Goal: Complete application form: Complete application form

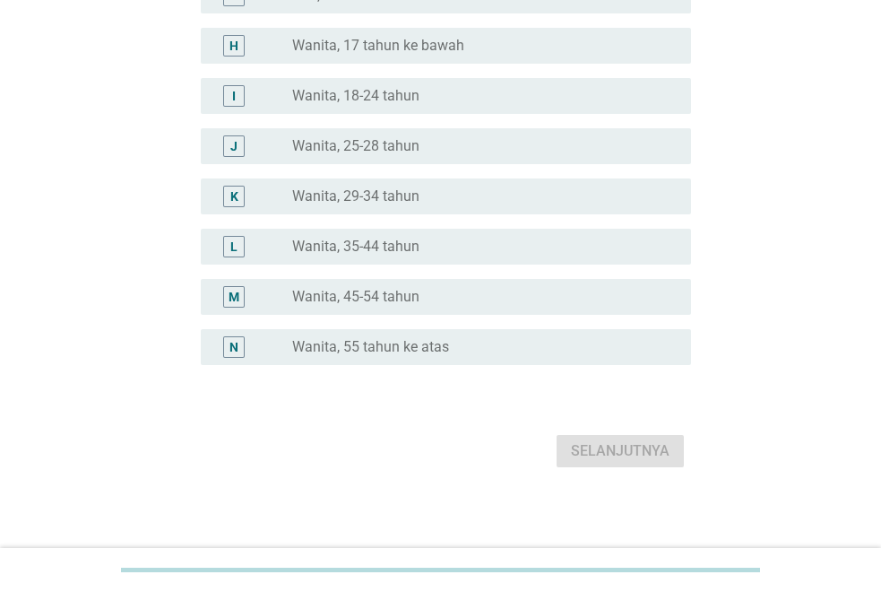
scroll to position [486, 0]
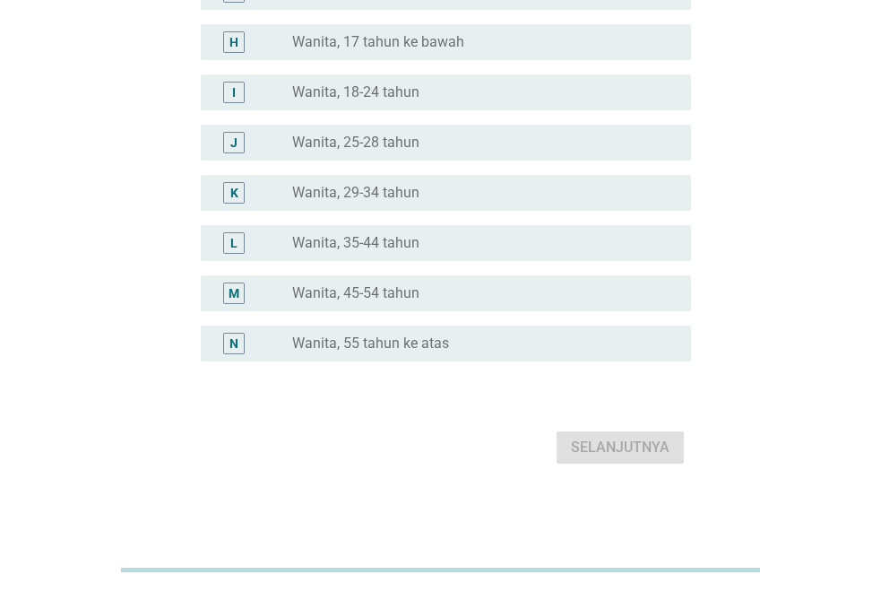
click at [330, 241] on label "Wanita, 35-44 tahun" at bounding box center [355, 243] width 127 height 18
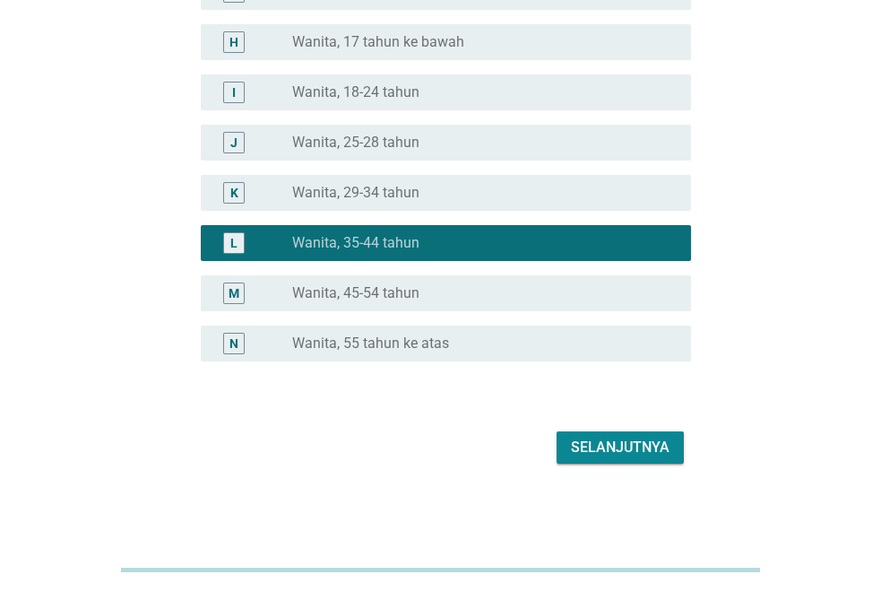
click at [651, 442] on div "Selanjutnya" at bounding box center [620, 448] width 99 height 22
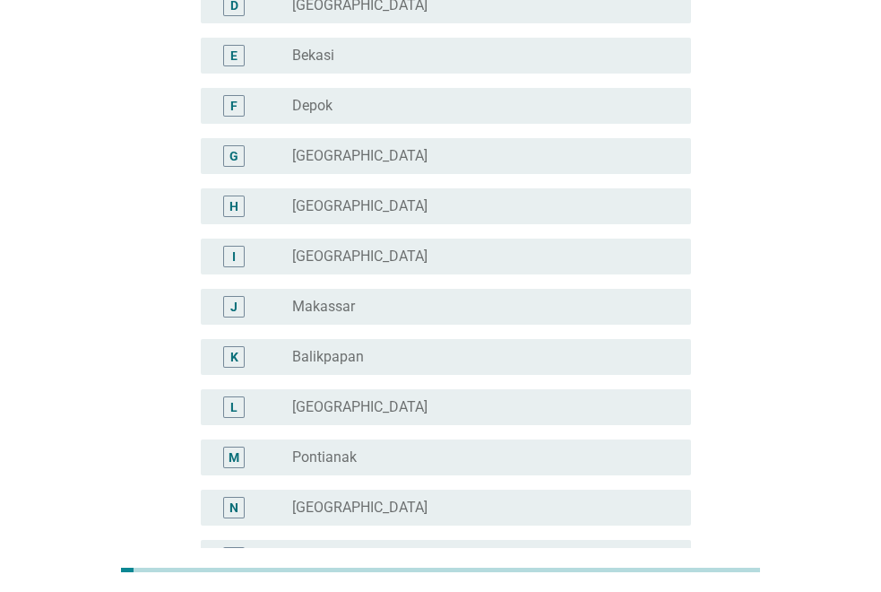
scroll to position [0, 0]
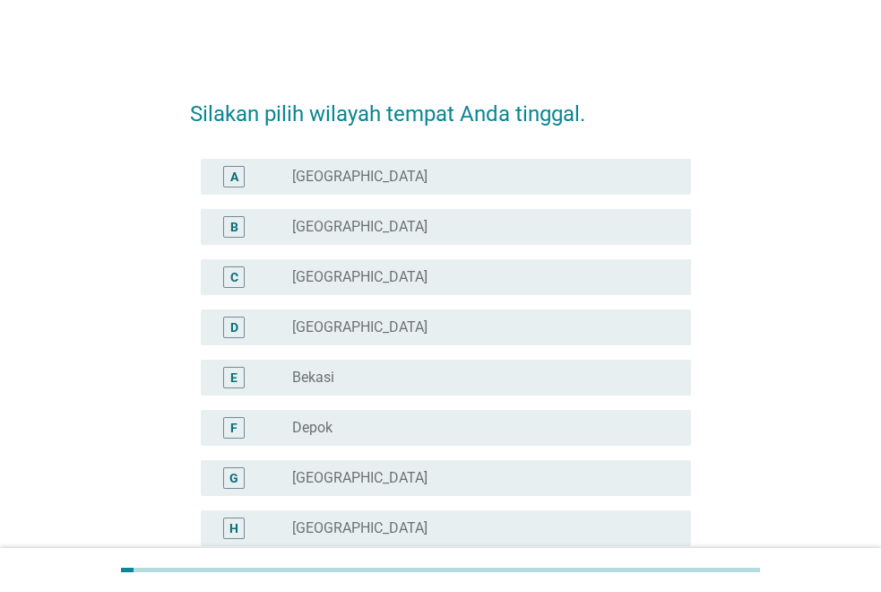
click at [345, 274] on label "[GEOGRAPHIC_DATA]" at bounding box center [359, 277] width 135 height 18
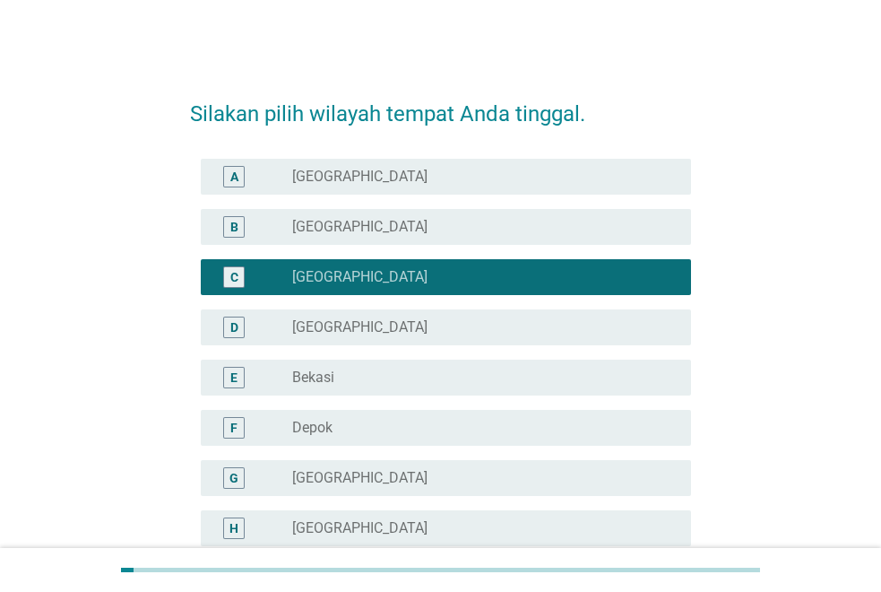
scroll to position [536, 0]
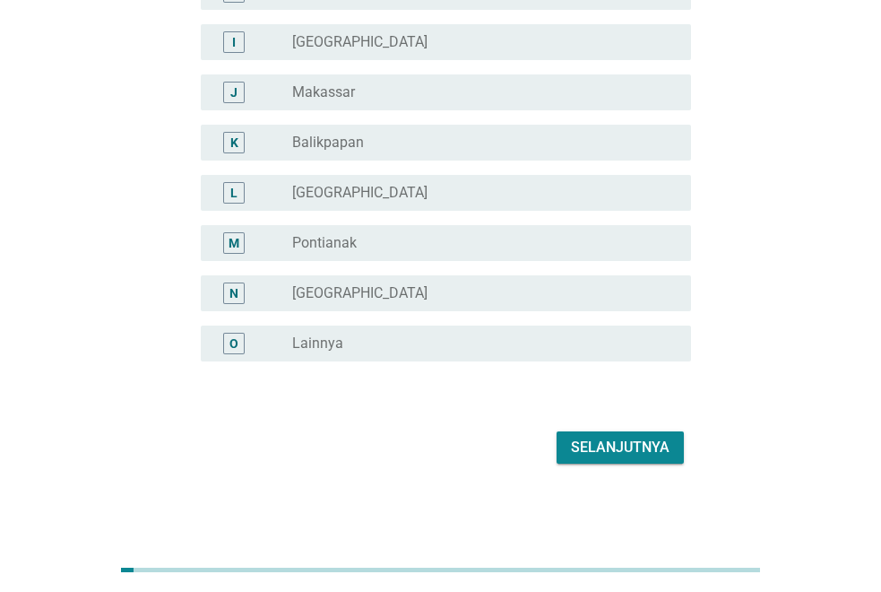
click at [655, 443] on div "Selanjutnya" at bounding box center [620, 448] width 99 height 22
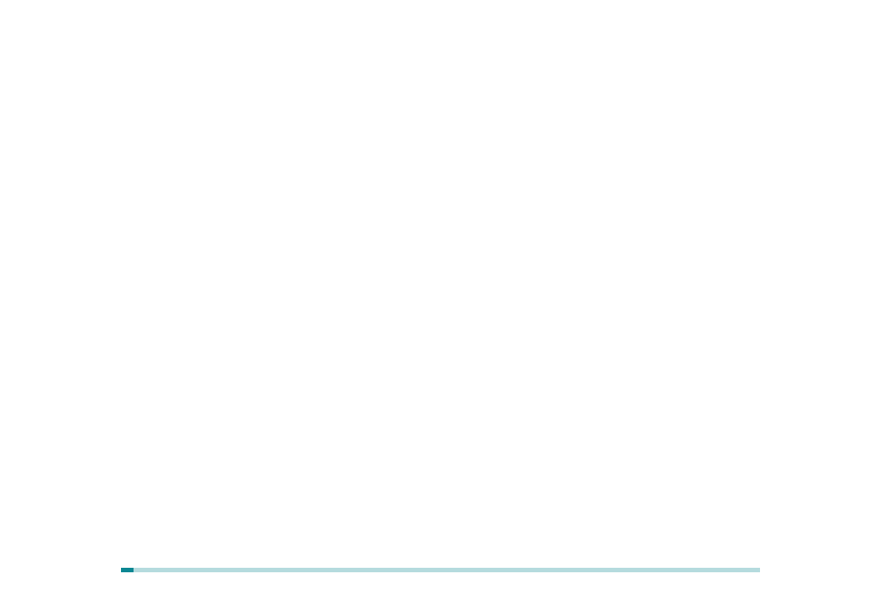
scroll to position [0, 0]
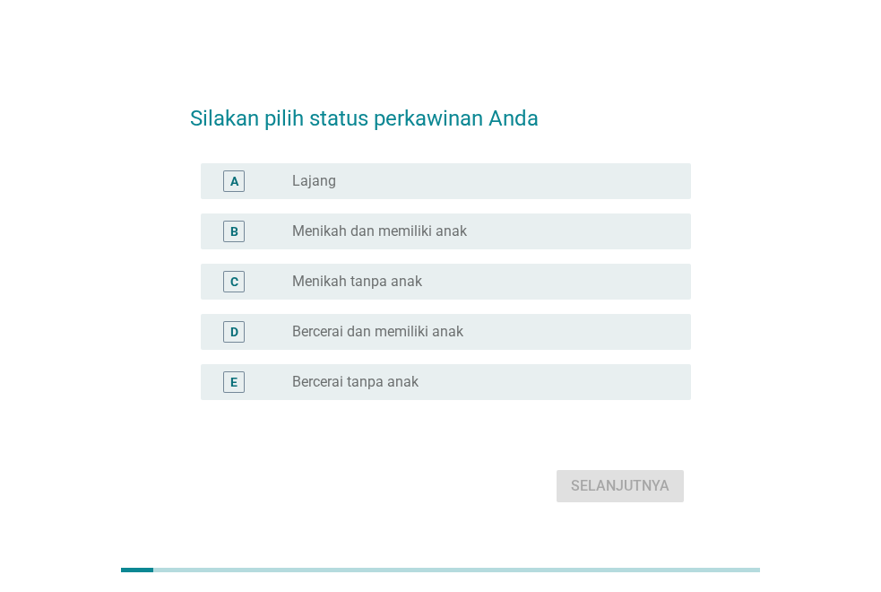
click at [431, 221] on div "radio_button_unchecked Menikah dan memiliki anak" at bounding box center [484, 232] width 385 height 22
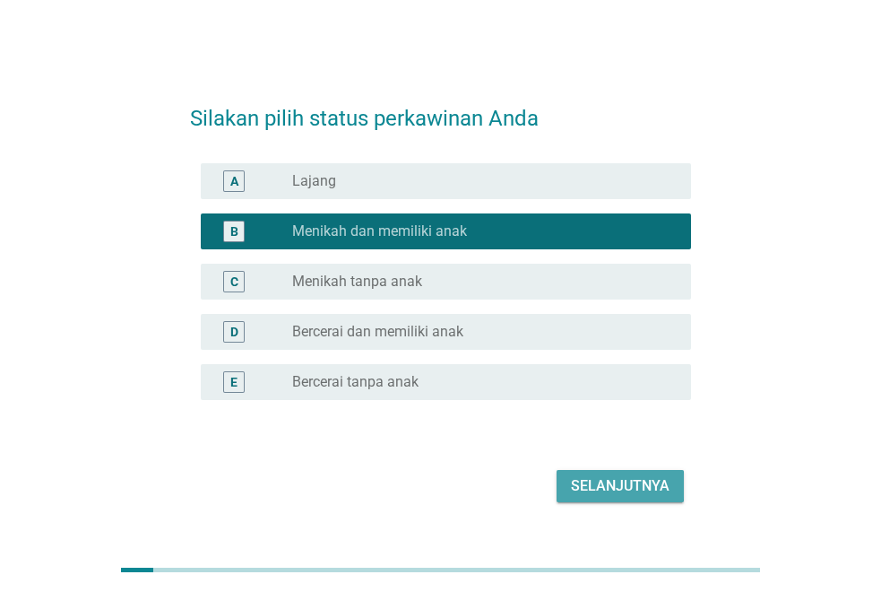
click at [620, 478] on div "Selanjutnya" at bounding box center [620, 486] width 99 height 22
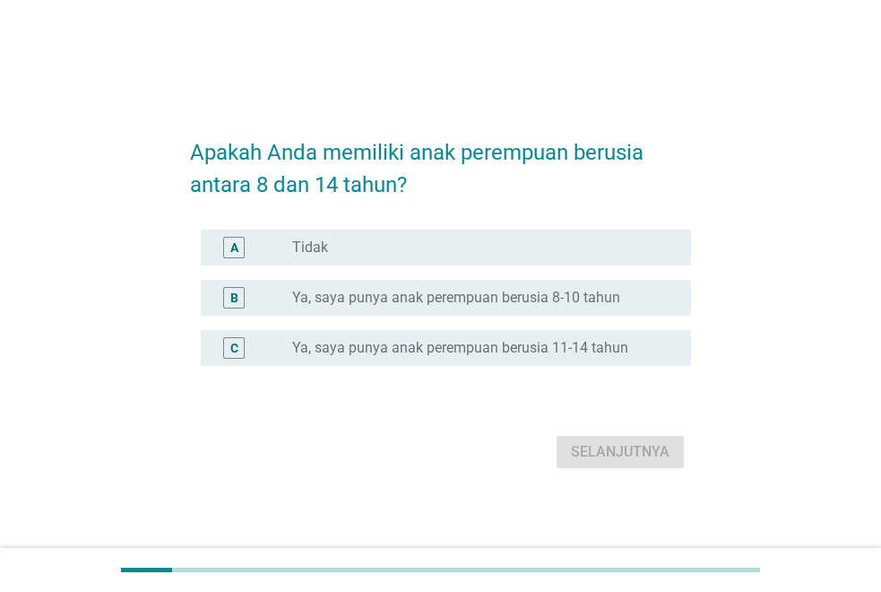
click at [381, 290] on label "Ya, saya punya anak perempuan berusia 8-10 tahun" at bounding box center [456, 298] width 328 height 18
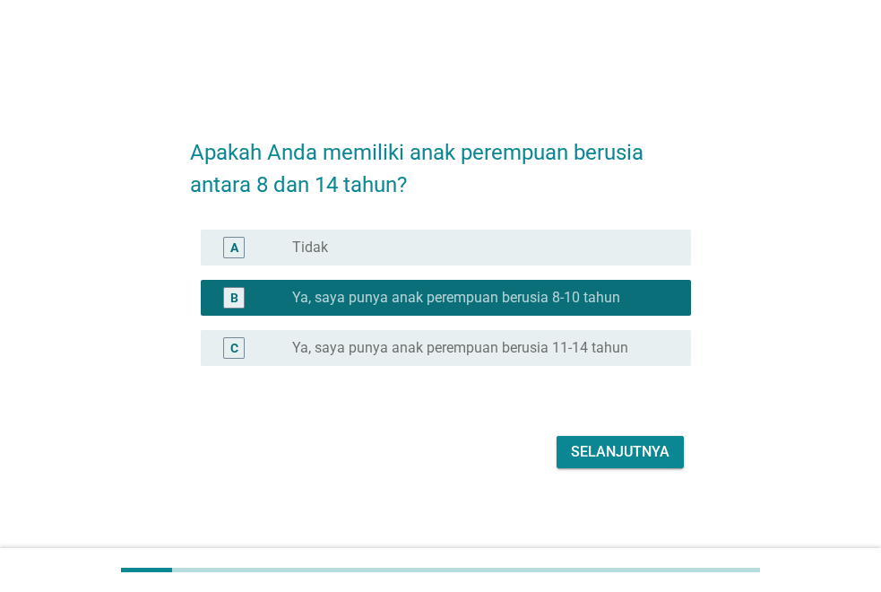
click at [542, 342] on label "Ya, saya punya anak perempuan berusia 11-14 tahun" at bounding box center [460, 348] width 336 height 18
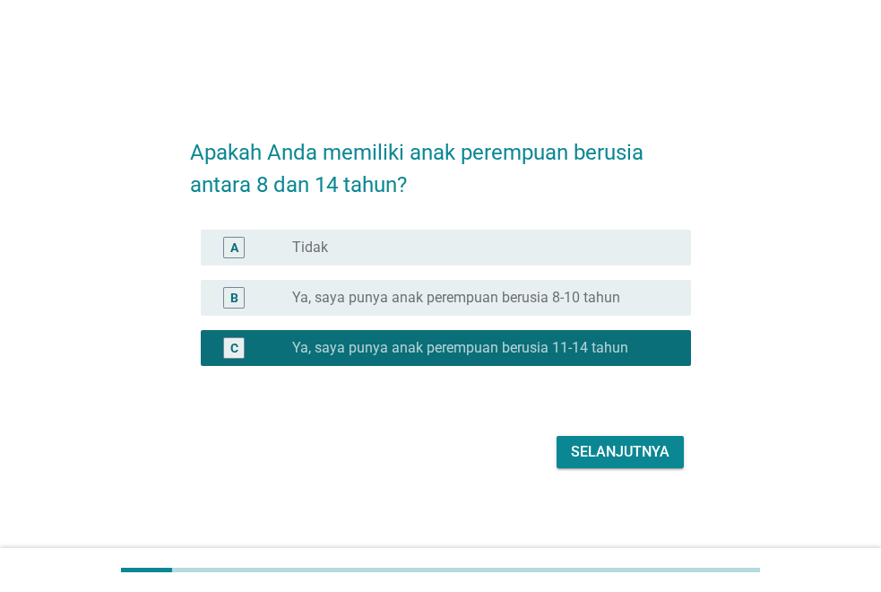
click at [648, 436] on button "Selanjutnya" at bounding box center [620, 452] width 127 height 32
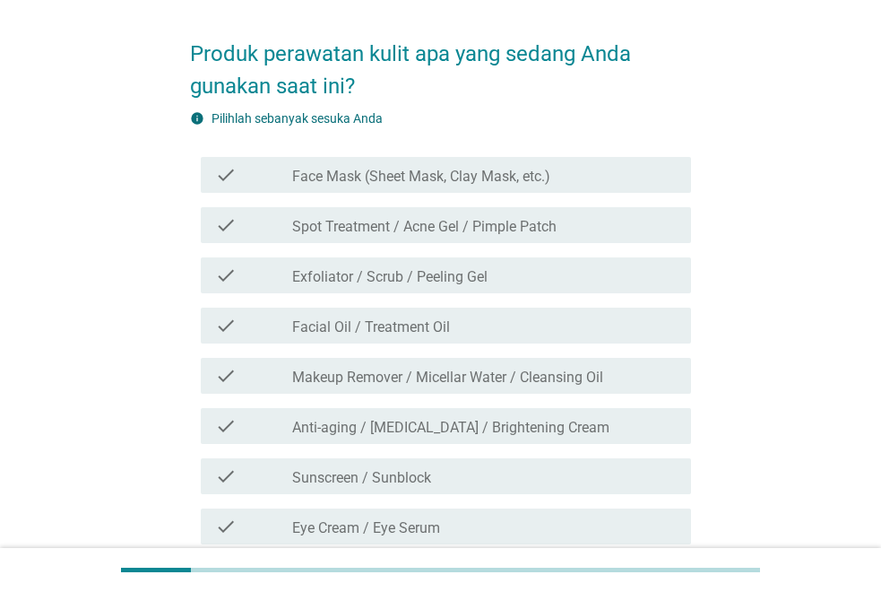
scroll to position [179, 0]
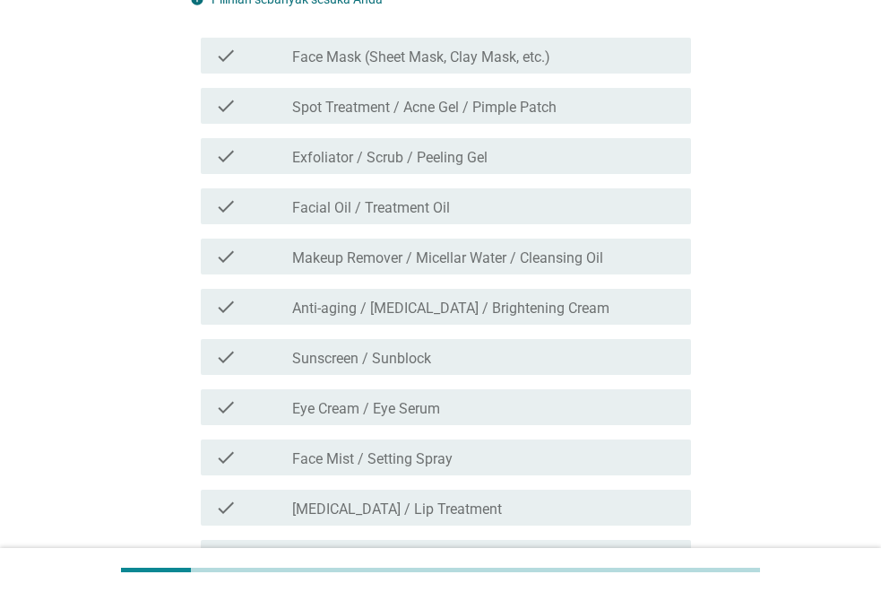
click at [445, 368] on div "check check_box_outline_blank Sunscreen / Sunblock" at bounding box center [446, 357] width 490 height 36
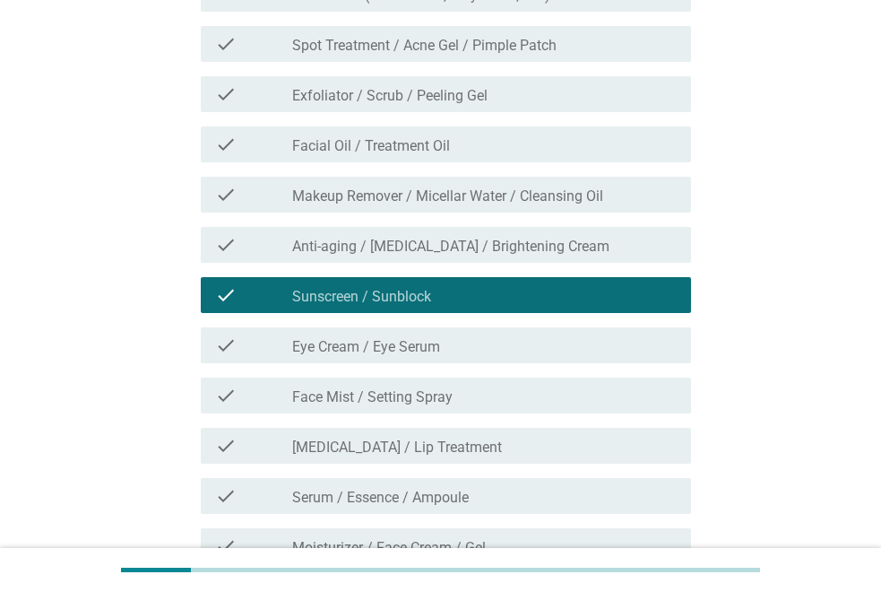
scroll to position [359, 0]
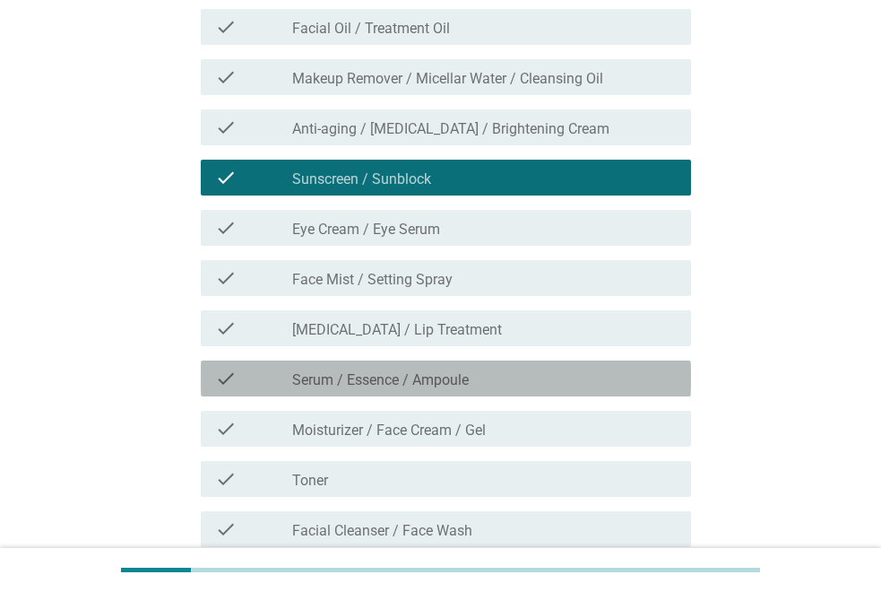
click at [433, 375] on label "Serum / Essence / Ampoule" at bounding box center [380, 380] width 177 height 18
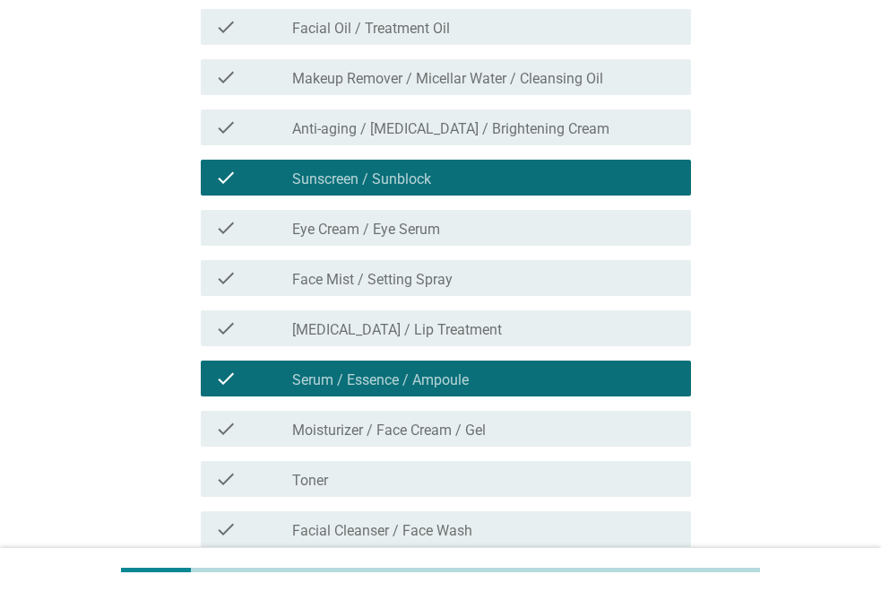
click at [431, 425] on label "Moisturizer / Face Cream / Gel" at bounding box center [389, 430] width 194 height 18
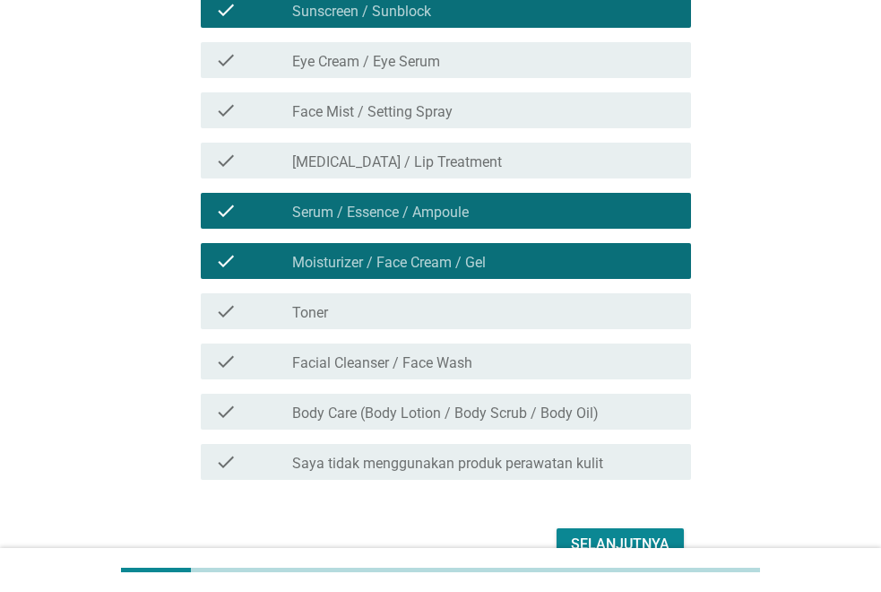
scroll to position [538, 0]
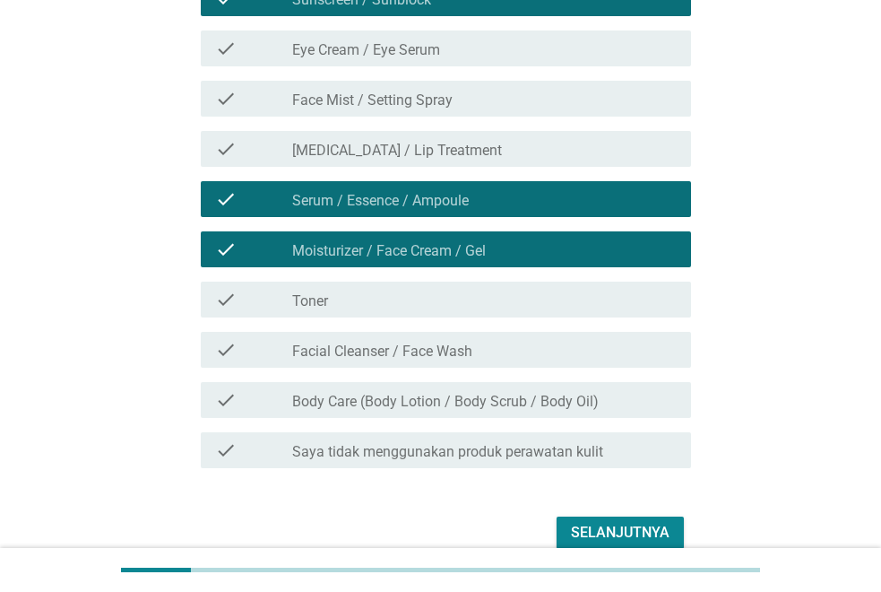
click at [370, 292] on div "check_box_outline_blank Toner" at bounding box center [484, 300] width 385 height 22
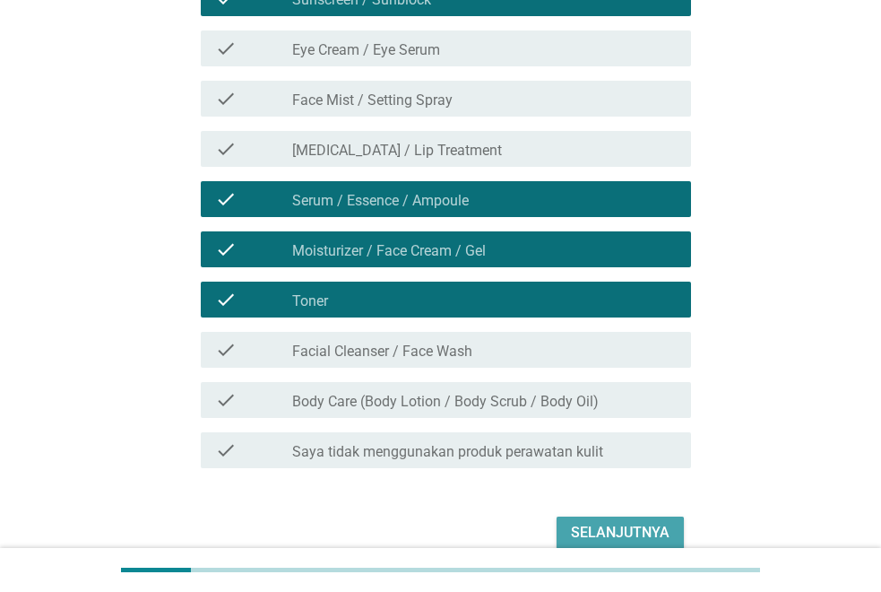
click at [637, 524] on div "Selanjutnya" at bounding box center [620, 533] width 99 height 22
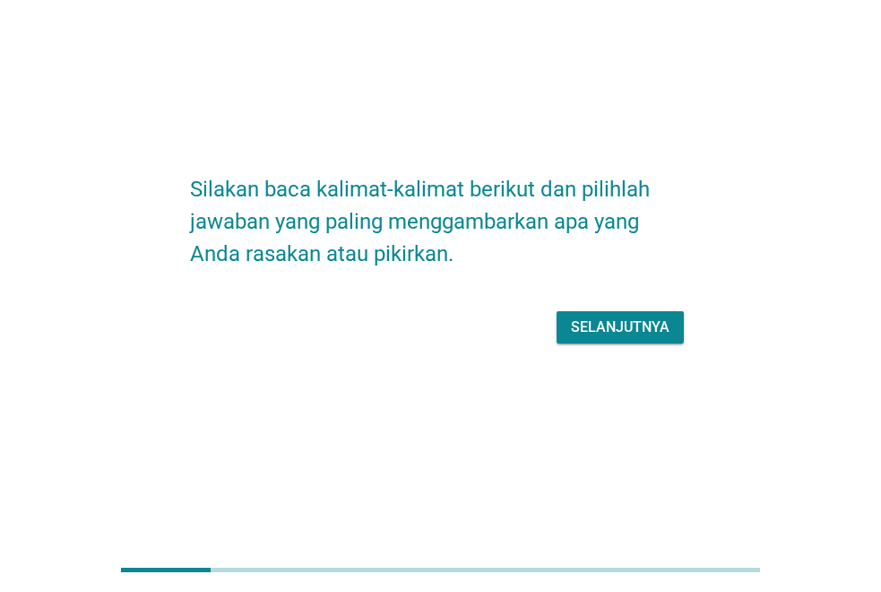
scroll to position [0, 0]
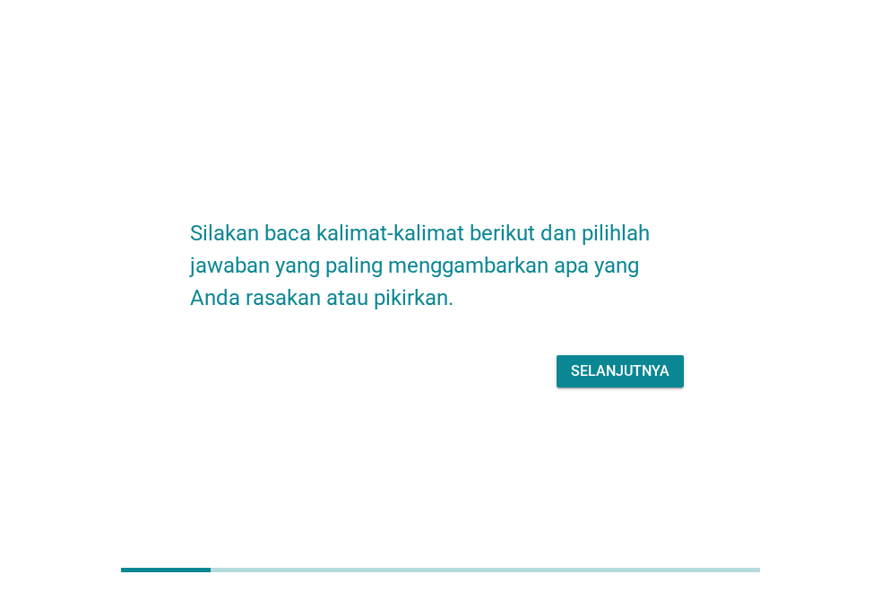
click at [647, 362] on div "Selanjutnya" at bounding box center [620, 371] width 99 height 22
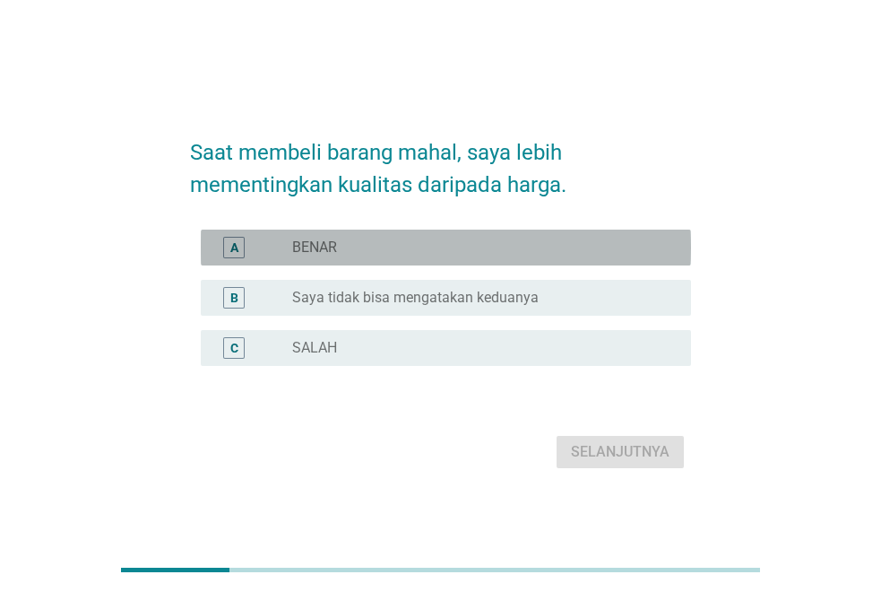
click at [316, 250] on label "BENAR" at bounding box center [314, 247] width 45 height 18
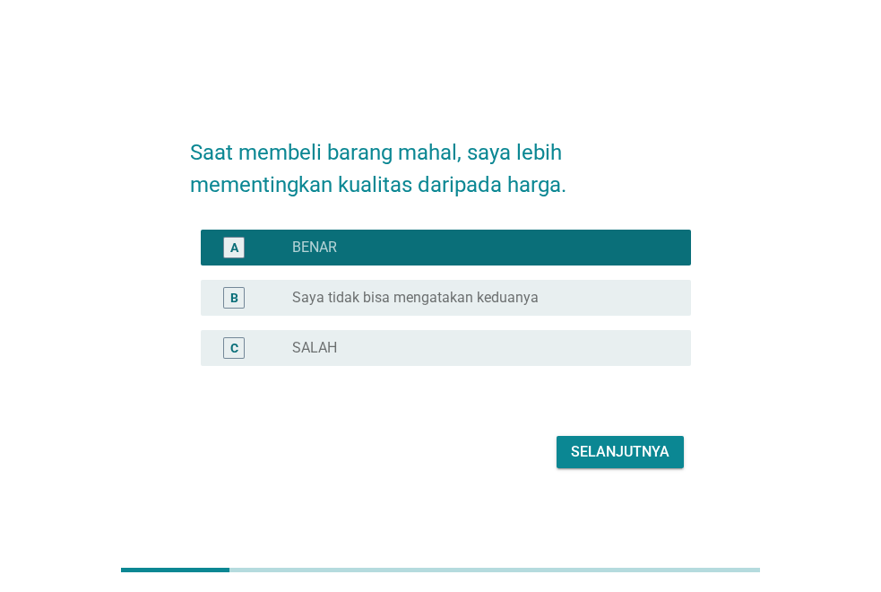
click at [658, 445] on div "Selanjutnya" at bounding box center [620, 452] width 99 height 22
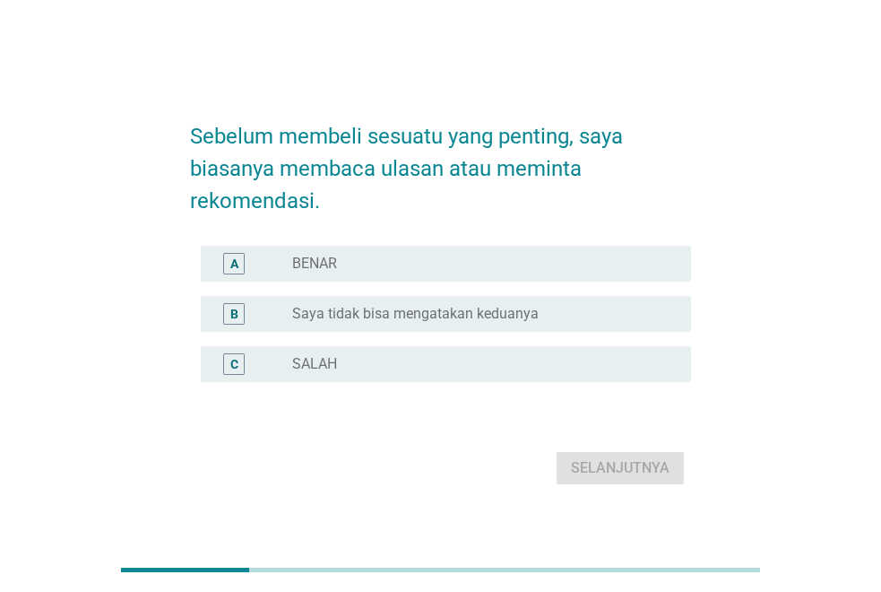
click at [437, 255] on div "radio_button_unchecked BENAR" at bounding box center [477, 264] width 370 height 18
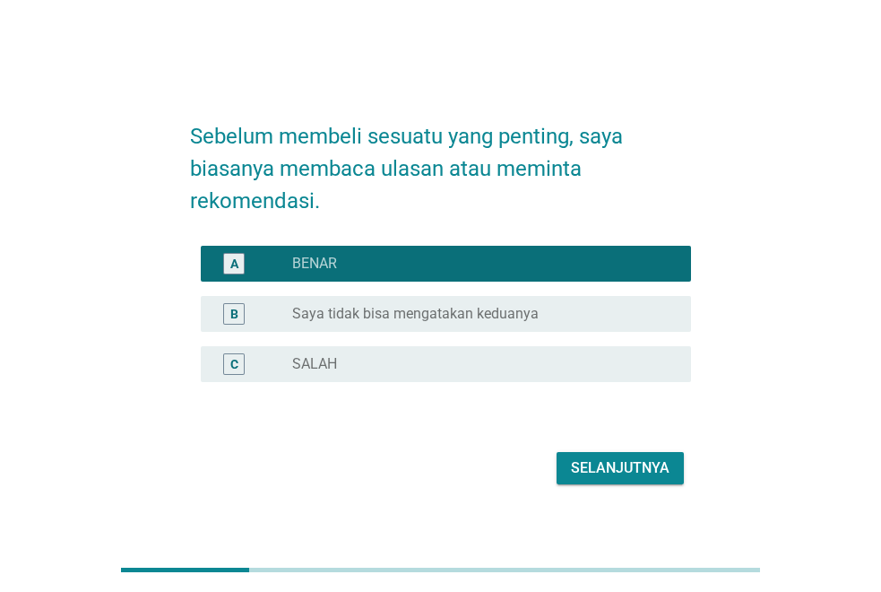
click at [630, 473] on div "Selanjutnya" at bounding box center [620, 468] width 99 height 22
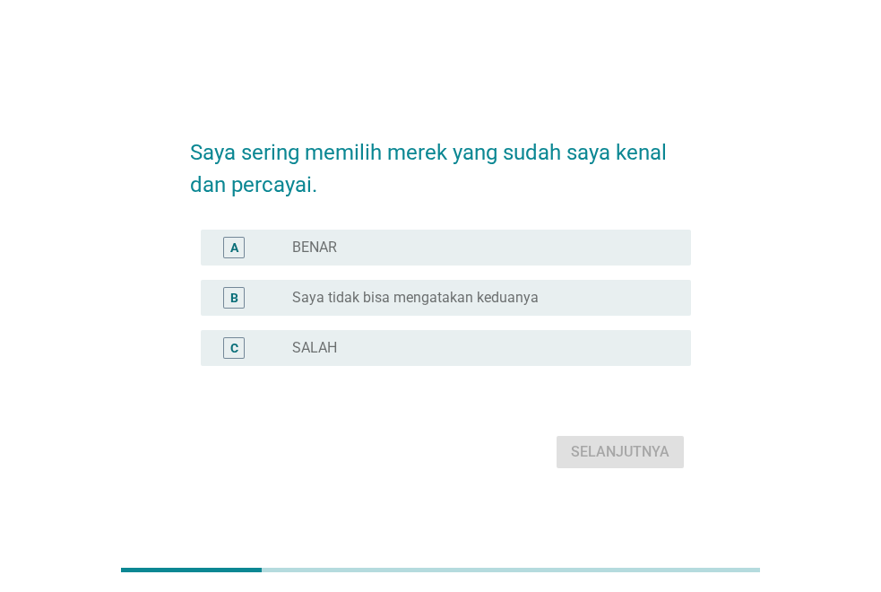
click at [375, 254] on div "radio_button_unchecked BENAR" at bounding box center [477, 247] width 370 height 18
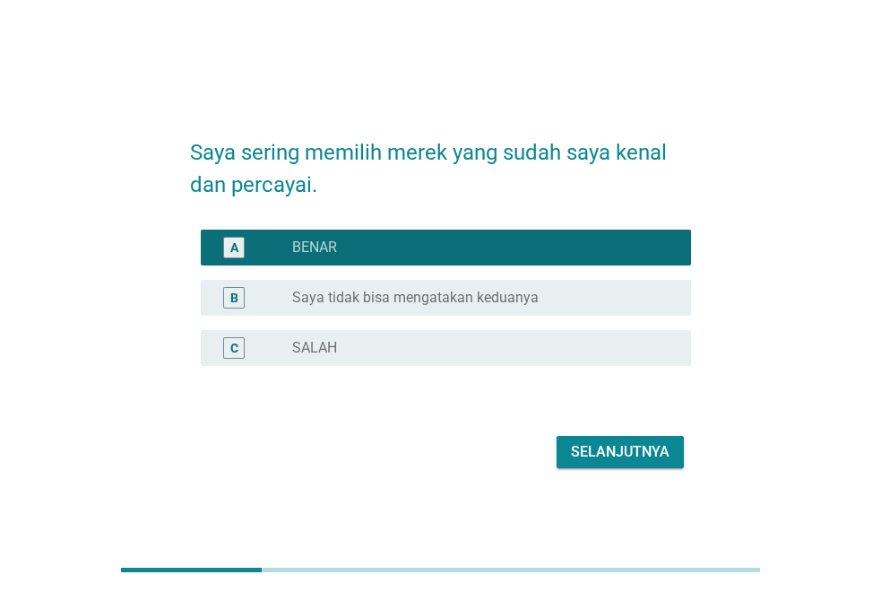
click at [655, 447] on div "Selanjutnya" at bounding box center [620, 452] width 99 height 22
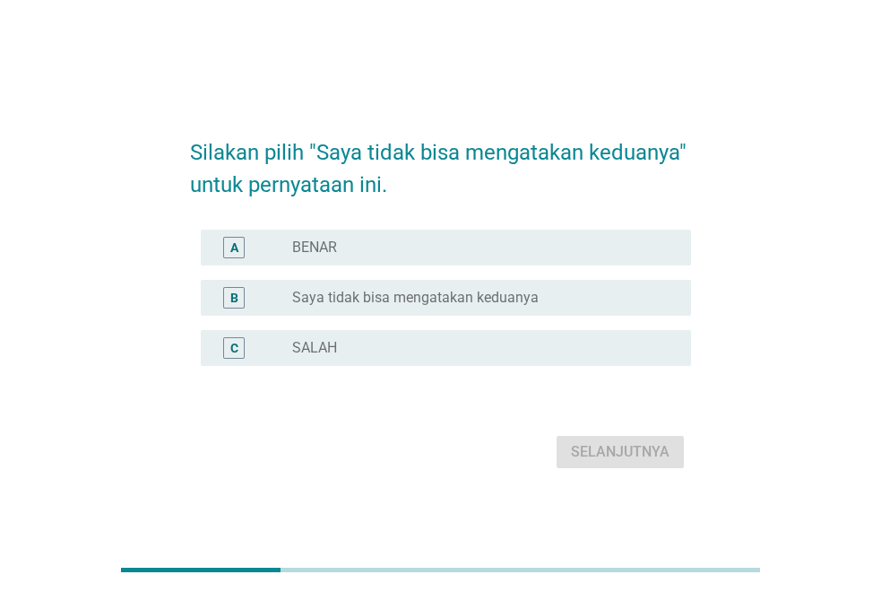
click at [519, 289] on label "Saya tidak bisa mengatakan keduanya" at bounding box center [415, 298] width 247 height 18
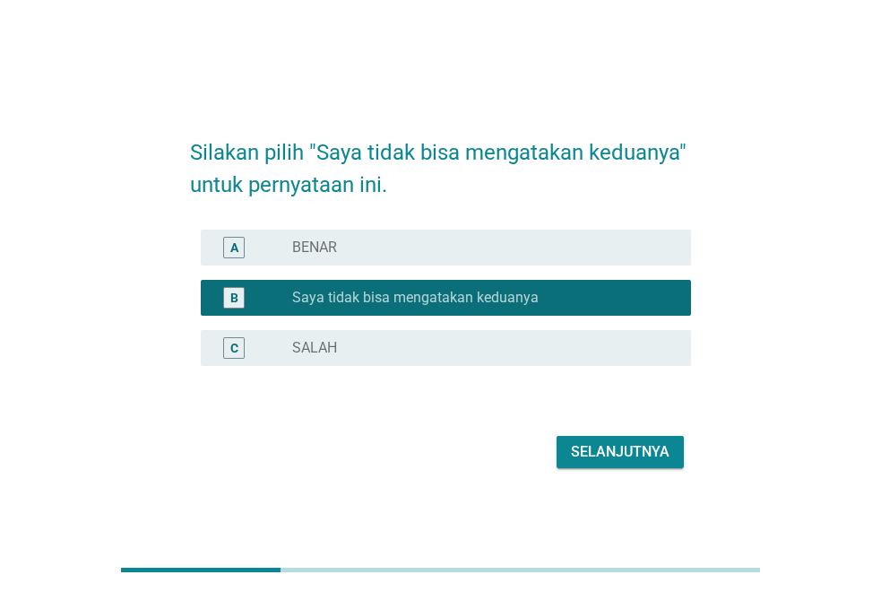
click at [615, 455] on div "Selanjutnya" at bounding box center [620, 452] width 99 height 22
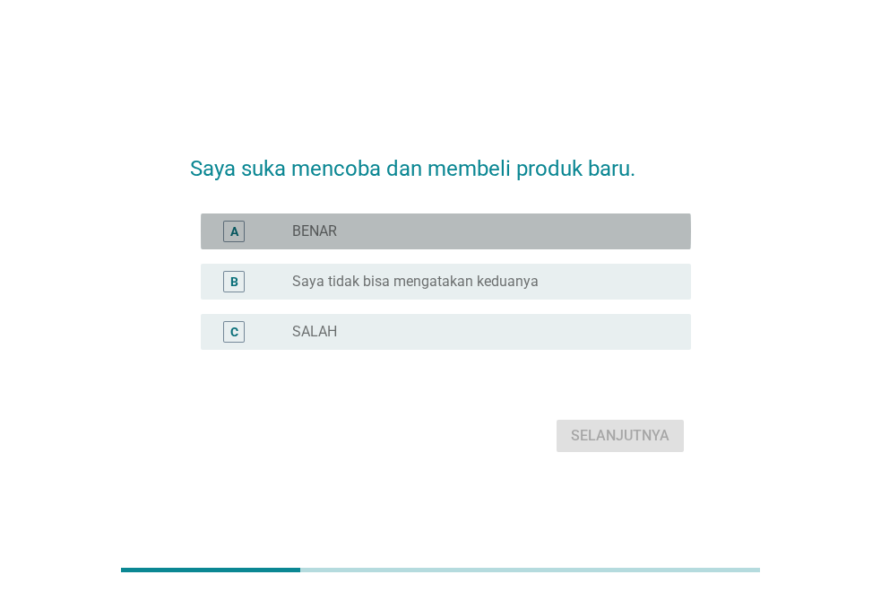
click at [325, 226] on label "BENAR" at bounding box center [314, 231] width 45 height 18
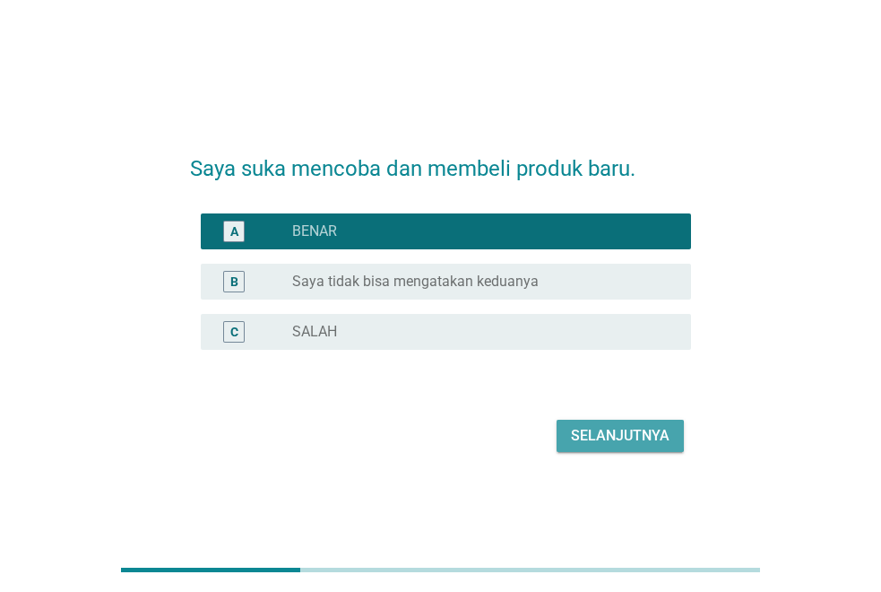
click at [594, 437] on div "Selanjutnya" at bounding box center [620, 436] width 99 height 22
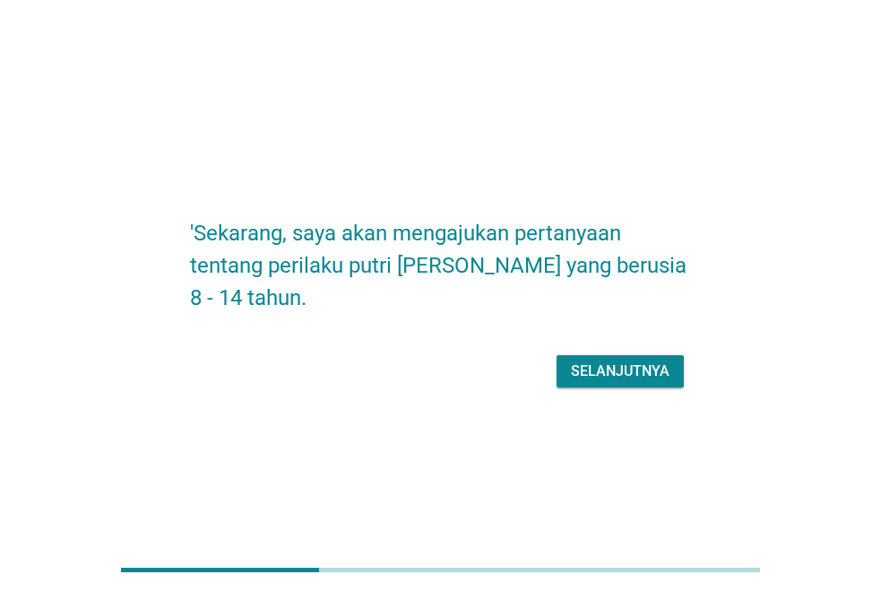
click at [658, 360] on div "Selanjutnya" at bounding box center [620, 371] width 99 height 22
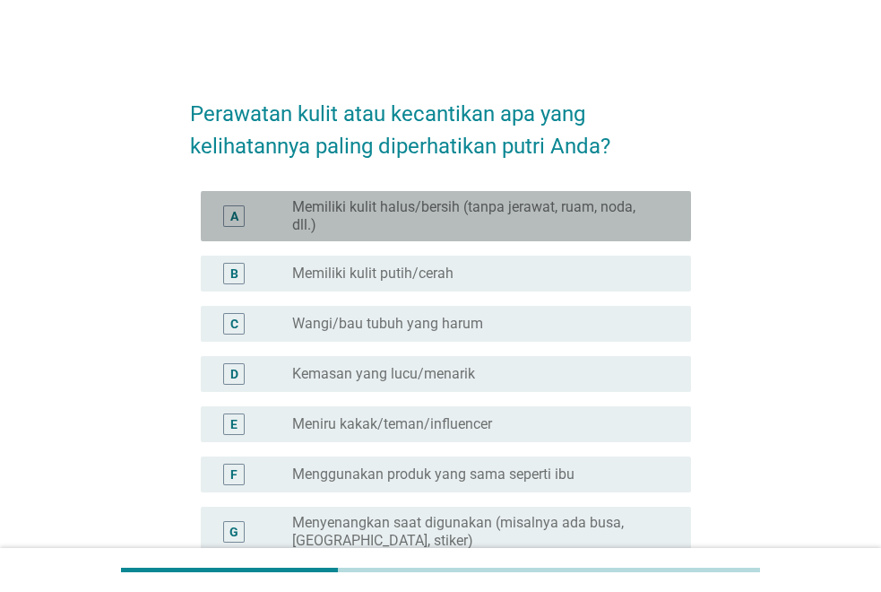
click at [592, 210] on label "Memiliki kulit halus/bersih (tanpa jerawat, ruam, noda, dll.)" at bounding box center [477, 216] width 370 height 36
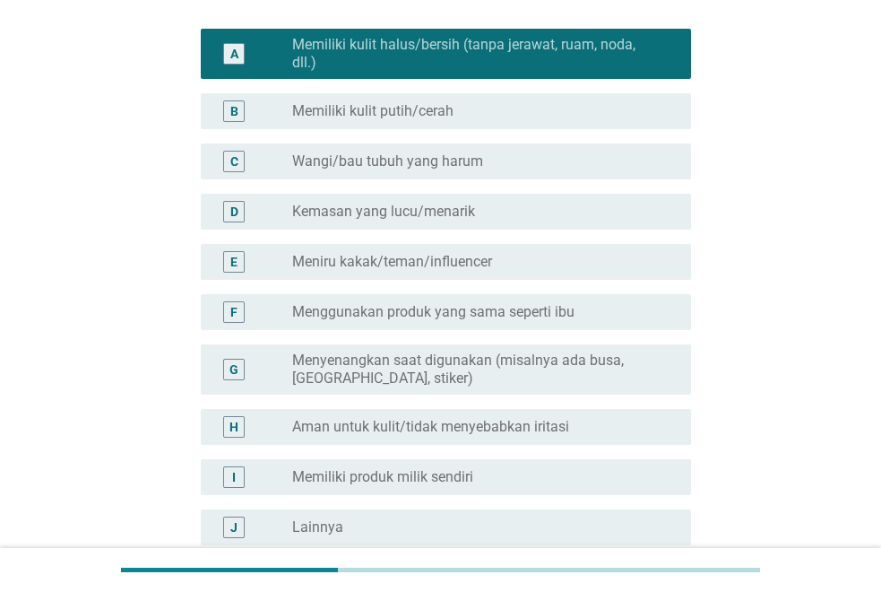
scroll to position [179, 0]
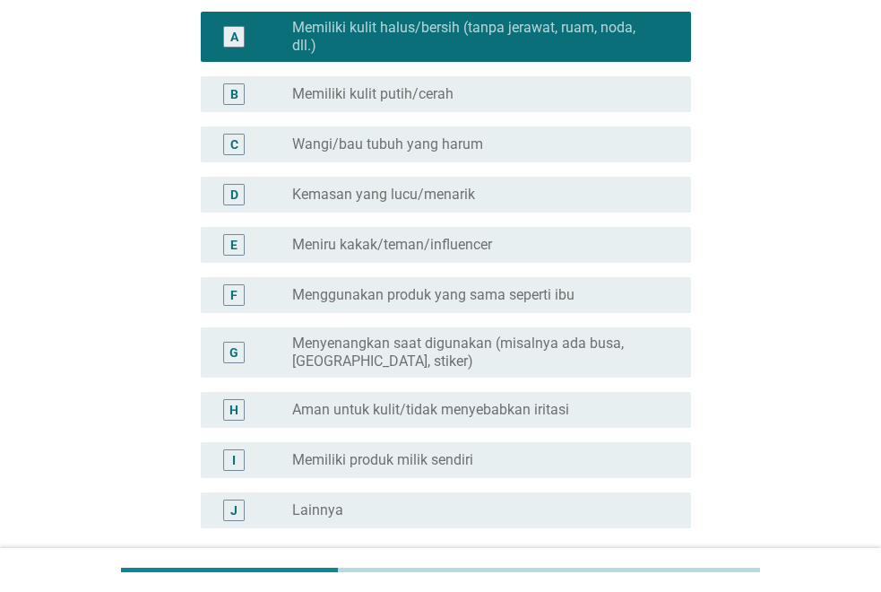
click at [635, 412] on div "radio_button_unchecked Aman untuk kulit/tidak menyebabkan iritasi" at bounding box center [477, 410] width 370 height 18
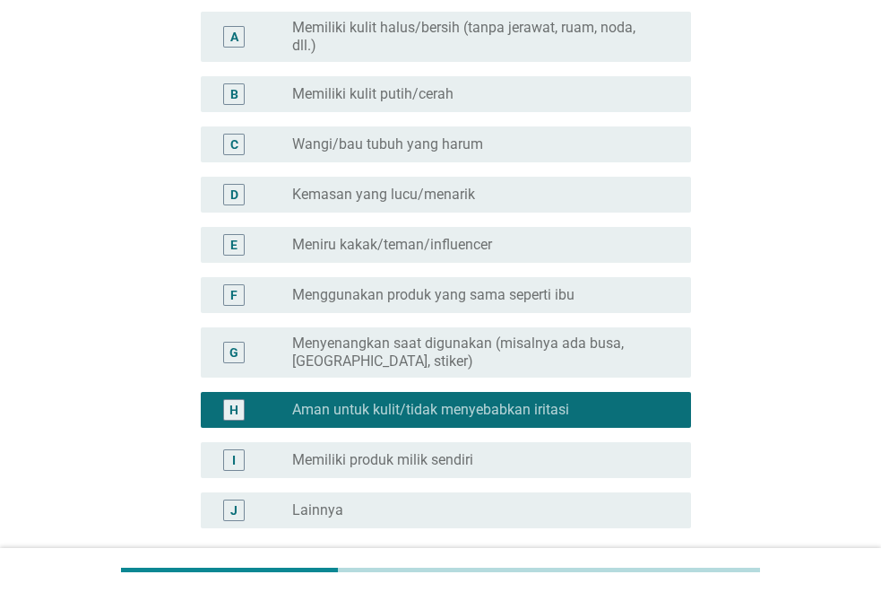
click at [616, 28] on label "Memiliki kulit halus/bersih (tanpa jerawat, ruam, noda, dll.)" at bounding box center [477, 37] width 370 height 36
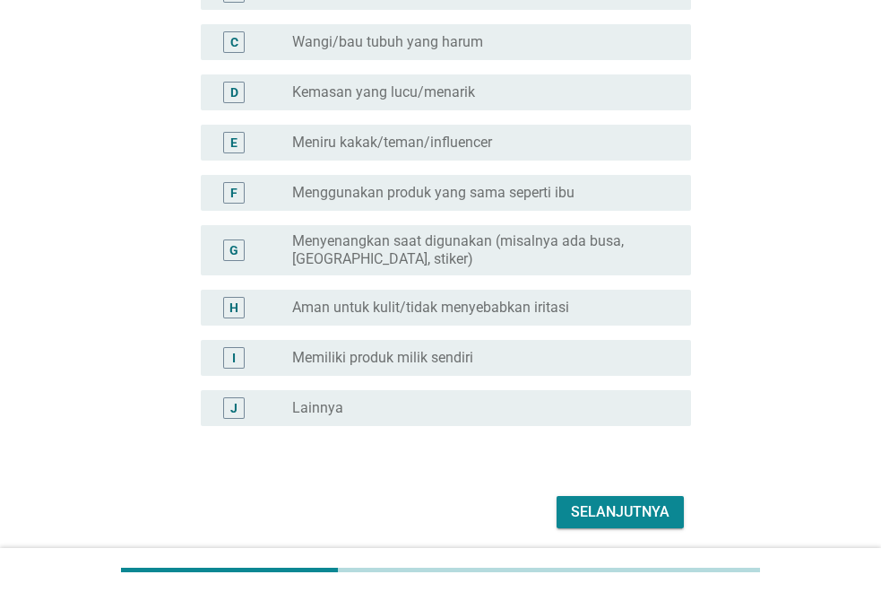
scroll to position [346, 0]
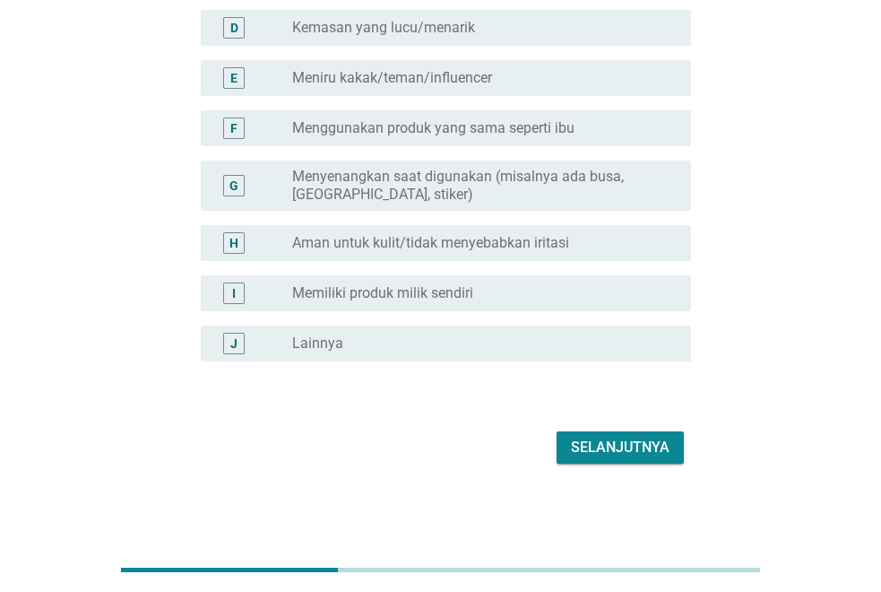
click at [611, 440] on div "Selanjutnya" at bounding box center [620, 448] width 99 height 22
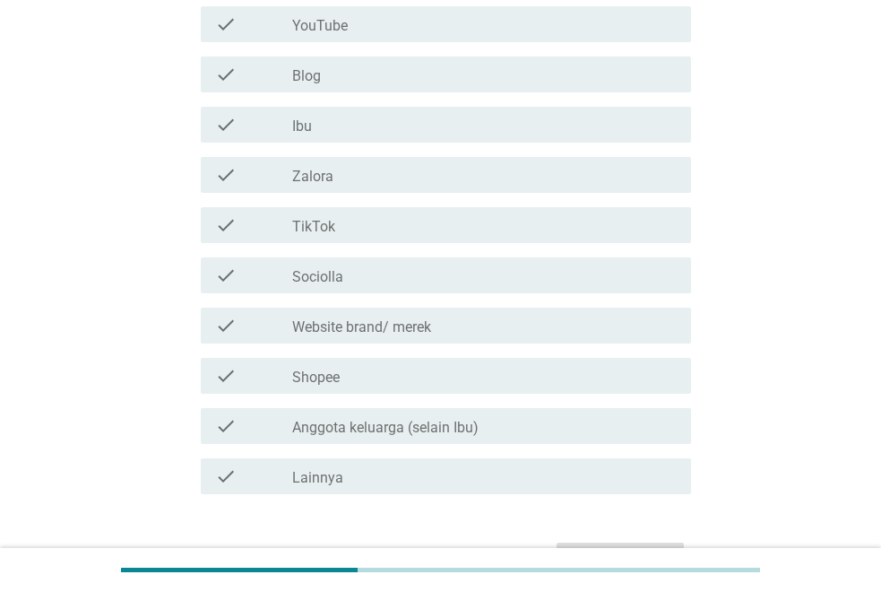
scroll to position [897, 0]
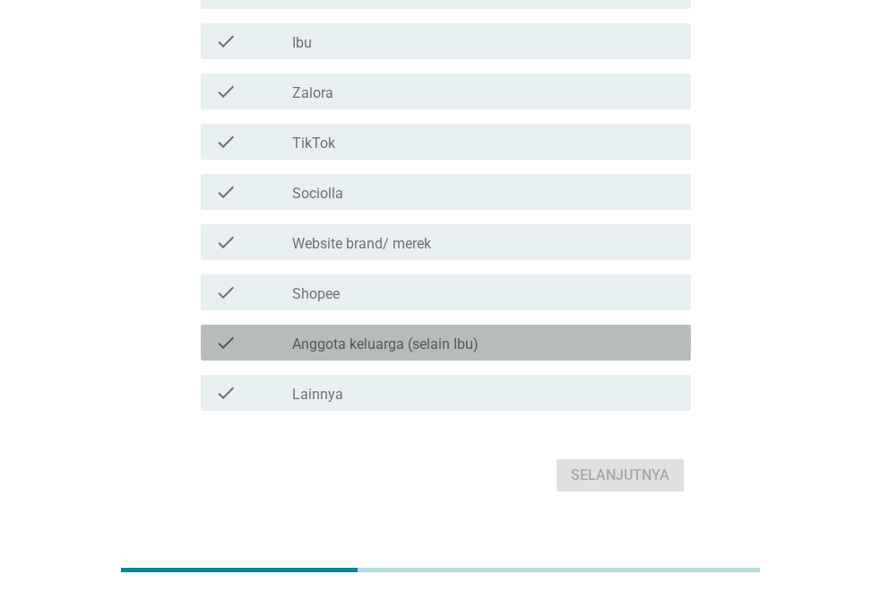
click at [547, 336] on div "check_box_outline_blank Anggota keluarga (selain Ibu)" at bounding box center [484, 343] width 385 height 22
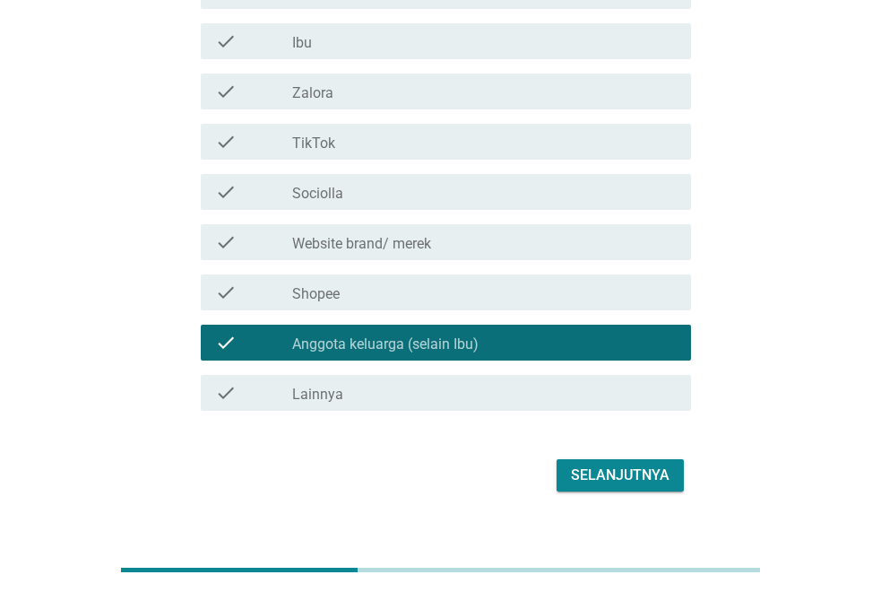
click at [629, 475] on div "Selanjutnya" at bounding box center [620, 475] width 99 height 22
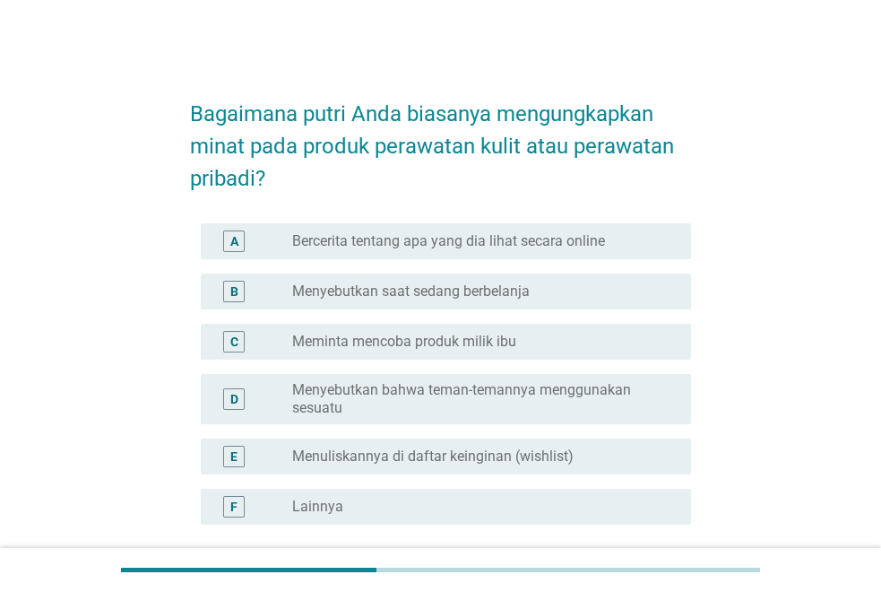
click at [516, 298] on label "Menyebutkan saat sedang berbelanja" at bounding box center [411, 291] width 238 height 18
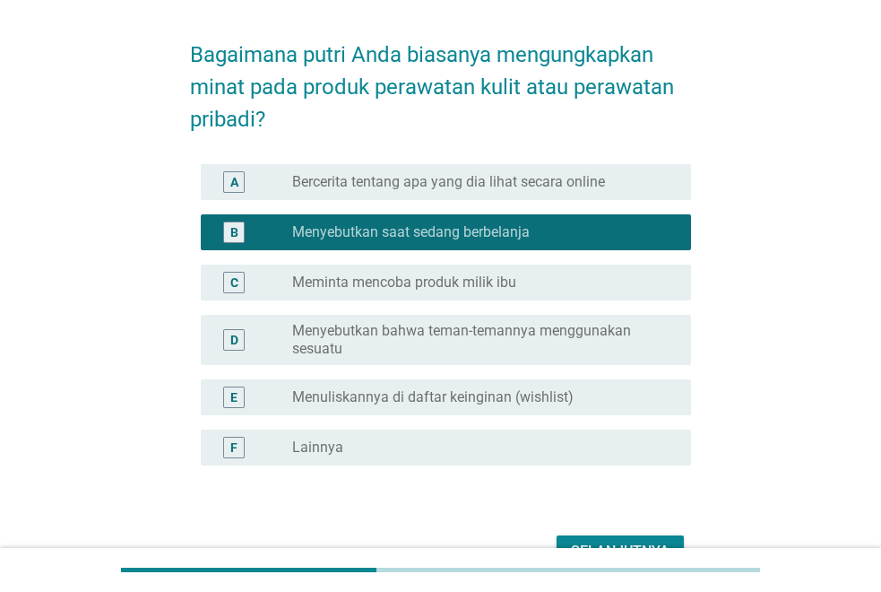
scroll to position [163, 0]
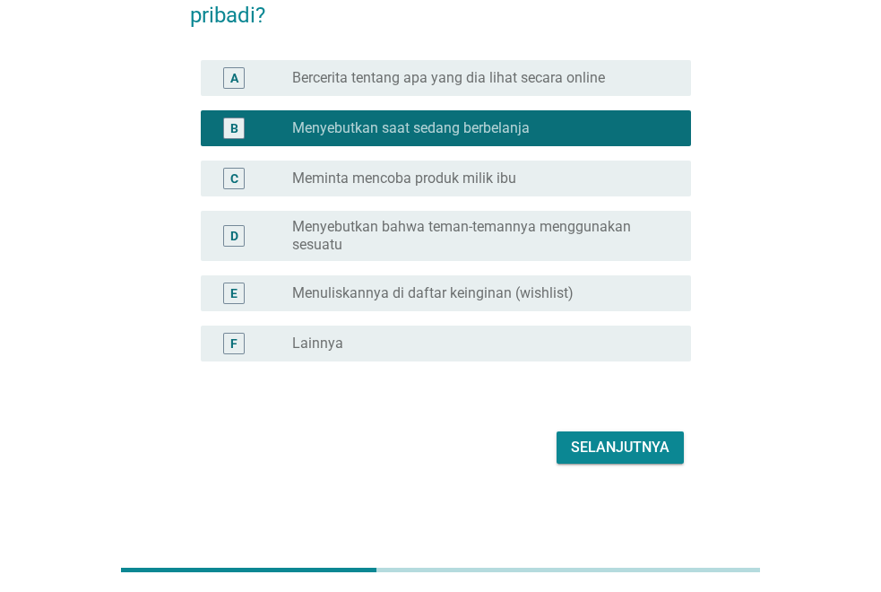
click at [617, 434] on button "Selanjutnya" at bounding box center [620, 447] width 127 height 32
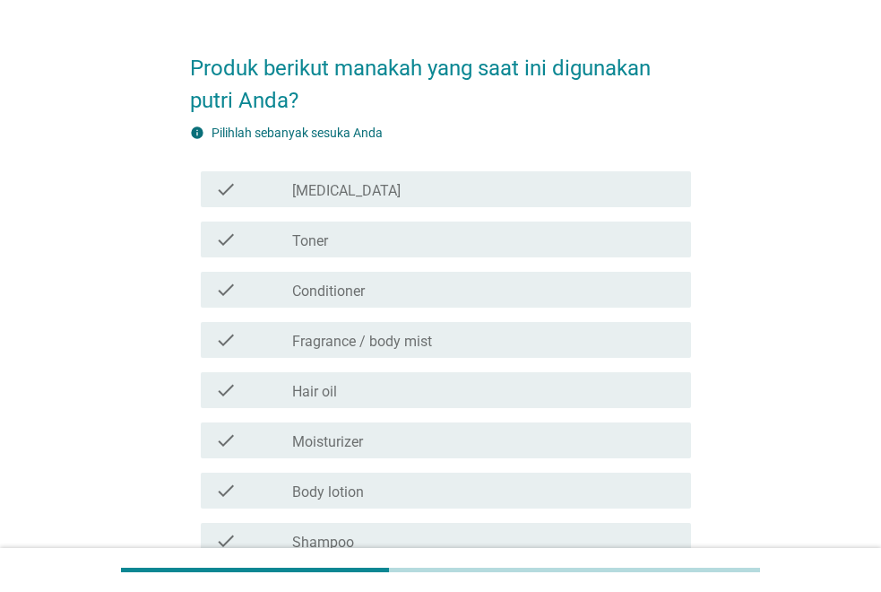
scroll to position [90, 0]
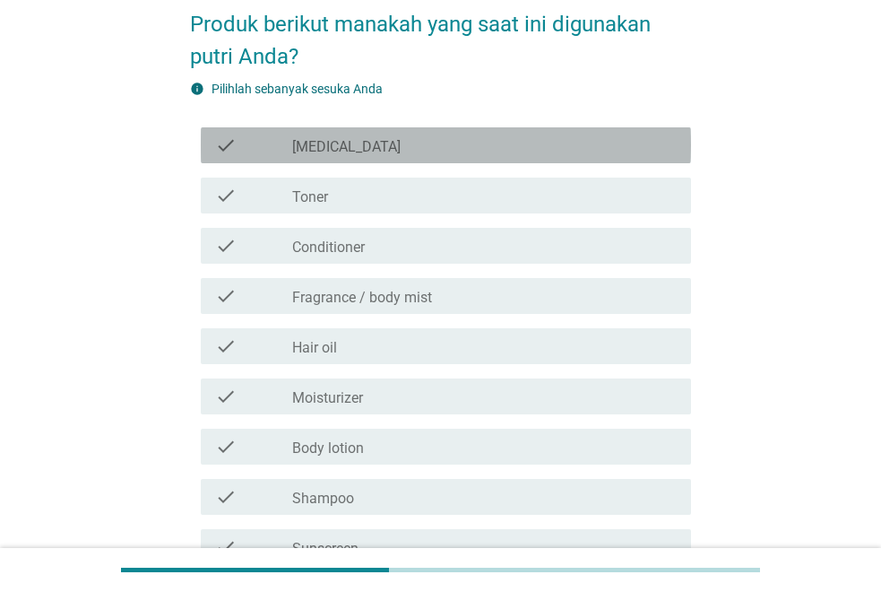
click at [400, 145] on div "check_box_outline_blank [MEDICAL_DATA]" at bounding box center [484, 145] width 385 height 22
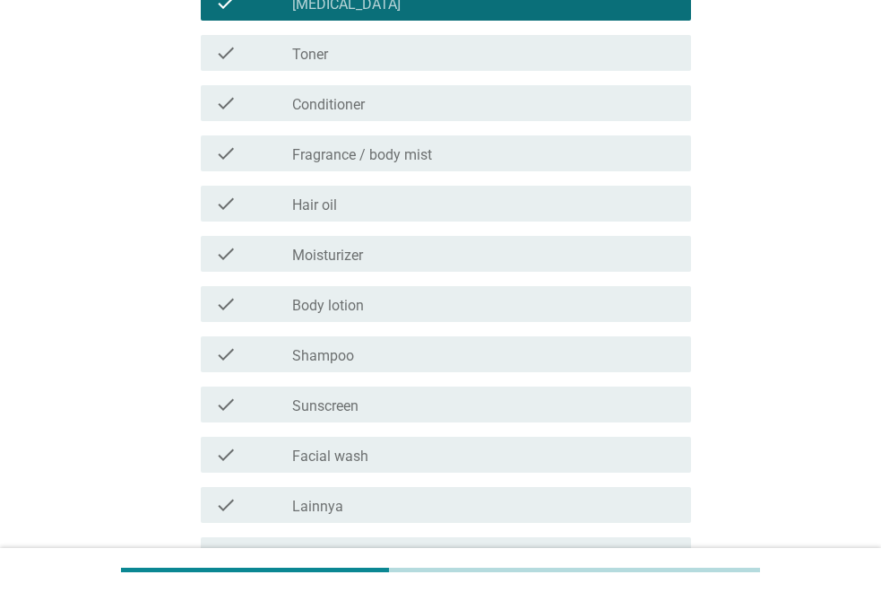
scroll to position [269, 0]
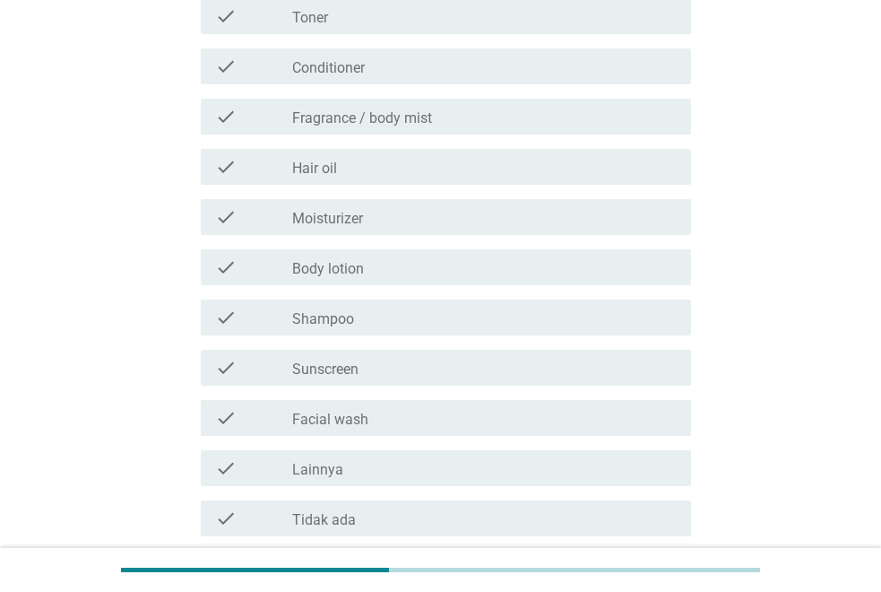
click at [464, 106] on div "check_box_outline_blank Fragrance / body mist" at bounding box center [484, 117] width 385 height 22
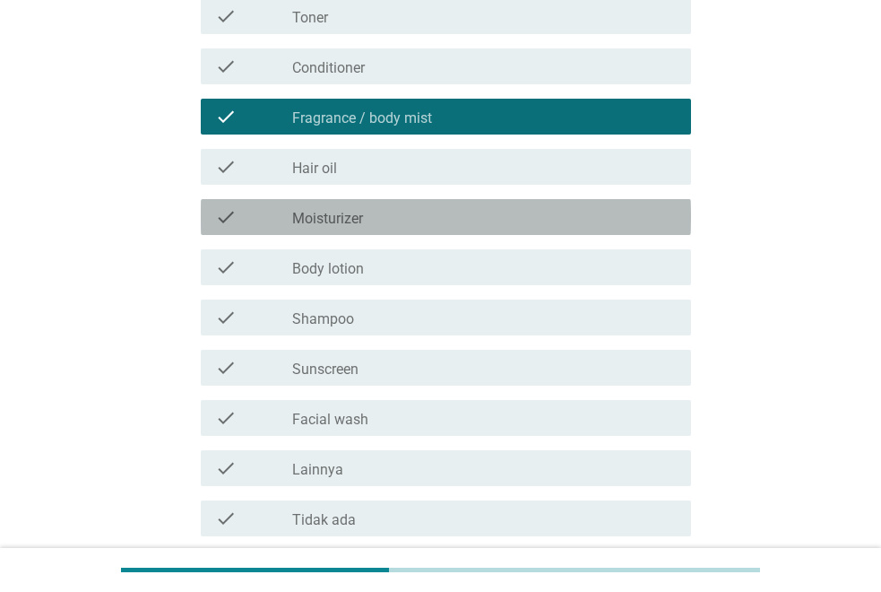
click at [417, 218] on div "check_box_outline_blank Moisturizer" at bounding box center [484, 217] width 385 height 22
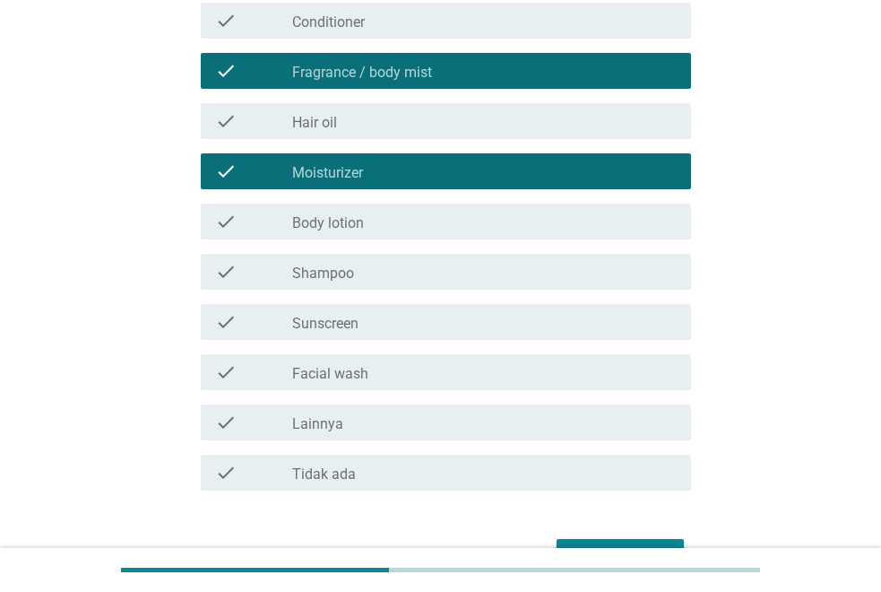
scroll to position [359, 0]
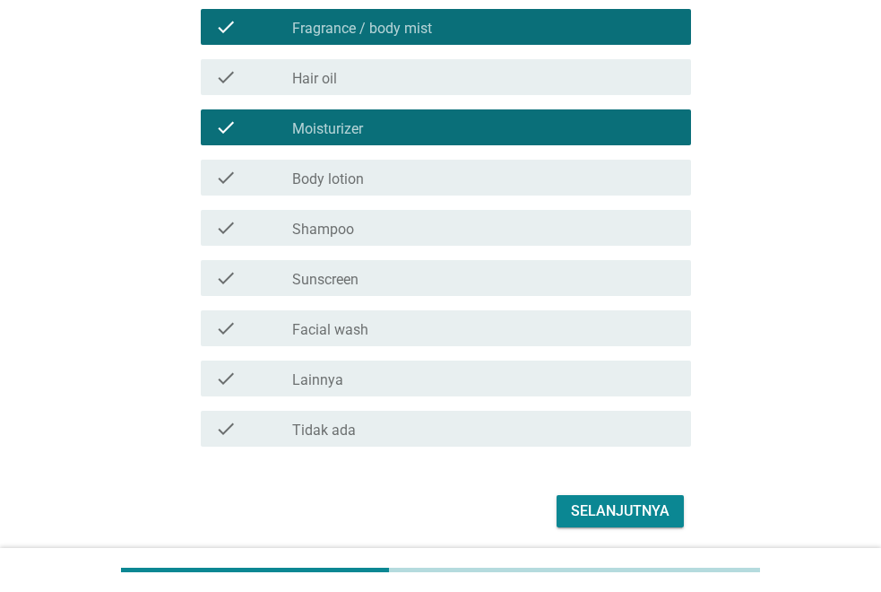
click at [417, 174] on div "check_box_outline_blank Body lotion" at bounding box center [484, 178] width 385 height 22
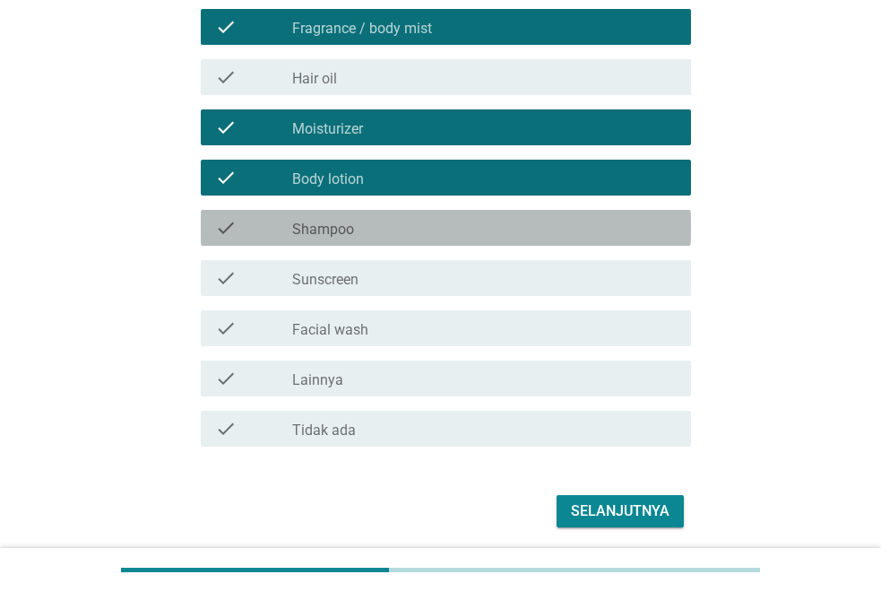
click at [407, 237] on div "check_box_outline_blank Shampoo" at bounding box center [484, 228] width 385 height 22
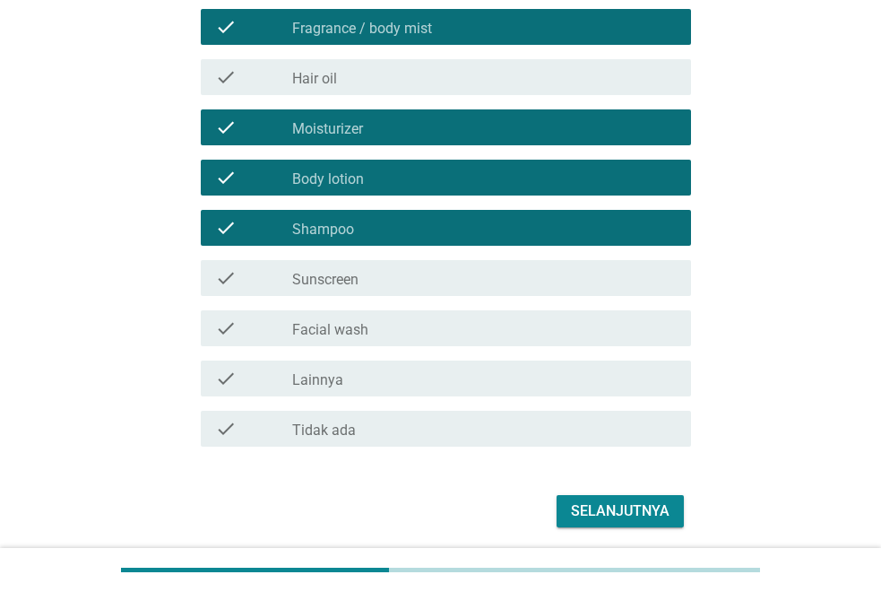
click at [387, 282] on div "check_box_outline_blank Sunscreen" at bounding box center [484, 278] width 385 height 22
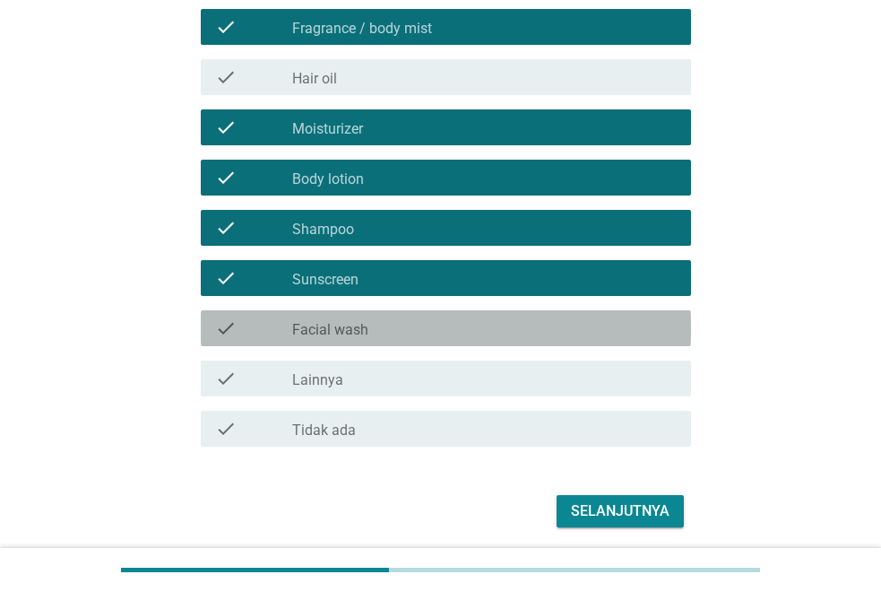
click at [377, 333] on div "check_box_outline_blank Facial wash" at bounding box center [484, 328] width 385 height 22
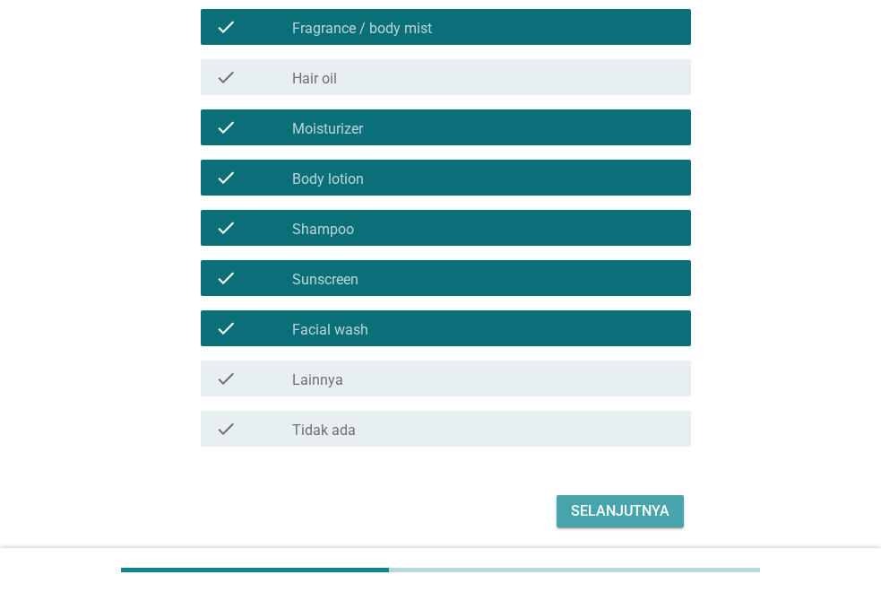
click at [644, 502] on div "Selanjutnya" at bounding box center [620, 511] width 99 height 22
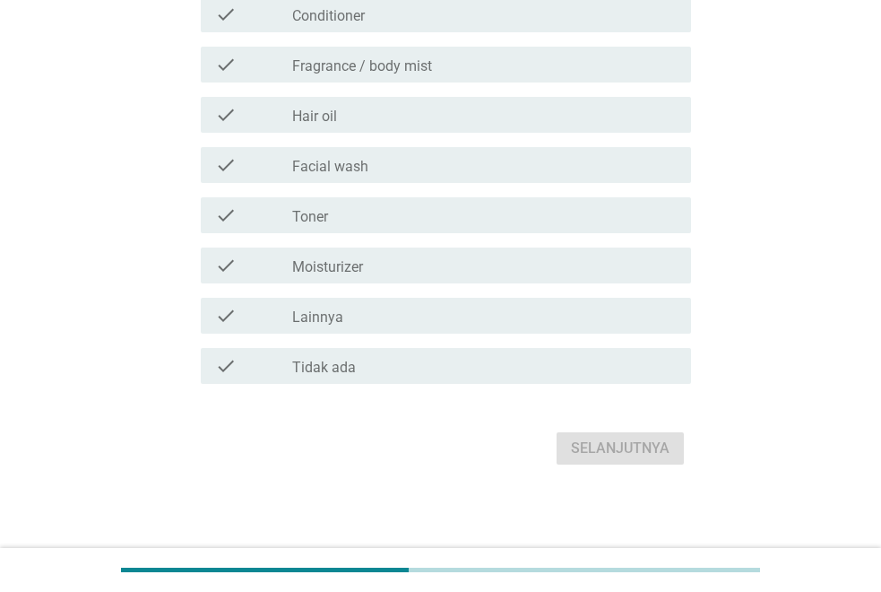
scroll to position [422, 0]
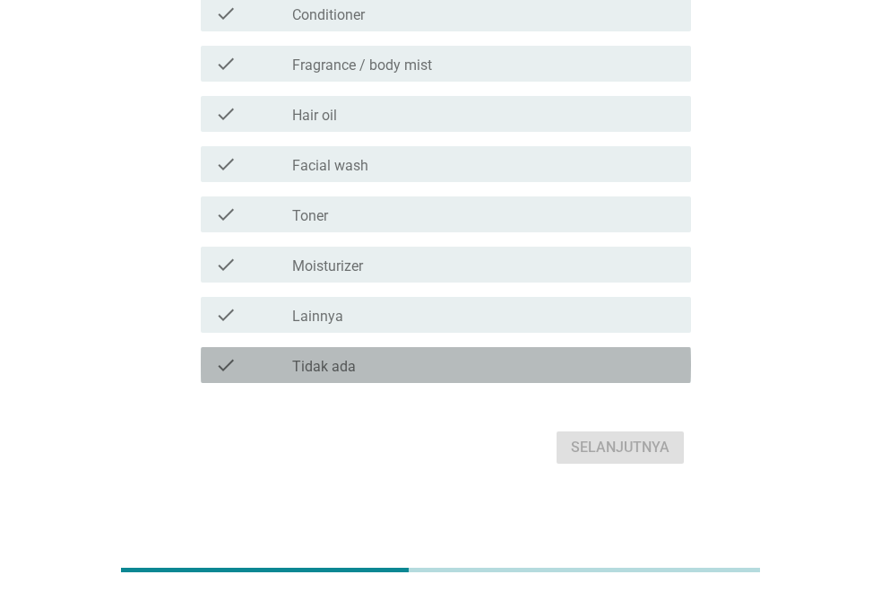
click at [373, 370] on div "check_box_outline_blank Tidak ada" at bounding box center [484, 365] width 385 height 22
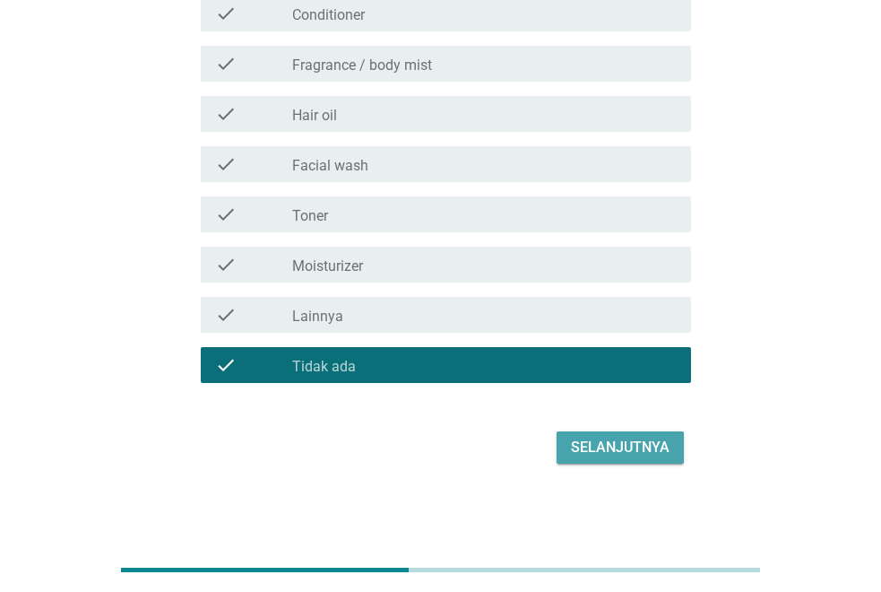
click at [620, 439] on div "Selanjutnya" at bounding box center [620, 448] width 99 height 22
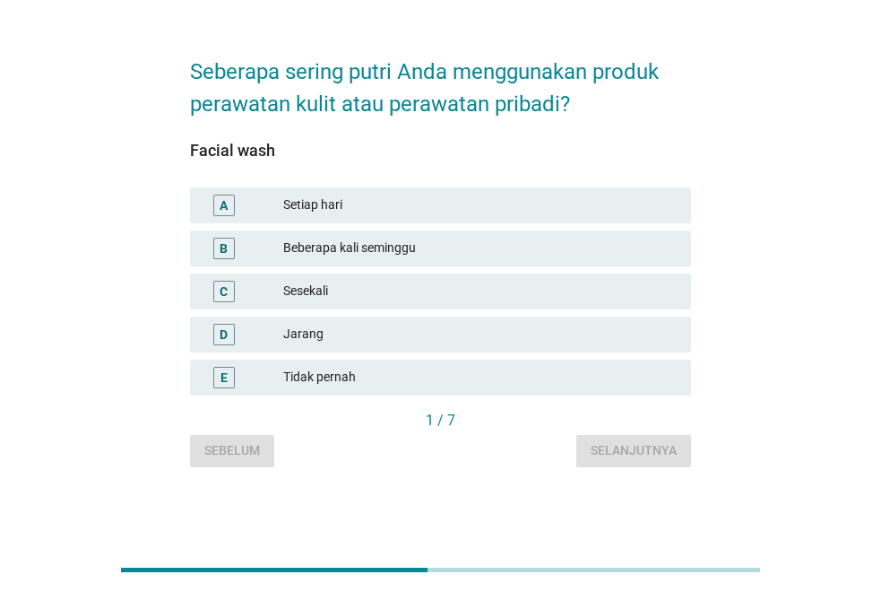
scroll to position [0, 0]
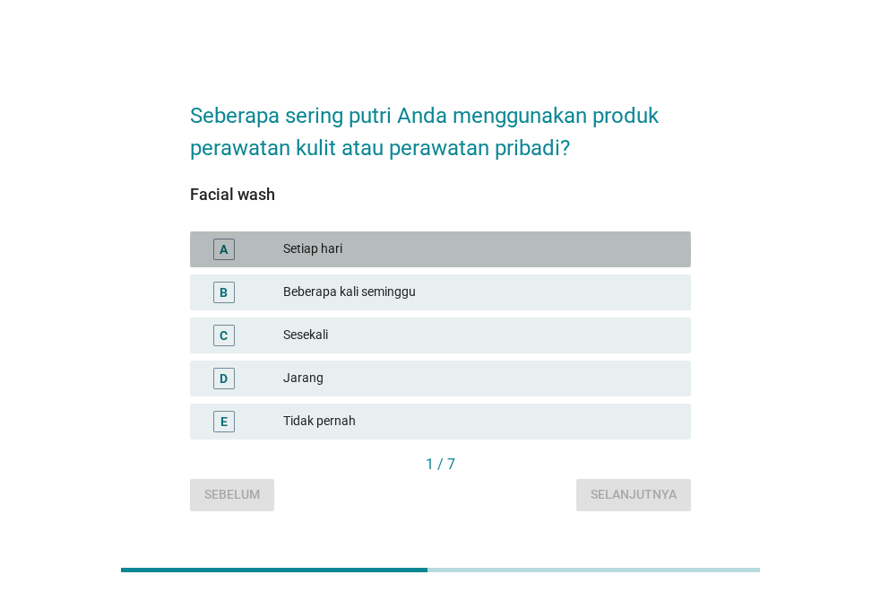
click at [436, 240] on div "Setiap hari" at bounding box center [480, 249] width 394 height 22
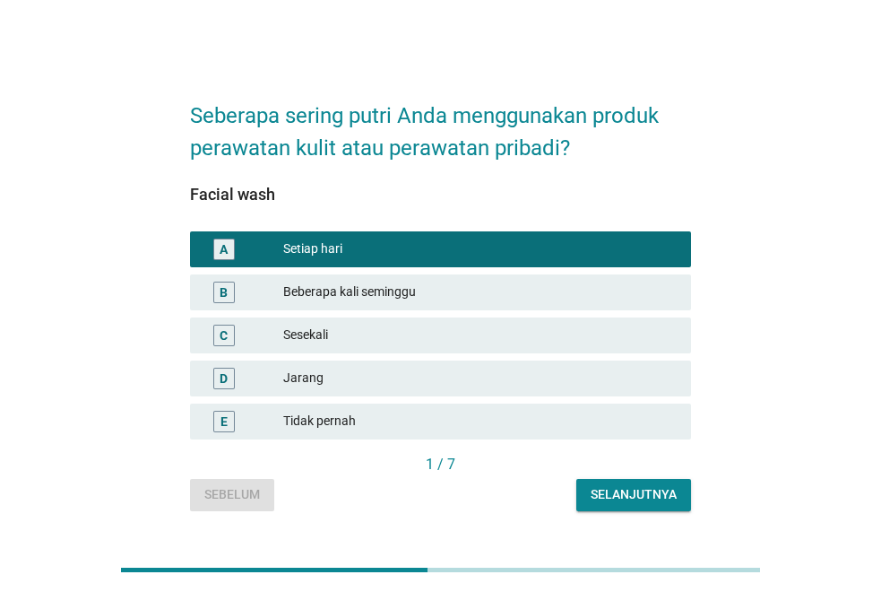
click at [643, 498] on div "Selanjutnya" at bounding box center [634, 494] width 86 height 19
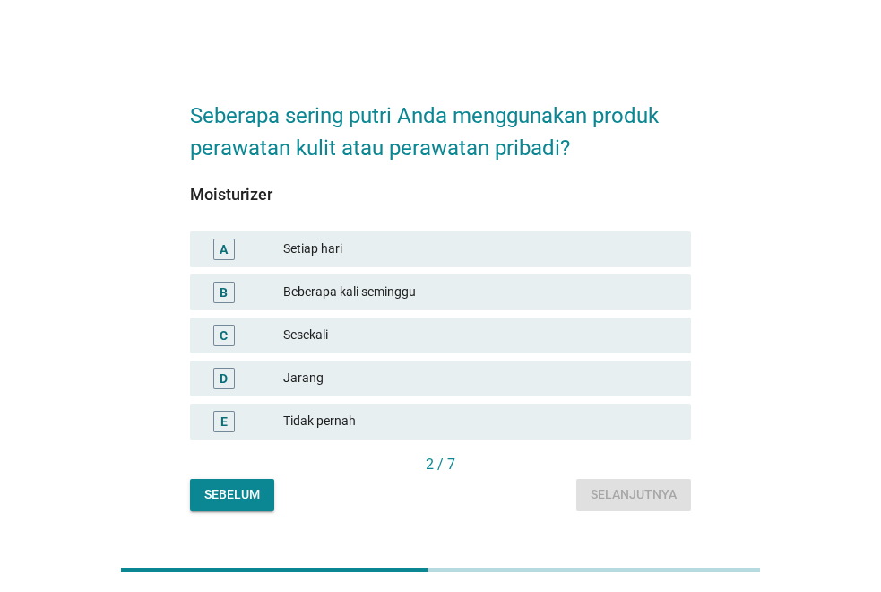
click at [241, 492] on div "Sebelum" at bounding box center [232, 494] width 56 height 19
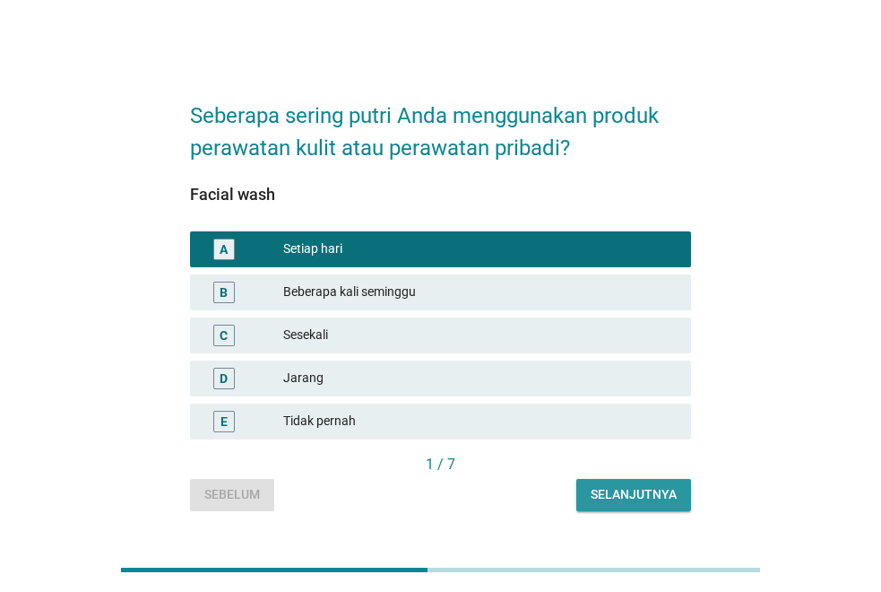
click at [615, 485] on div "Selanjutnya" at bounding box center [634, 494] width 86 height 19
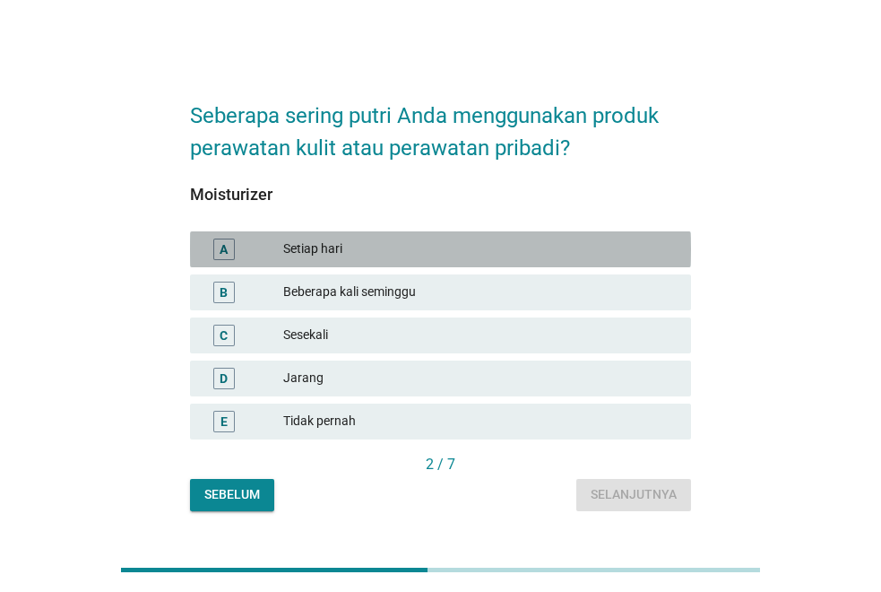
click at [464, 247] on div "Setiap hari" at bounding box center [480, 249] width 394 height 22
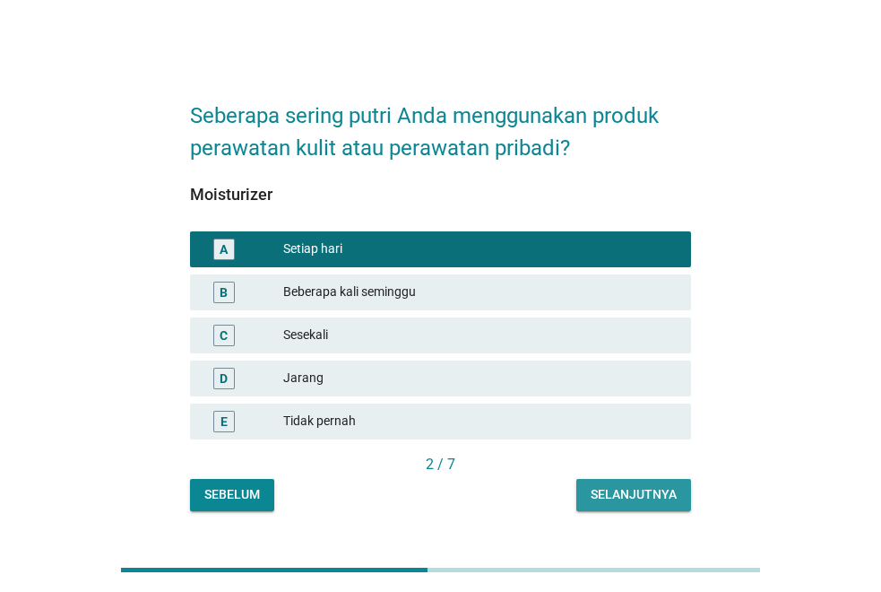
click at [621, 493] on div "Selanjutnya" at bounding box center [634, 494] width 86 height 19
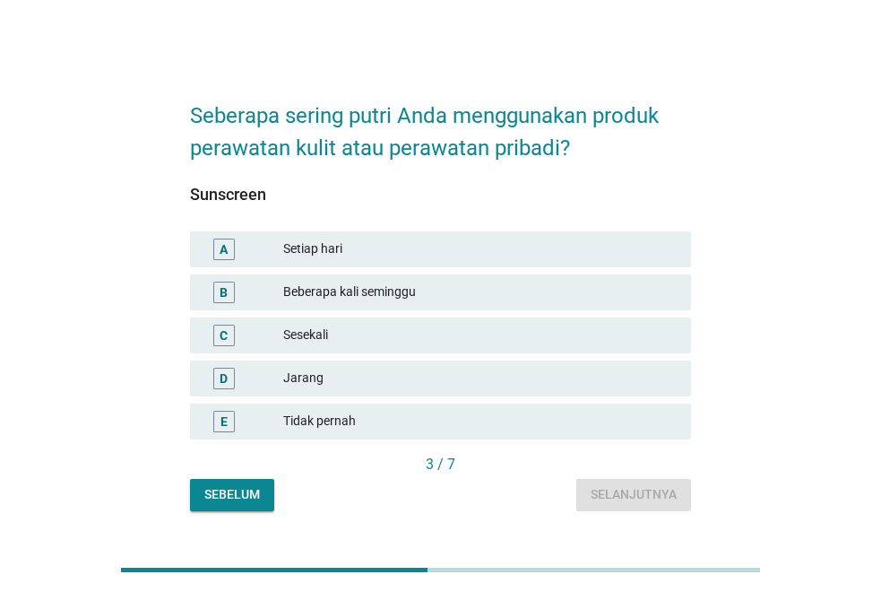
click at [479, 248] on div "Setiap hari" at bounding box center [480, 249] width 394 height 22
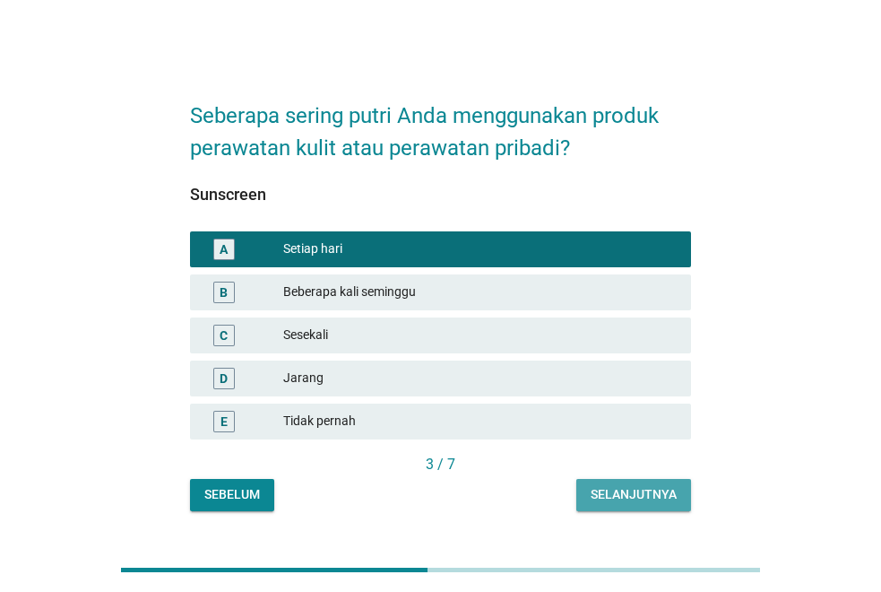
click at [595, 491] on div "Selanjutnya" at bounding box center [634, 494] width 86 height 19
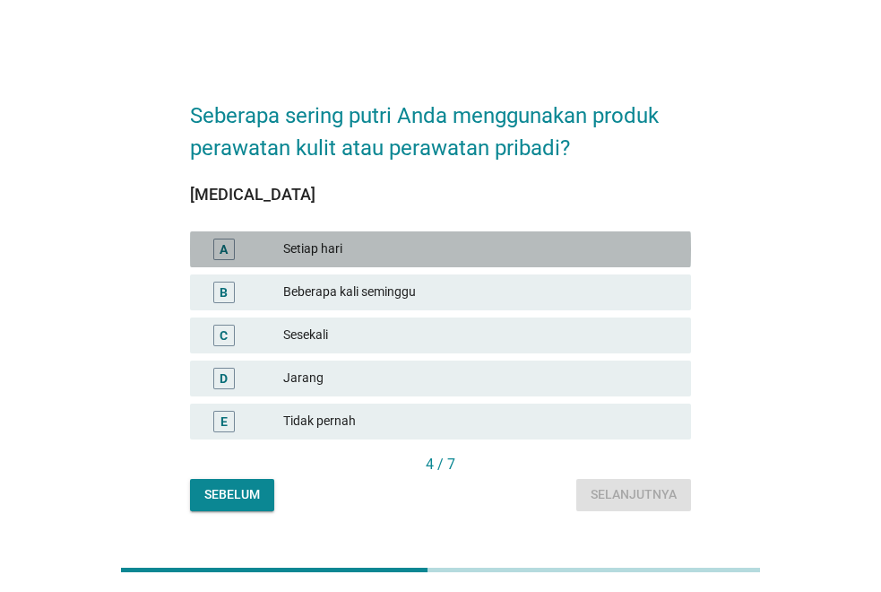
click at [463, 261] on div "A Setiap hari" at bounding box center [440, 249] width 501 height 36
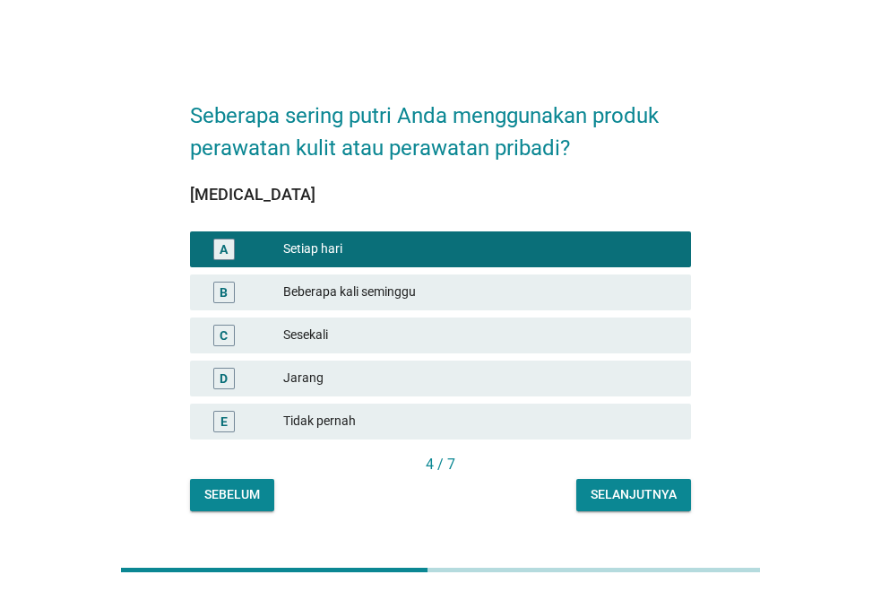
click at [637, 491] on div "Selanjutnya" at bounding box center [634, 494] width 86 height 19
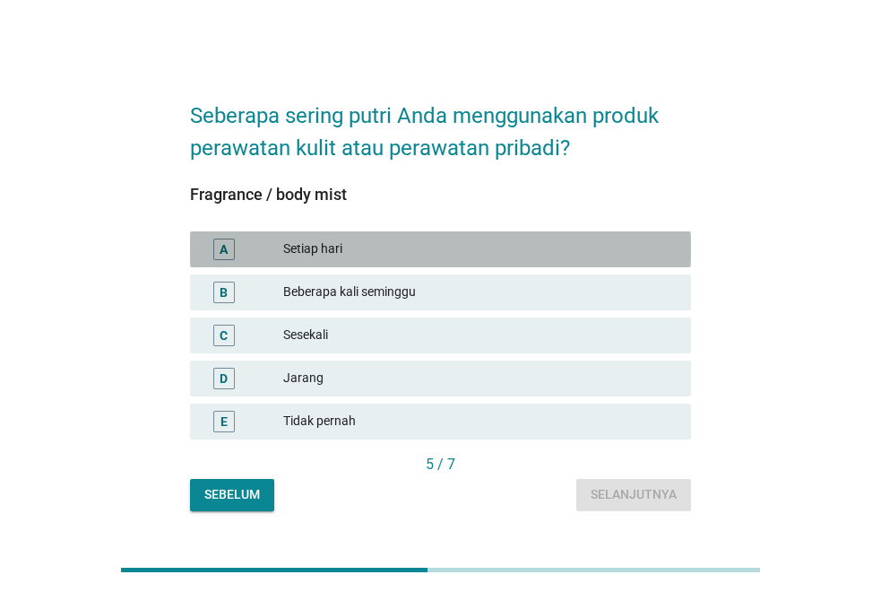
click at [403, 257] on div "Setiap hari" at bounding box center [480, 249] width 394 height 22
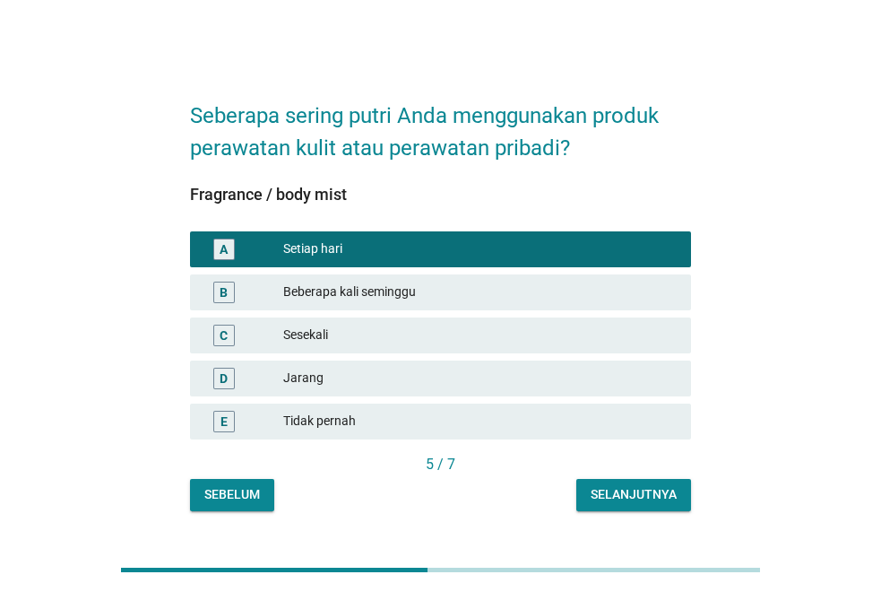
click at [637, 485] on div "Selanjutnya" at bounding box center [634, 494] width 86 height 19
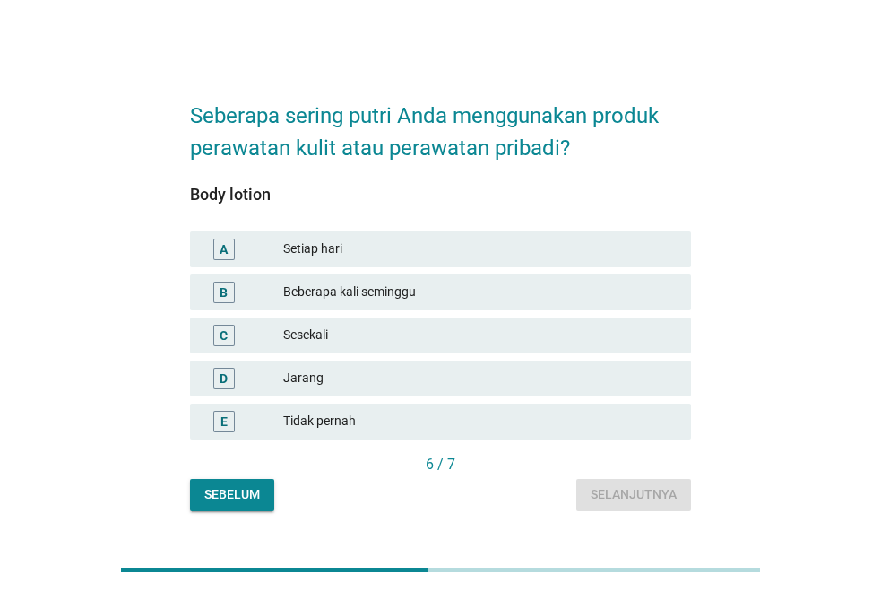
click at [495, 247] on div "Setiap hari" at bounding box center [480, 249] width 394 height 22
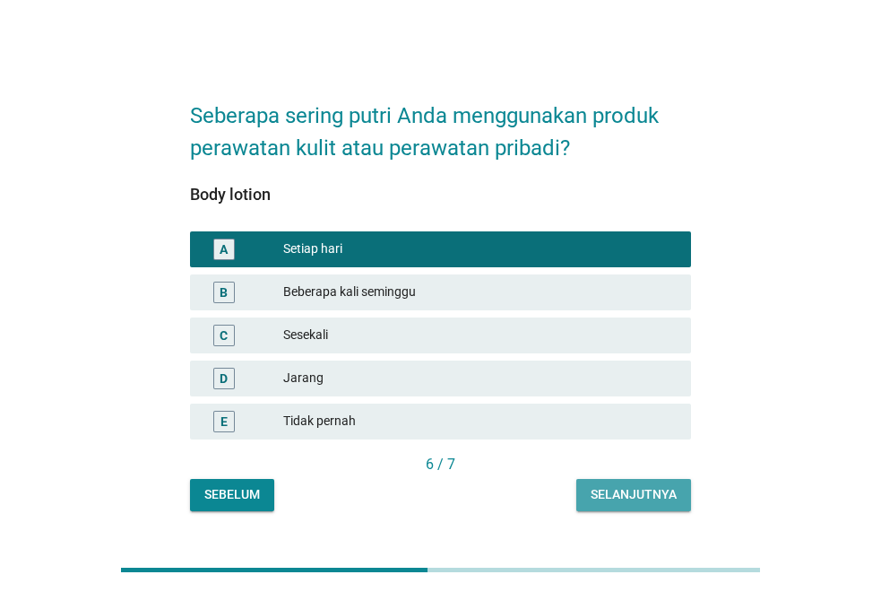
click at [637, 495] on div "Selanjutnya" at bounding box center [634, 494] width 86 height 19
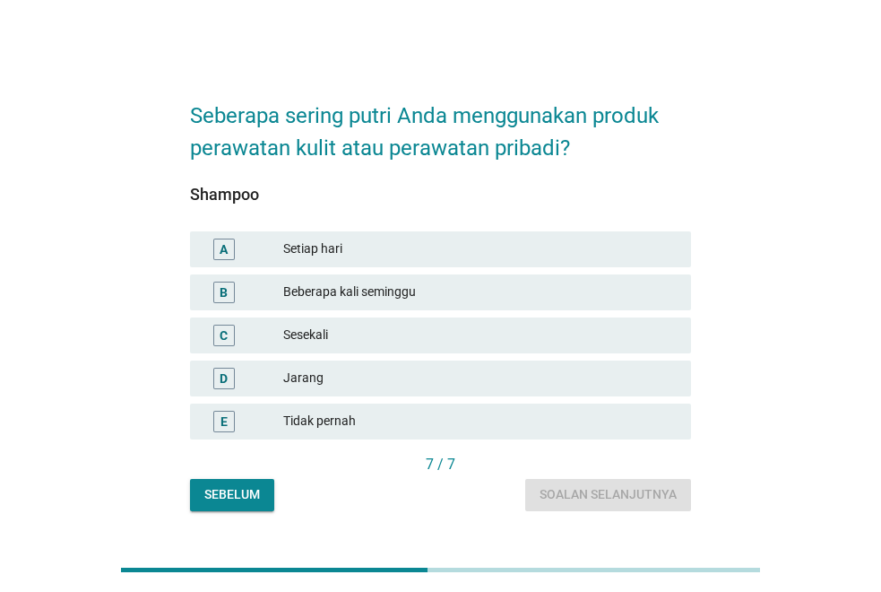
click at [496, 248] on div "Setiap hari" at bounding box center [480, 249] width 394 height 22
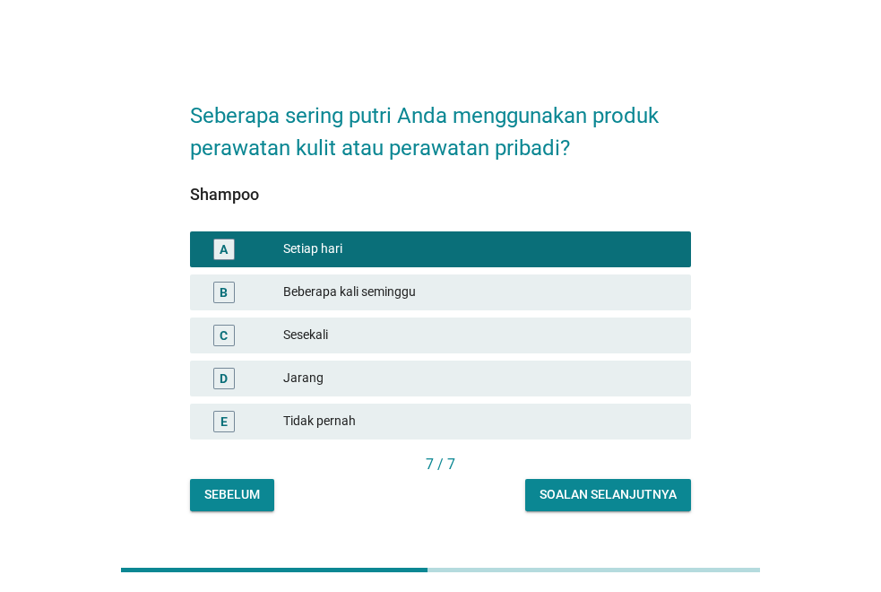
click at [421, 290] on div "Beberapa kali seminggu" at bounding box center [480, 293] width 394 height 22
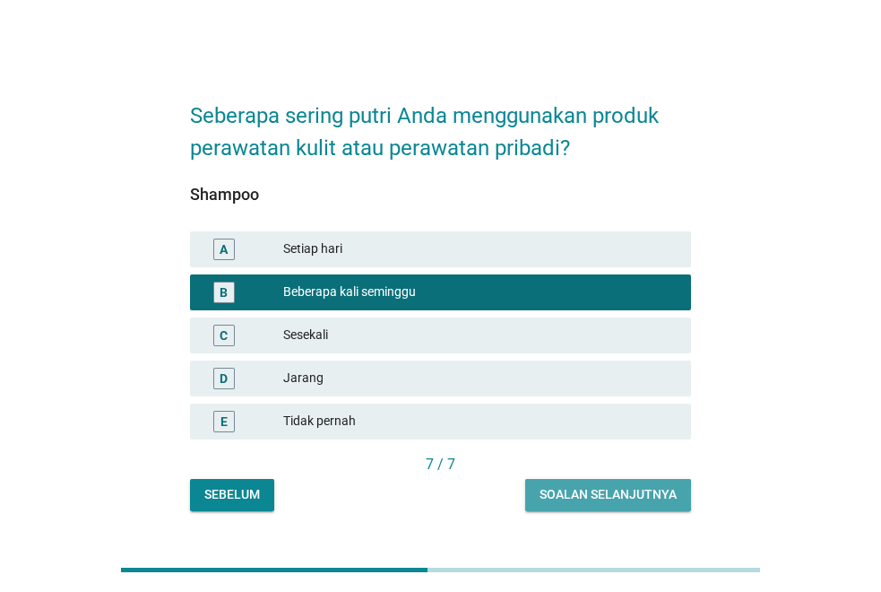
click at [620, 480] on button "Soalan selanjutnya" at bounding box center [608, 495] width 166 height 32
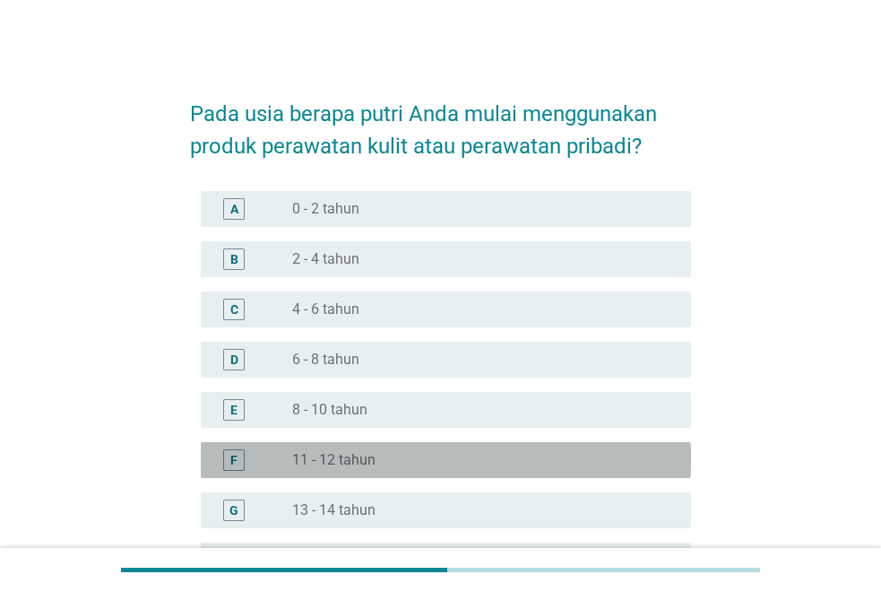
click at [403, 447] on div "F radio_button_unchecked 11 - 12 tahun" at bounding box center [446, 460] width 490 height 36
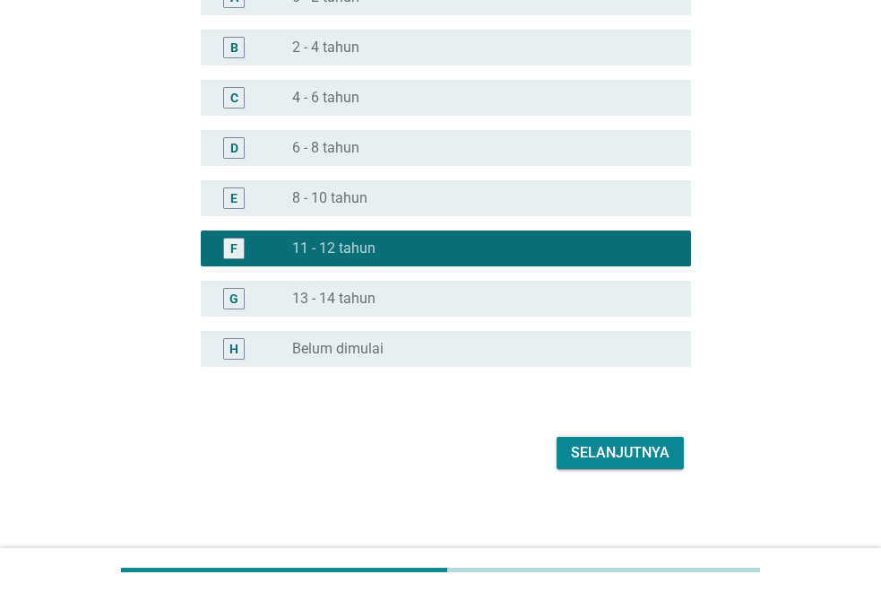
scroll to position [217, 0]
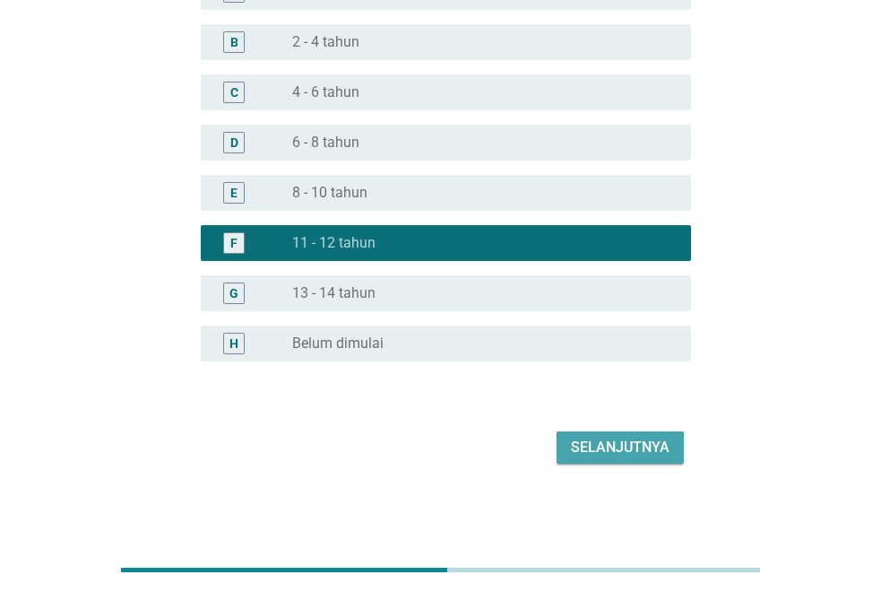
click at [632, 443] on div "Selanjutnya" at bounding box center [620, 448] width 99 height 22
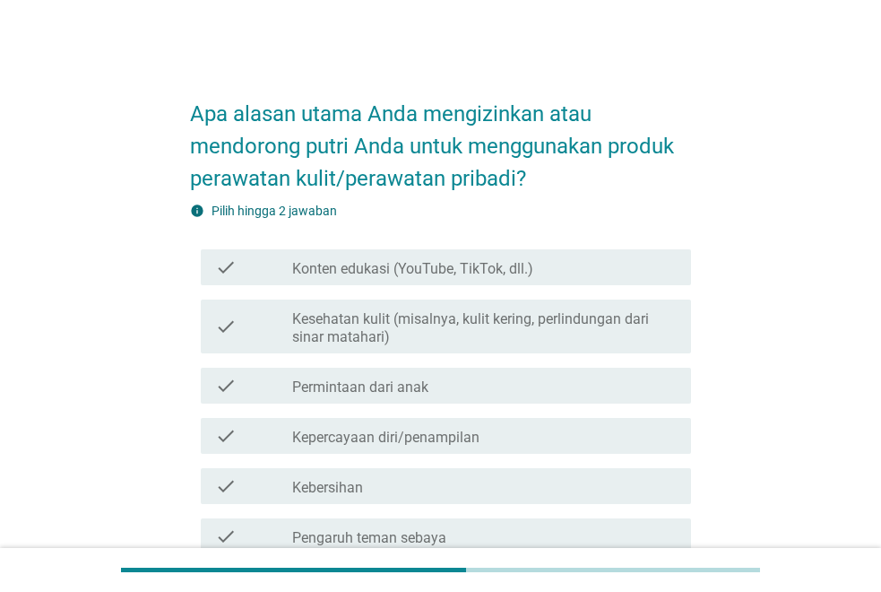
click at [631, 316] on label "Kesehatan kulit (misalnya, kulit kering, perlindungan dari sinar matahari)" at bounding box center [484, 328] width 385 height 36
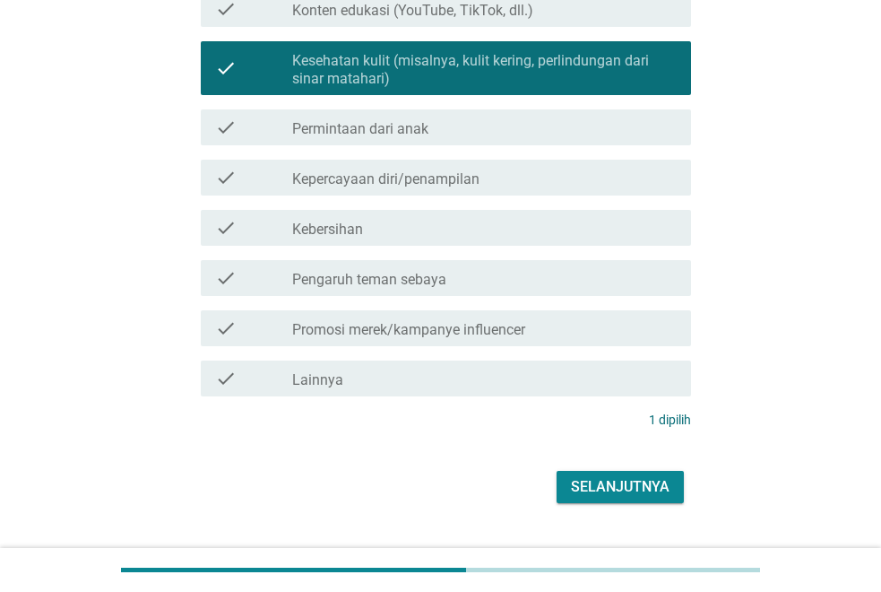
scroll to position [269, 0]
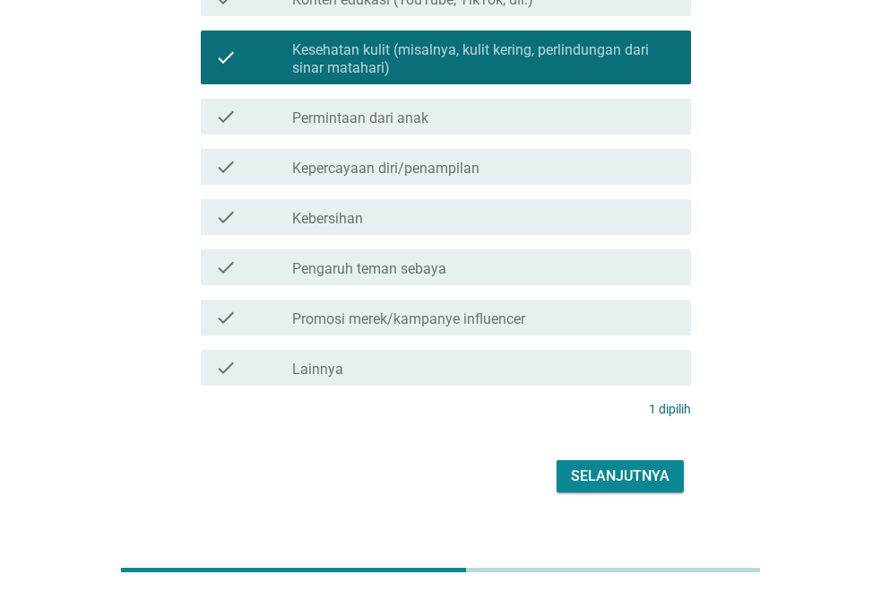
click at [505, 226] on div "check_box_outline_blank Kebersihan" at bounding box center [484, 217] width 385 height 22
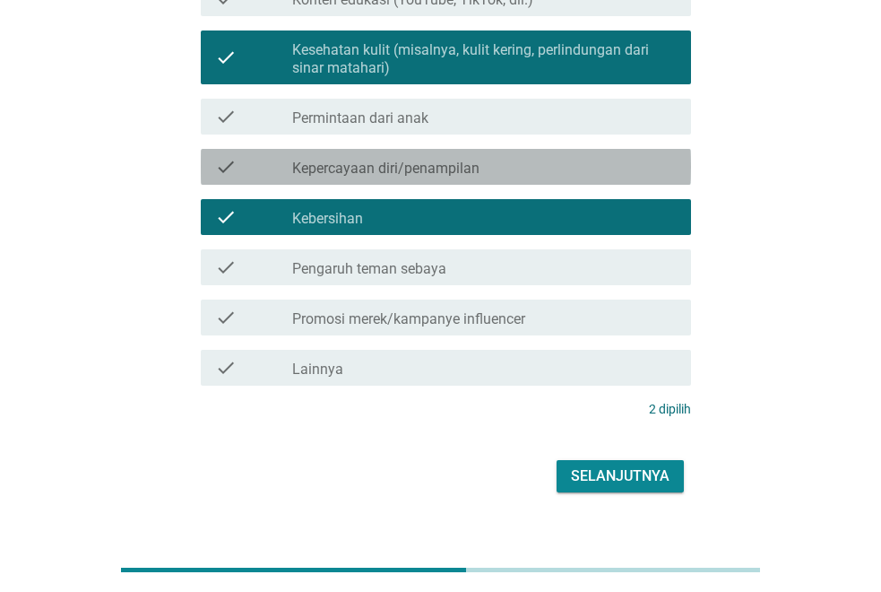
click at [465, 161] on label "Kepercayaan diri/penampilan" at bounding box center [385, 169] width 187 height 18
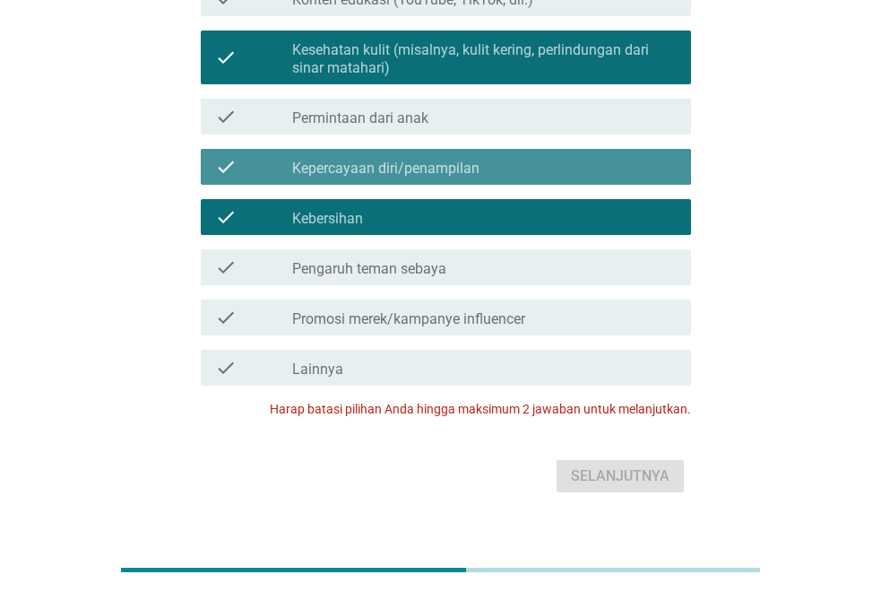
click at [458, 156] on div "check_box Kepercayaan diri/penampilan" at bounding box center [484, 167] width 385 height 22
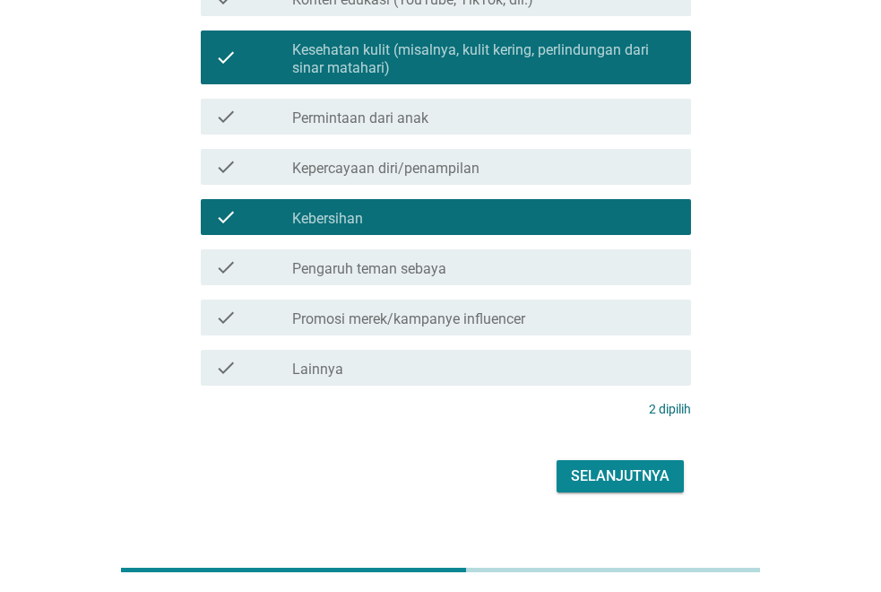
click at [622, 482] on div "Selanjutnya" at bounding box center [620, 476] width 99 height 22
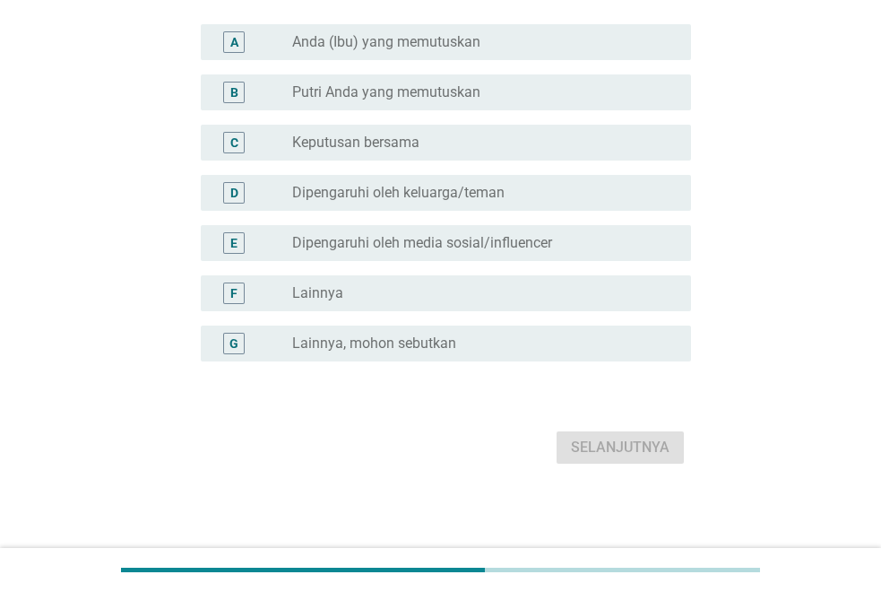
scroll to position [0, 0]
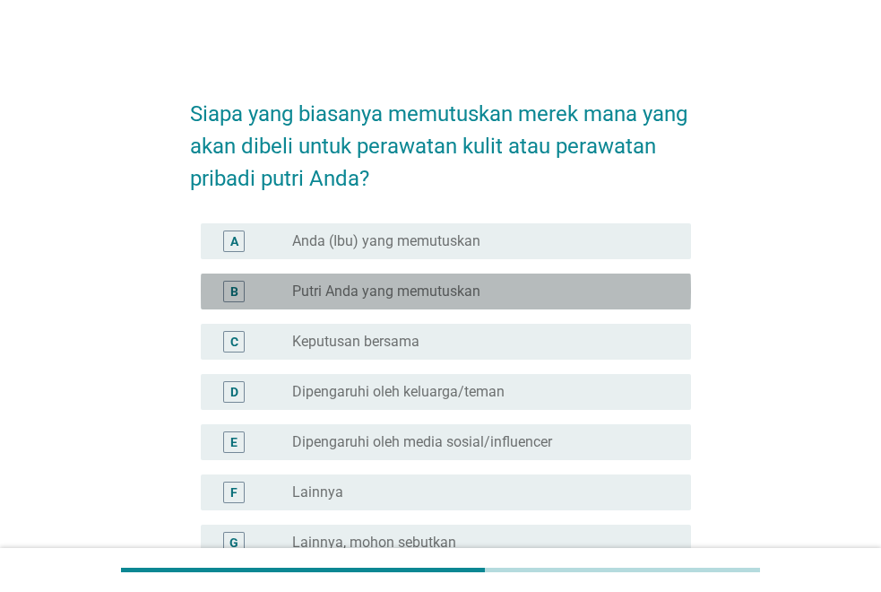
click at [506, 277] on div "B radio_button_unchecked Putri Anda yang memutuskan" at bounding box center [446, 291] width 490 height 36
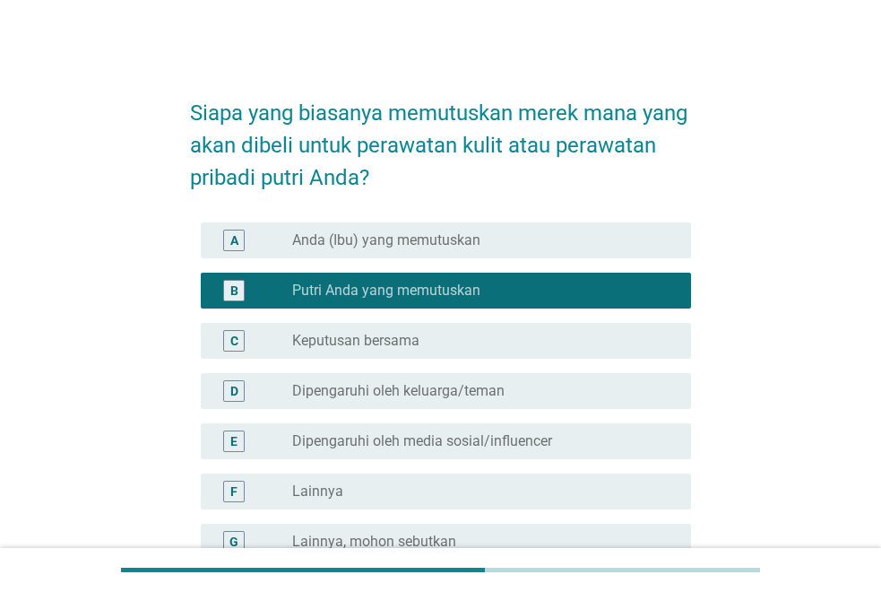
scroll to position [199, 0]
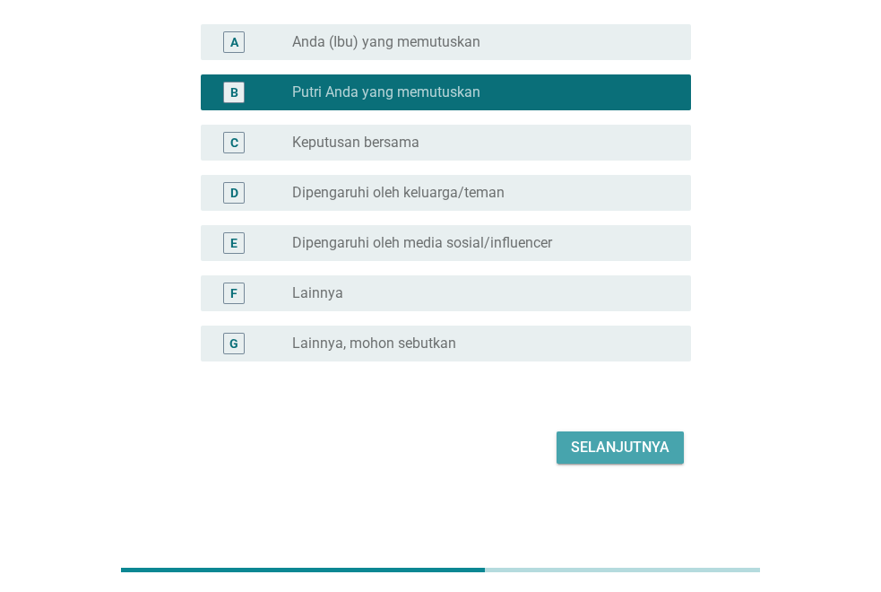
click at [624, 448] on div "Selanjutnya" at bounding box center [620, 448] width 99 height 22
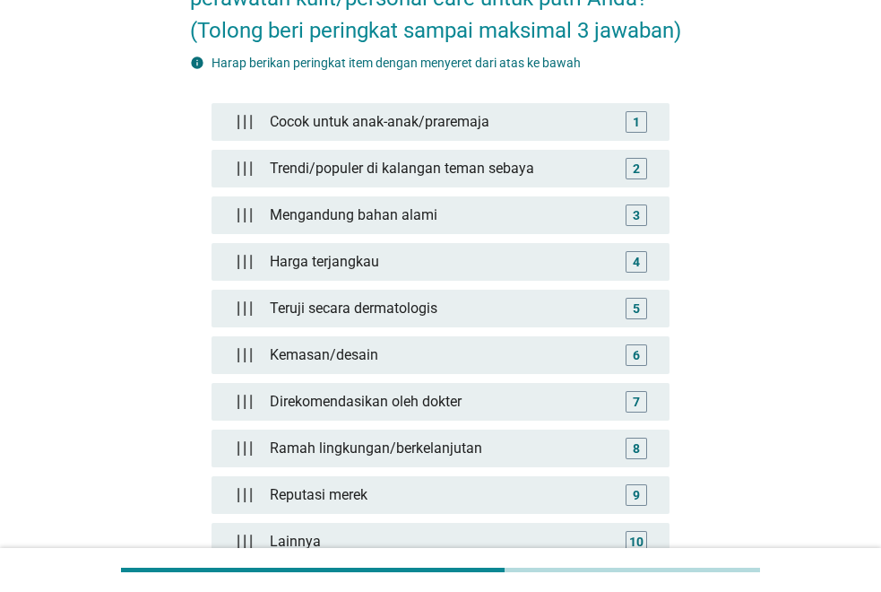
scroll to position [179, 0]
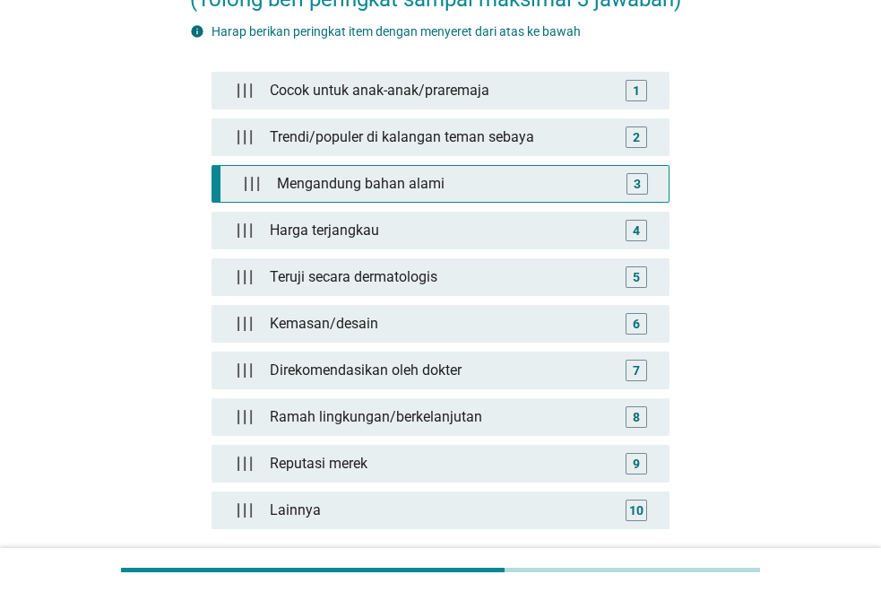
click at [517, 173] on div "Mengandung bahan alami" at bounding box center [445, 184] width 350 height 36
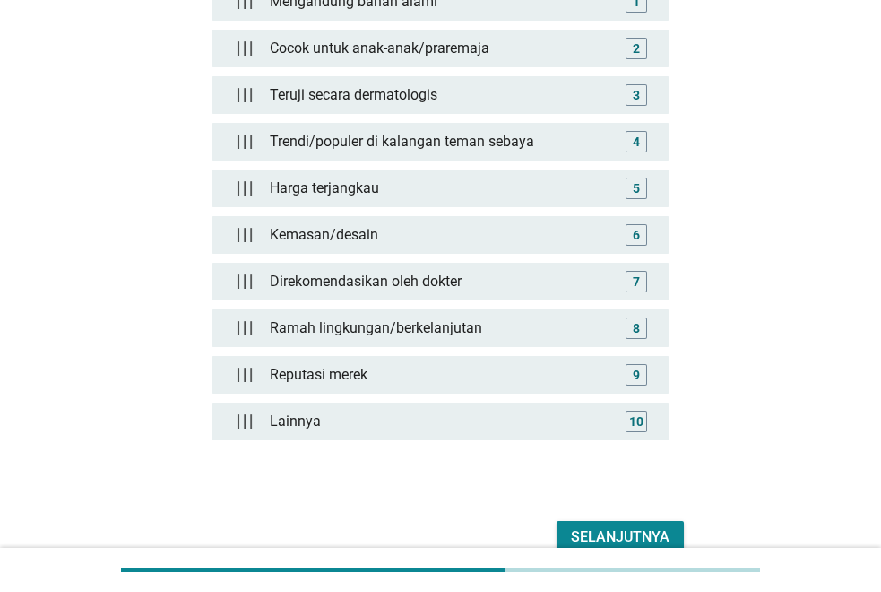
scroll to position [358, 0]
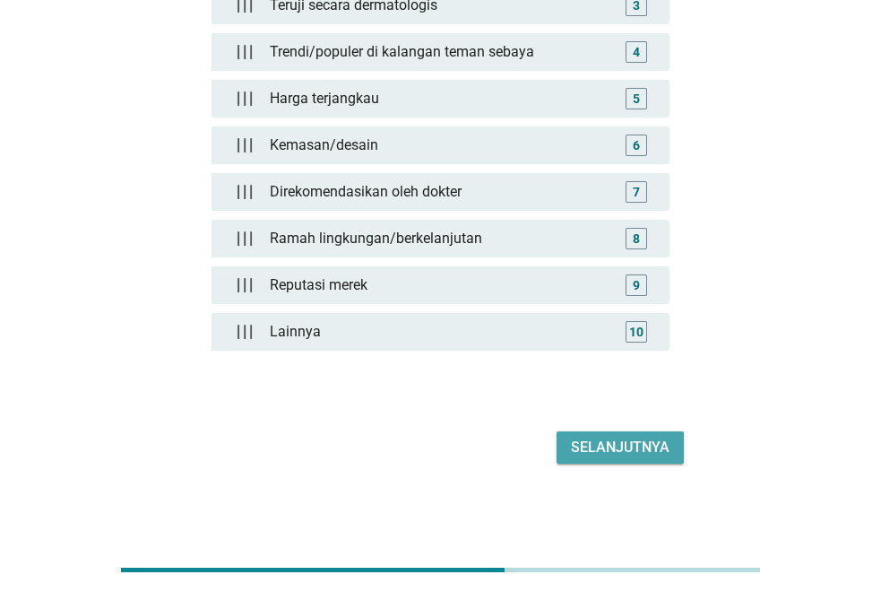
click at [623, 450] on div "Selanjutnya" at bounding box center [620, 448] width 99 height 22
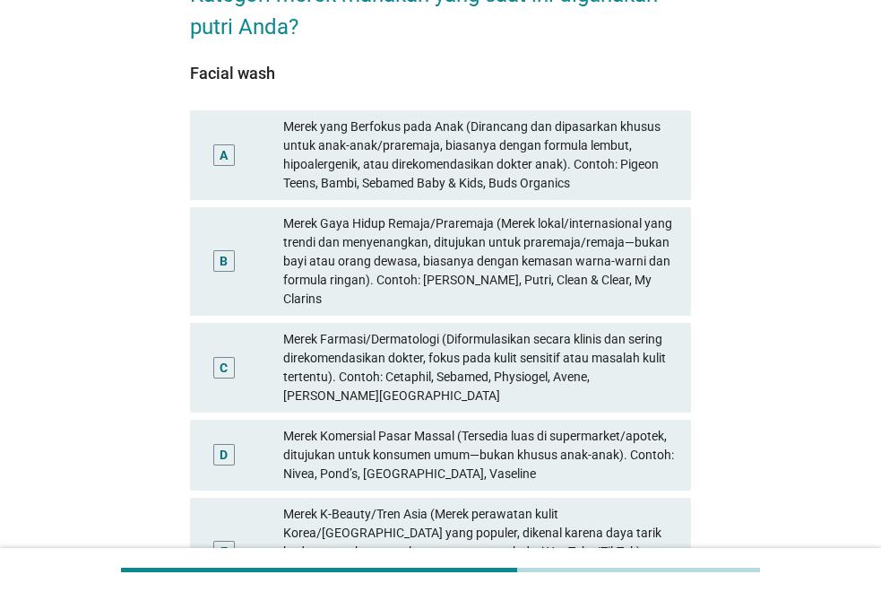
scroll to position [90, 0]
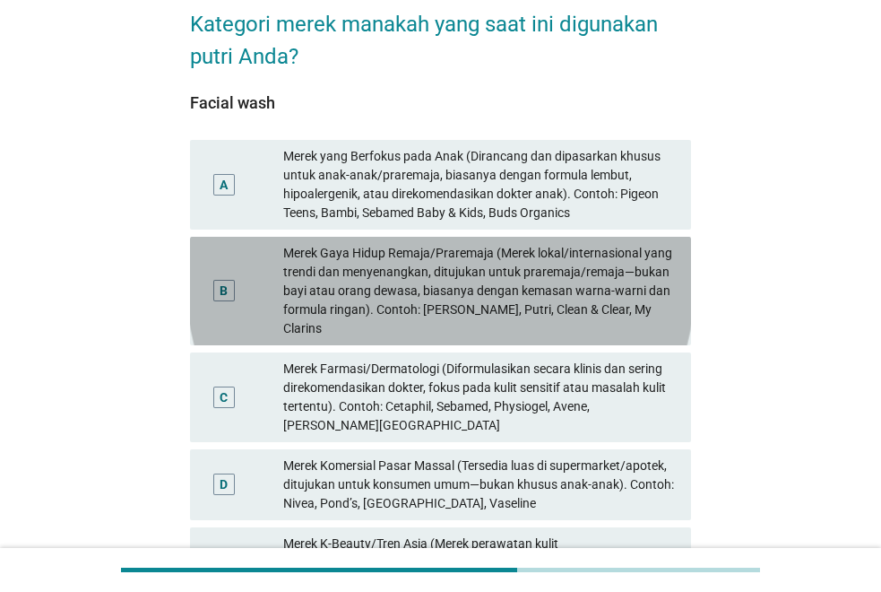
click at [498, 292] on div "Merek Gaya Hidup Remaja/Praremaja (Merek lokal/internasional yang trendi dan me…" at bounding box center [480, 291] width 394 height 94
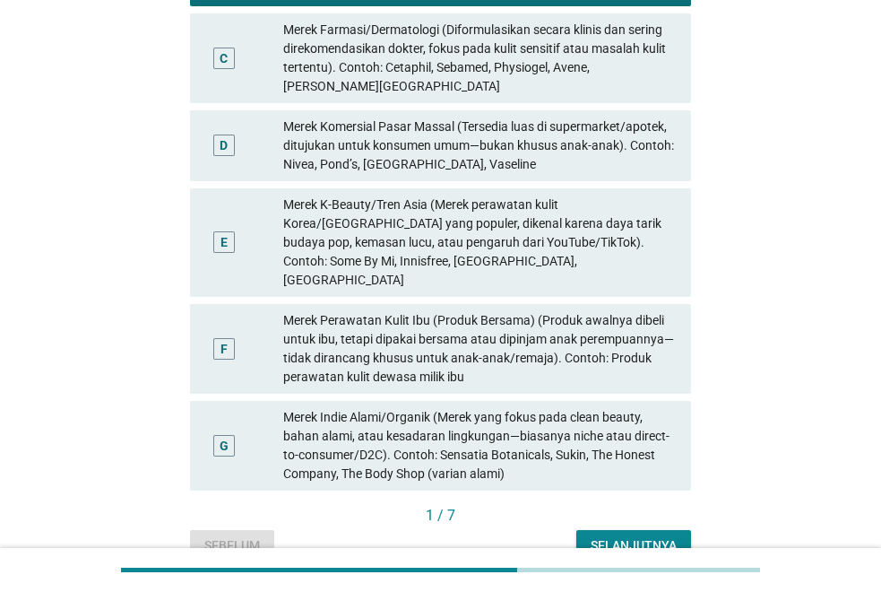
scroll to position [448, 0]
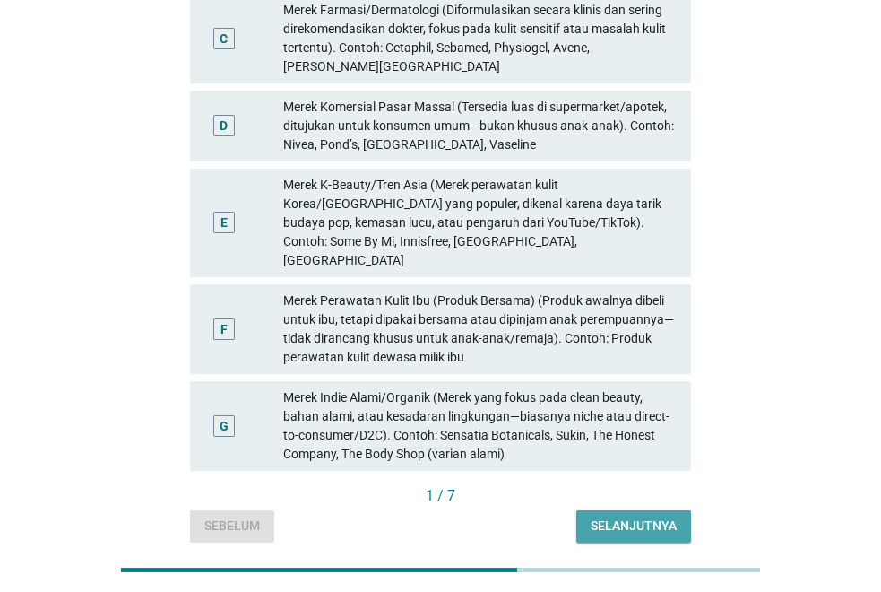
click at [623, 516] on div "Selanjutnya" at bounding box center [634, 525] width 86 height 19
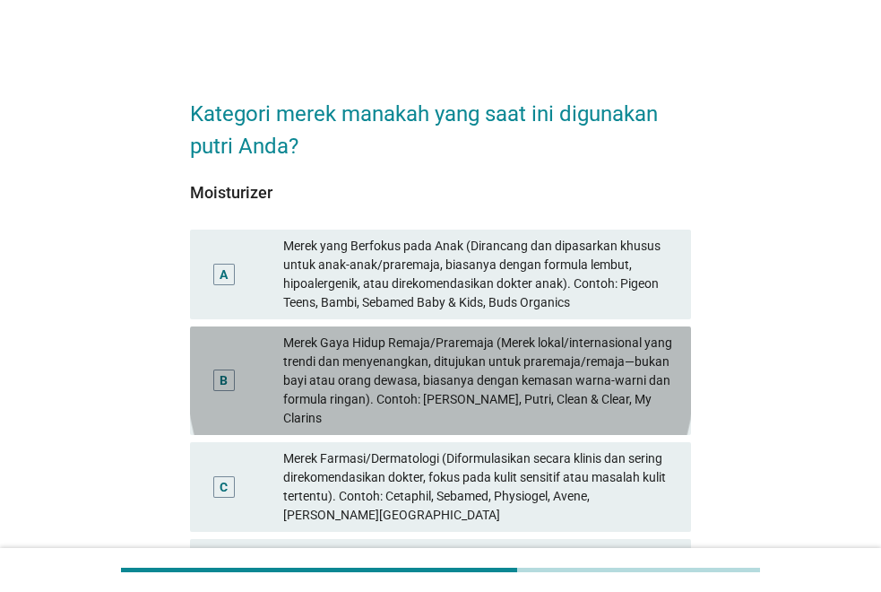
click at [578, 382] on div "Merek Gaya Hidup Remaja/Praremaja (Merek lokal/internasional yang trendi dan me…" at bounding box center [480, 381] width 394 height 94
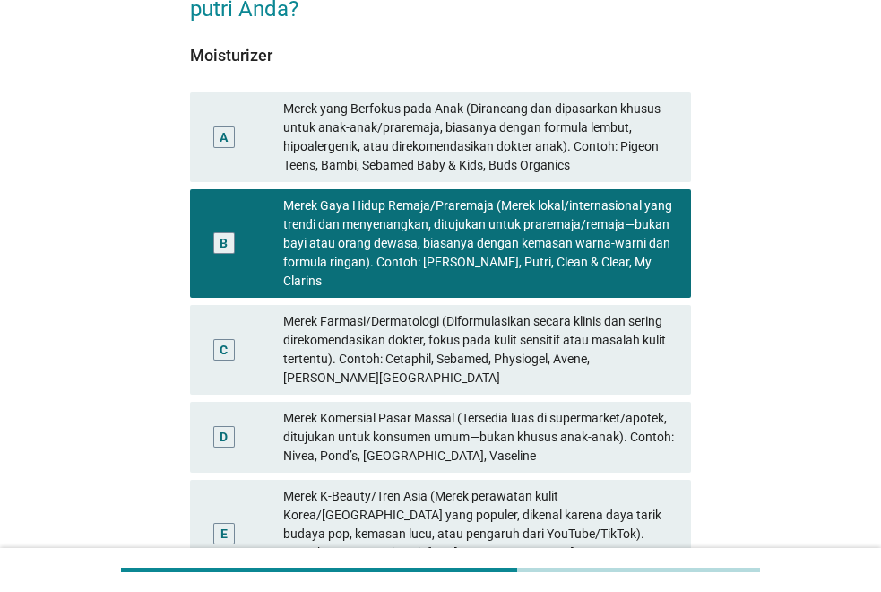
scroll to position [448, 0]
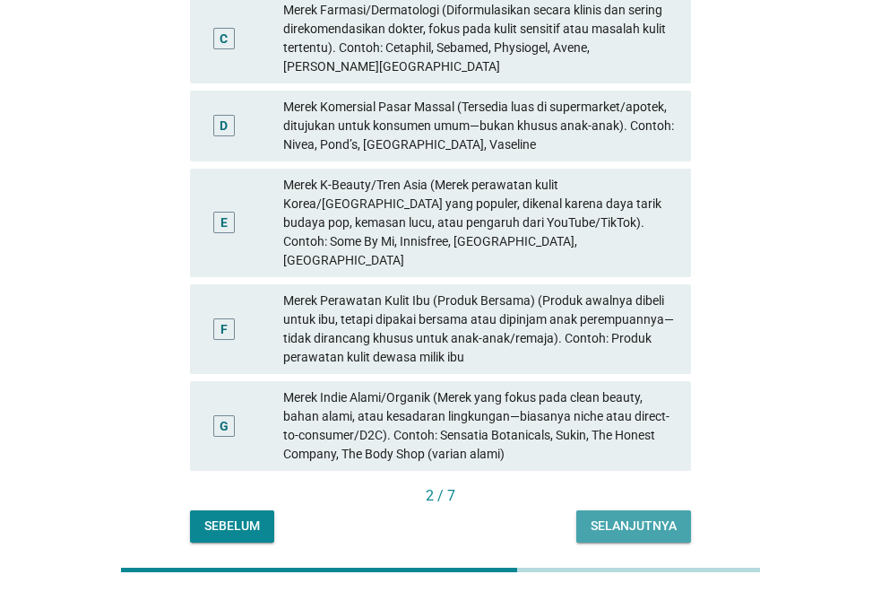
click at [627, 516] on div "Selanjutnya" at bounding box center [634, 525] width 86 height 19
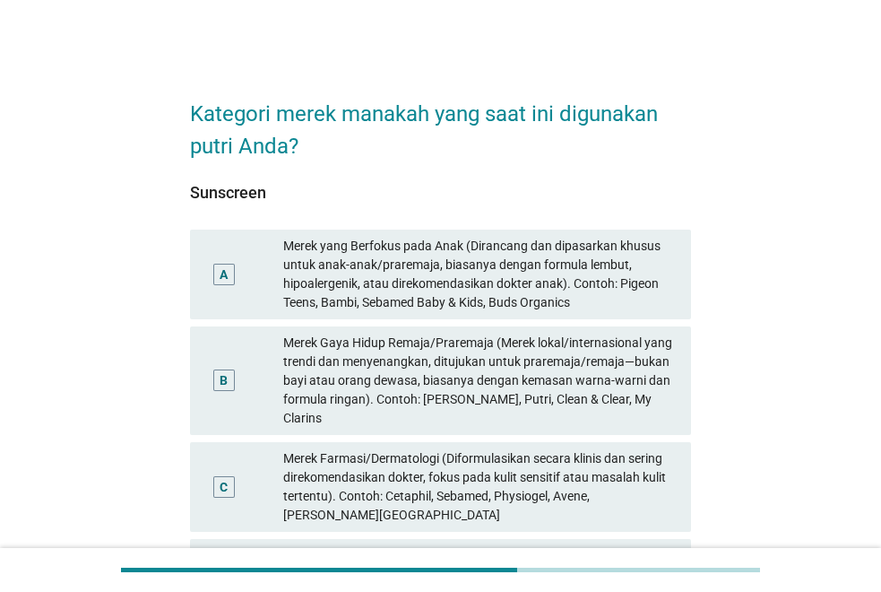
drag, startPoint x: 513, startPoint y: 380, endPoint x: 523, endPoint y: 403, distance: 25.3
click at [513, 379] on div "Merek Gaya Hidup Remaja/Praremaja (Merek lokal/internasional yang trendi dan me…" at bounding box center [480, 381] width 394 height 94
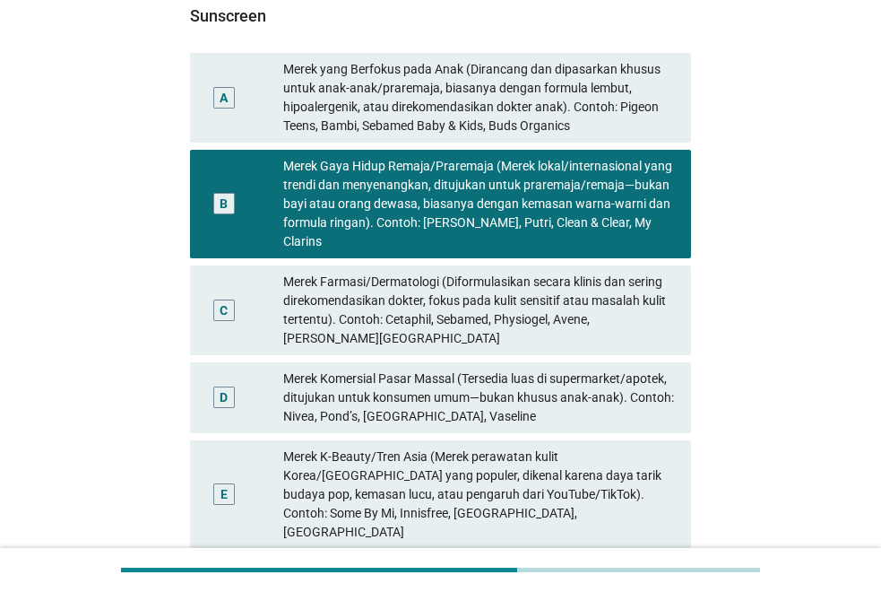
scroll to position [484, 0]
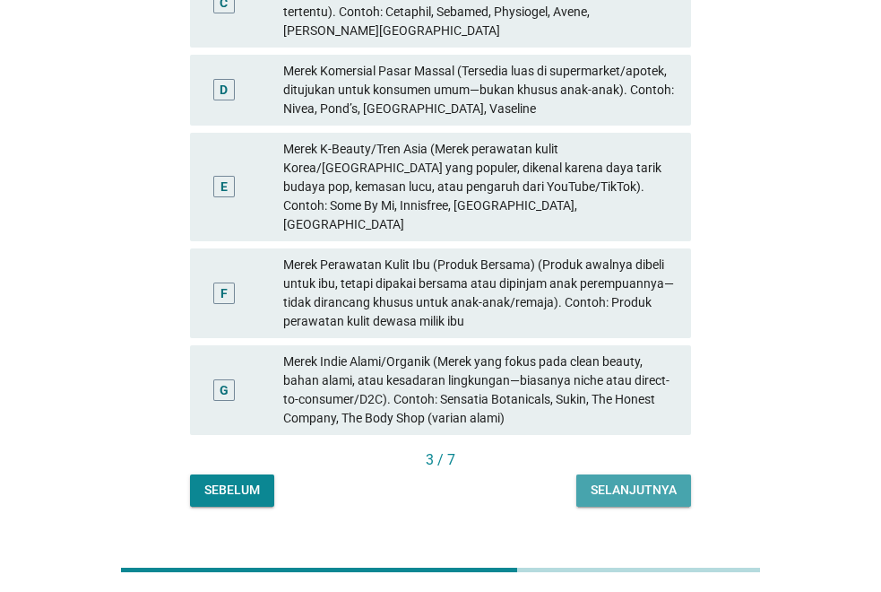
click at [629, 481] on div "Selanjutnya" at bounding box center [634, 490] width 86 height 19
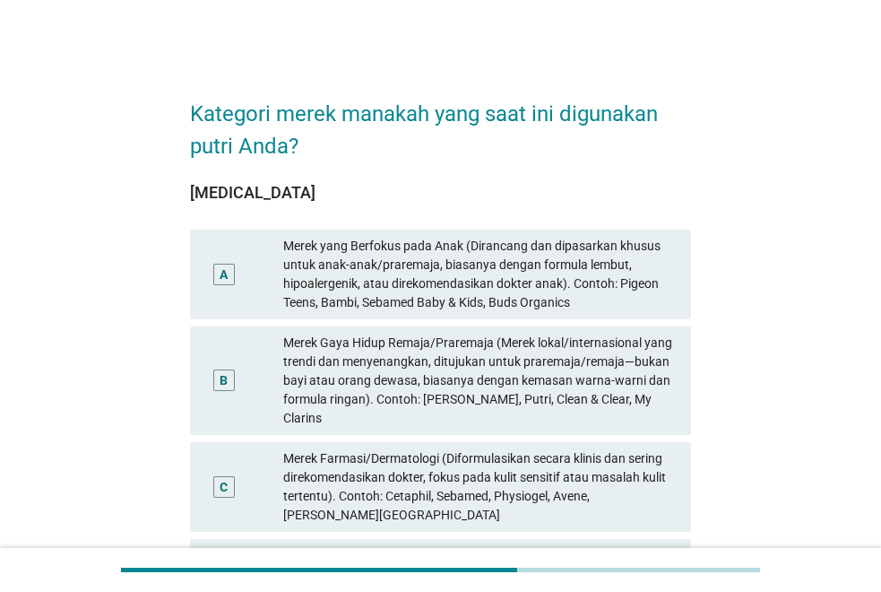
click at [543, 372] on div "Merek Gaya Hidup Remaja/Praremaja (Merek lokal/internasional yang trendi dan me…" at bounding box center [480, 381] width 394 height 94
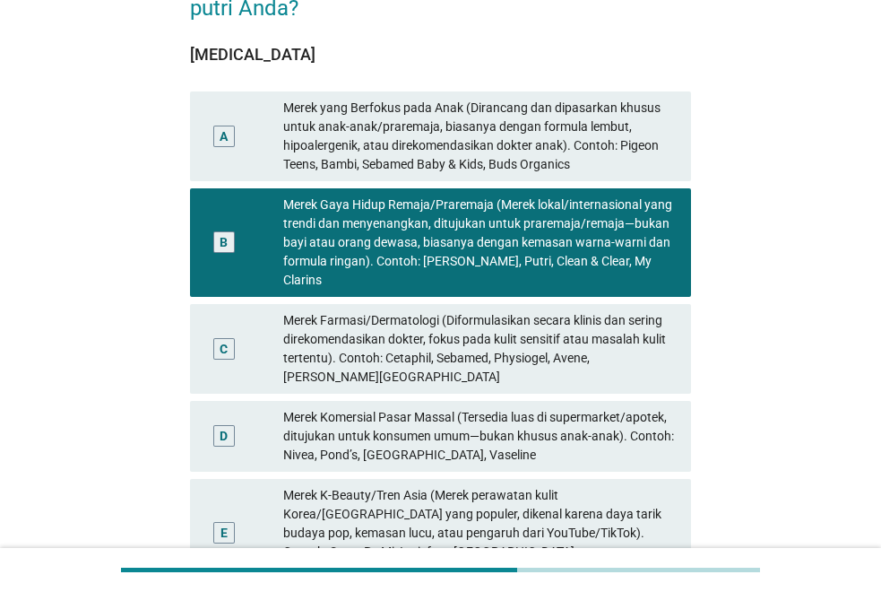
scroll to position [448, 0]
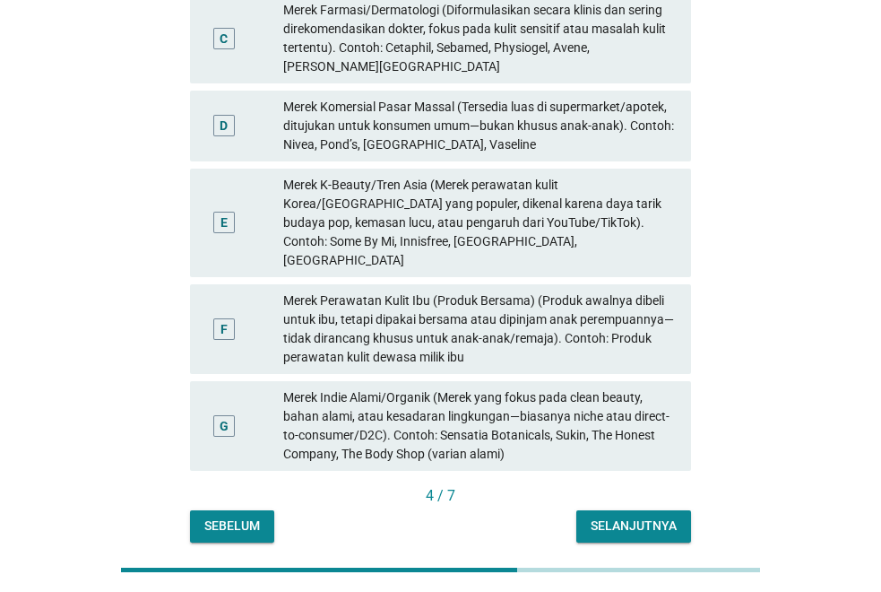
click at [621, 516] on div "Selanjutnya" at bounding box center [634, 525] width 86 height 19
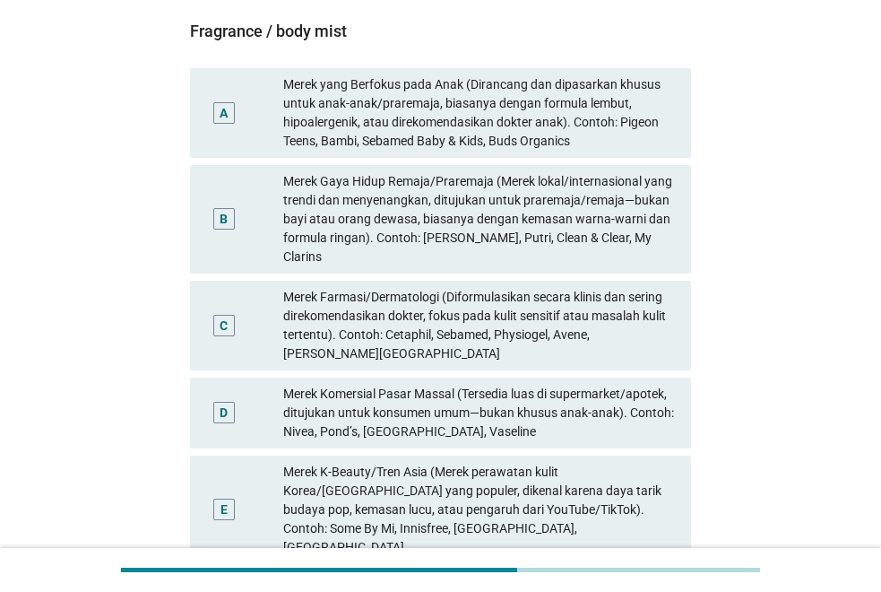
scroll to position [179, 0]
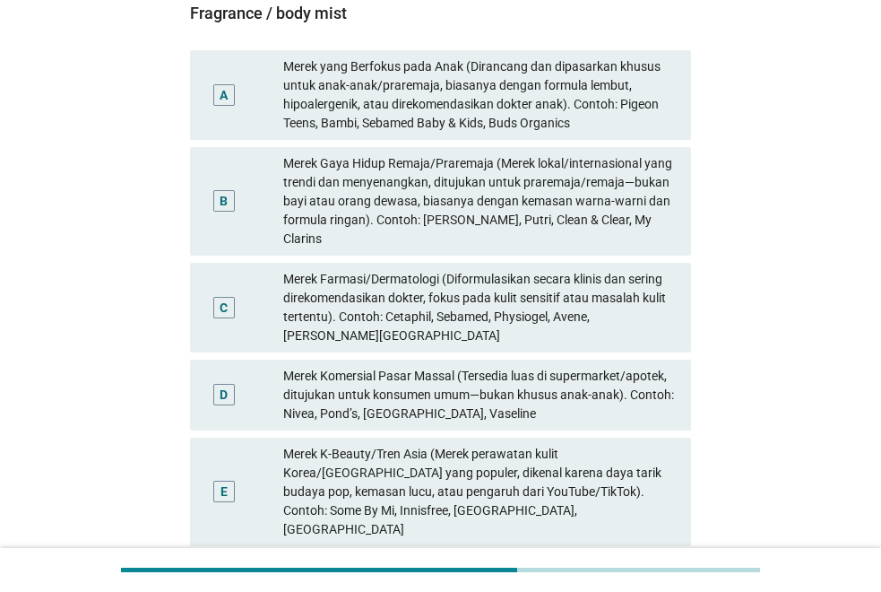
click at [497, 182] on div "Merek Gaya Hidup Remaja/Praremaja (Merek lokal/internasional yang trendi dan me…" at bounding box center [480, 201] width 394 height 94
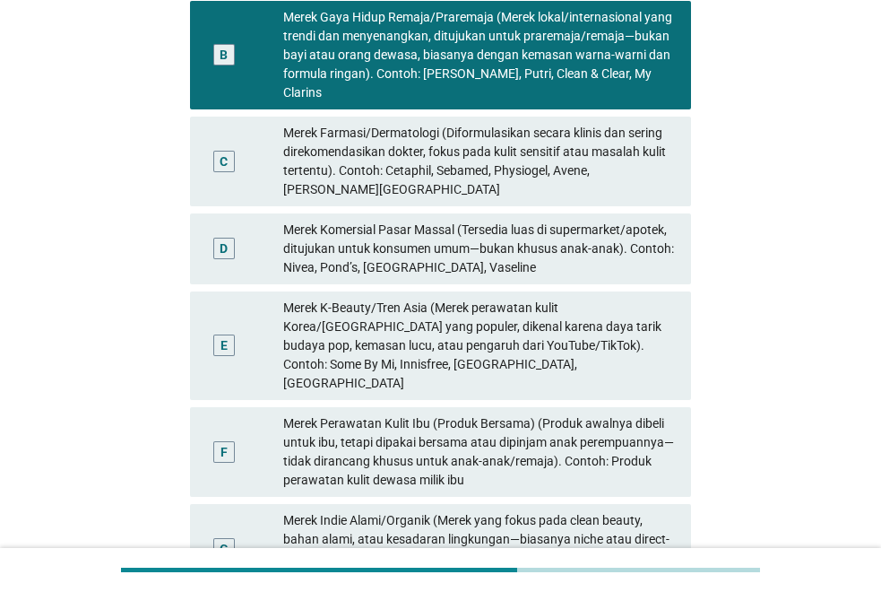
scroll to position [484, 0]
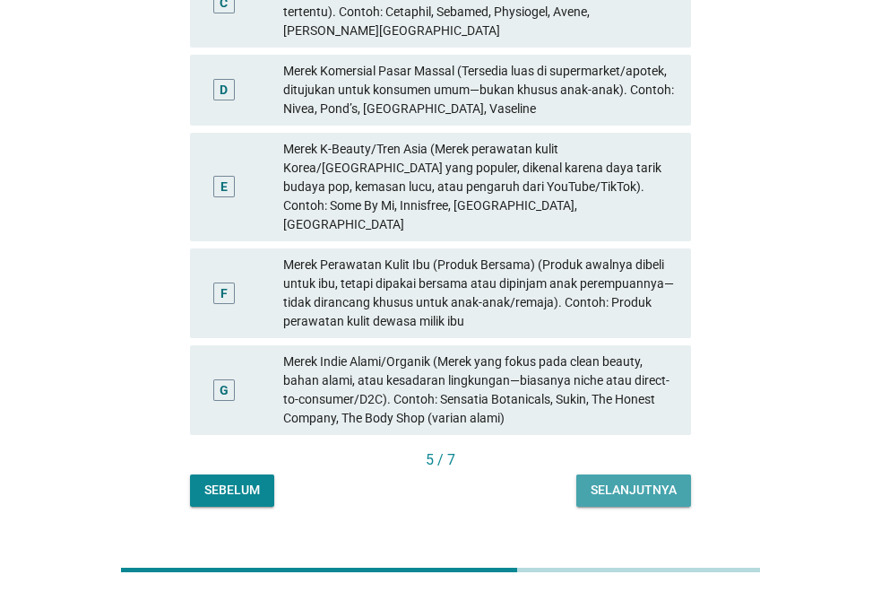
click at [627, 481] on div "Selanjutnya" at bounding box center [634, 490] width 86 height 19
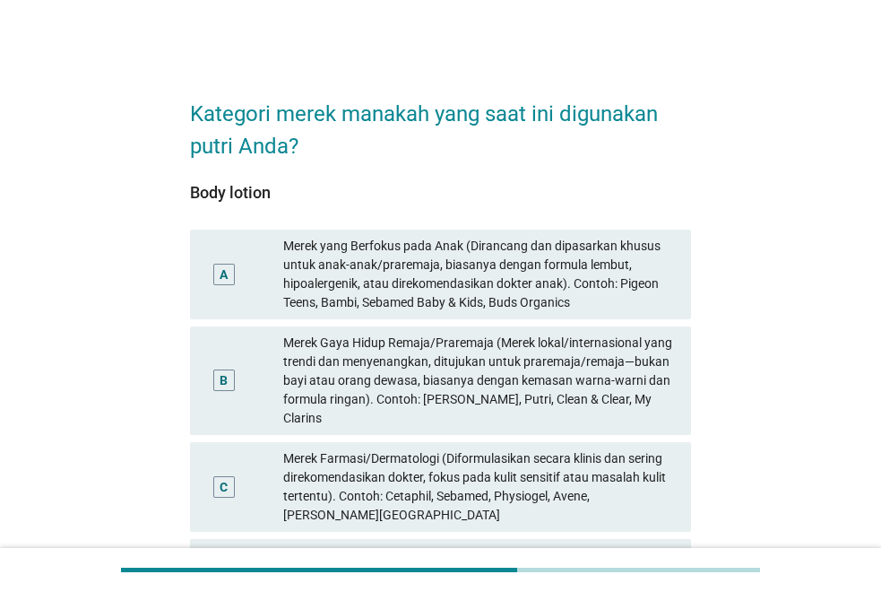
click at [521, 380] on div "Merek Gaya Hidup Remaja/Praremaja (Merek lokal/internasional yang trendi dan me…" at bounding box center [480, 381] width 394 height 94
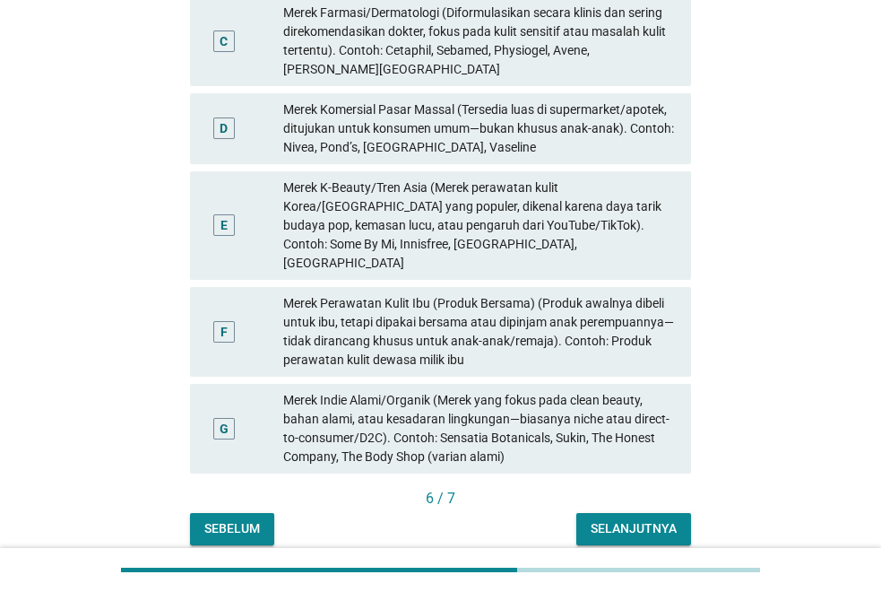
scroll to position [448, 0]
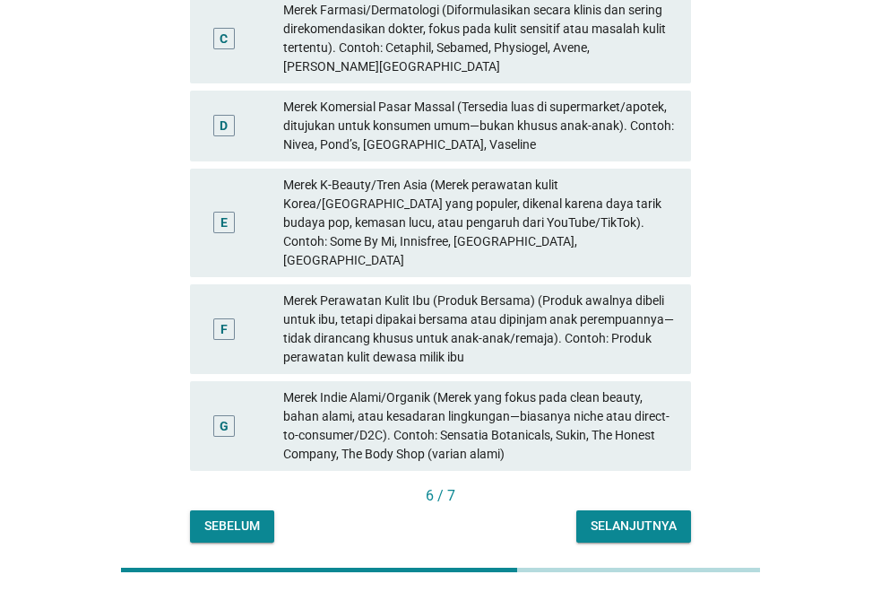
click at [599, 516] on div "Selanjutnya" at bounding box center [634, 525] width 86 height 19
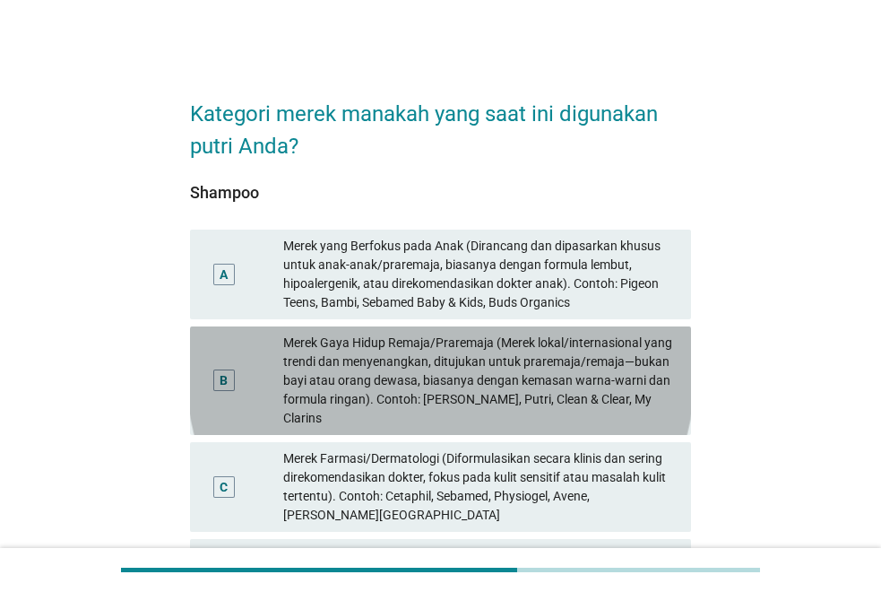
click at [454, 382] on div "Merek Gaya Hidup Remaja/Praremaja (Merek lokal/internasional yang trendi dan me…" at bounding box center [480, 381] width 394 height 94
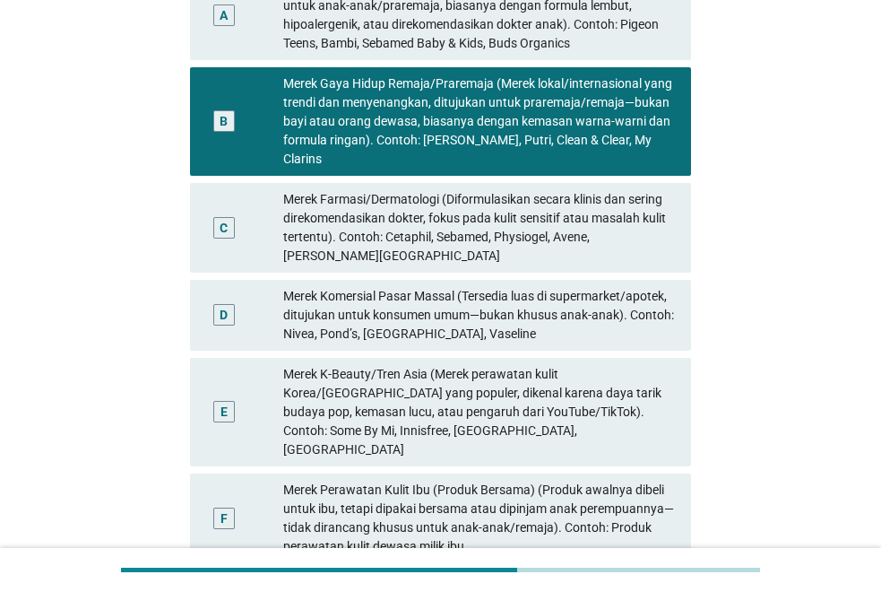
scroll to position [484, 0]
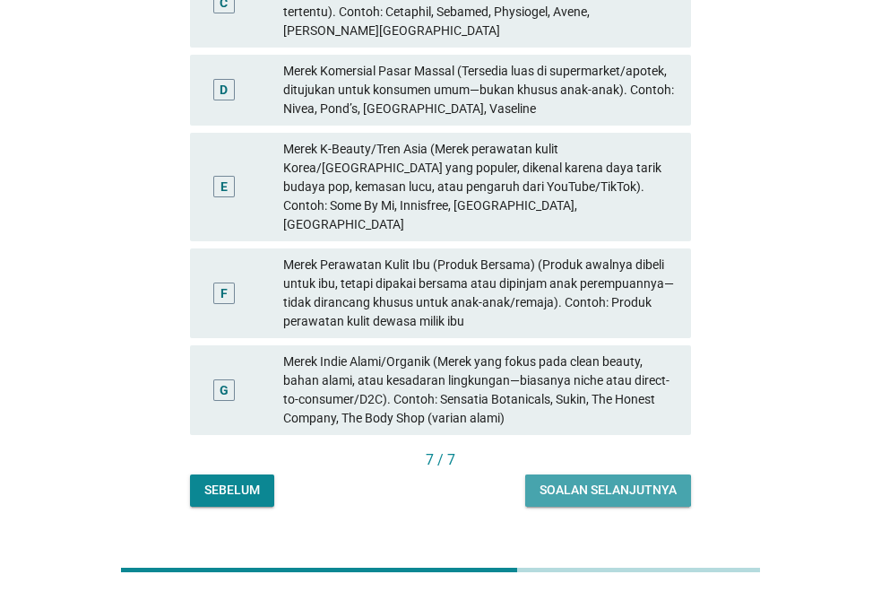
click at [667, 474] on button "Soalan selanjutnya" at bounding box center [608, 490] width 166 height 32
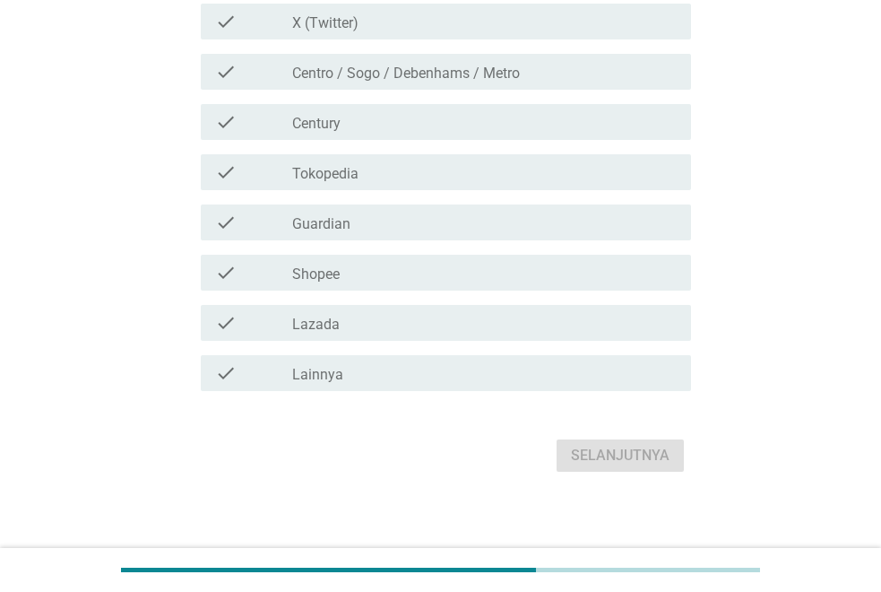
scroll to position [717, 0]
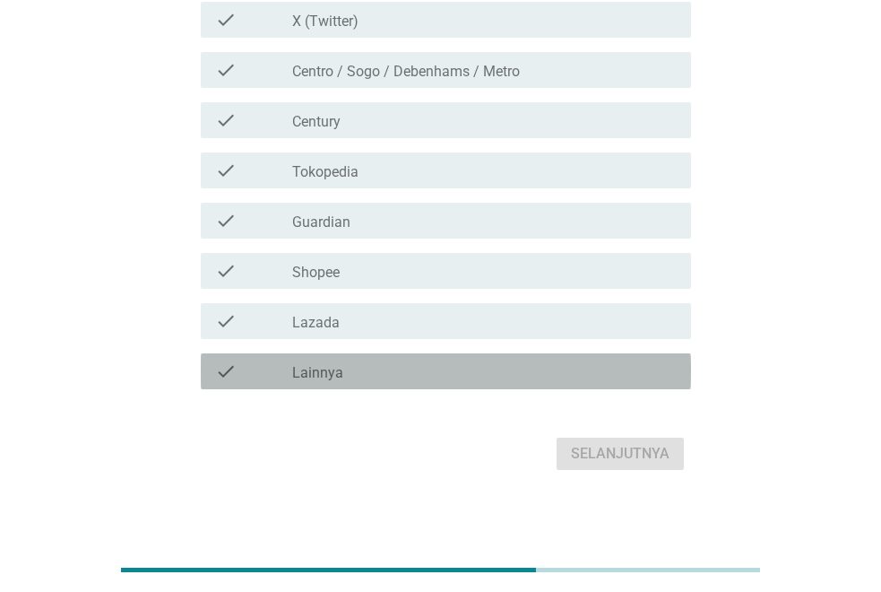
click at [640, 369] on div "check_box_outline_blank Lainnya" at bounding box center [484, 371] width 385 height 22
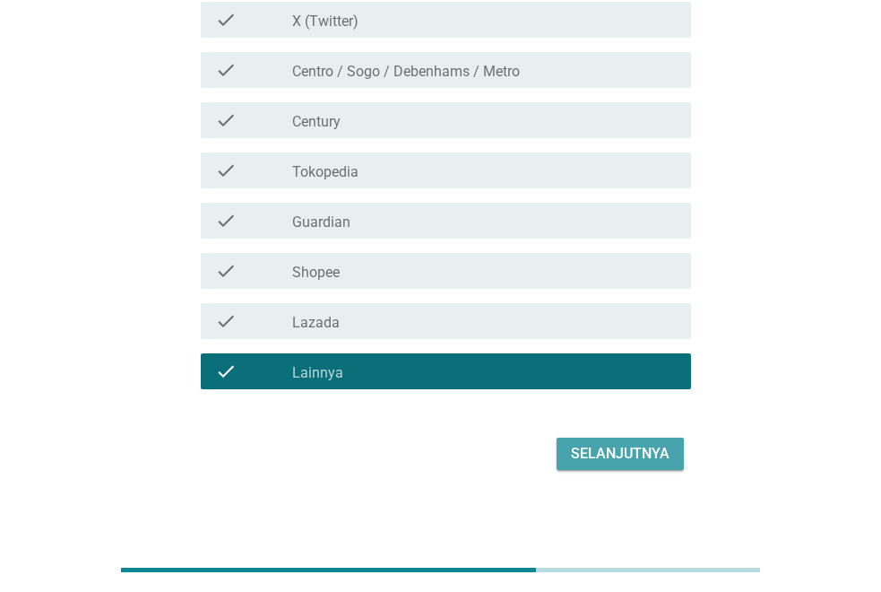
click at [637, 438] on button "Selanjutnya" at bounding box center [620, 454] width 127 height 32
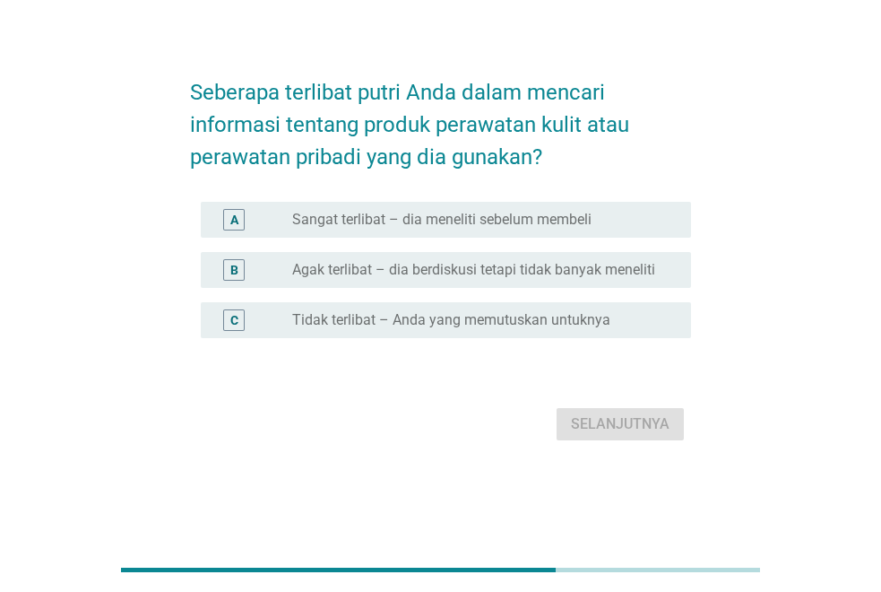
scroll to position [0, 0]
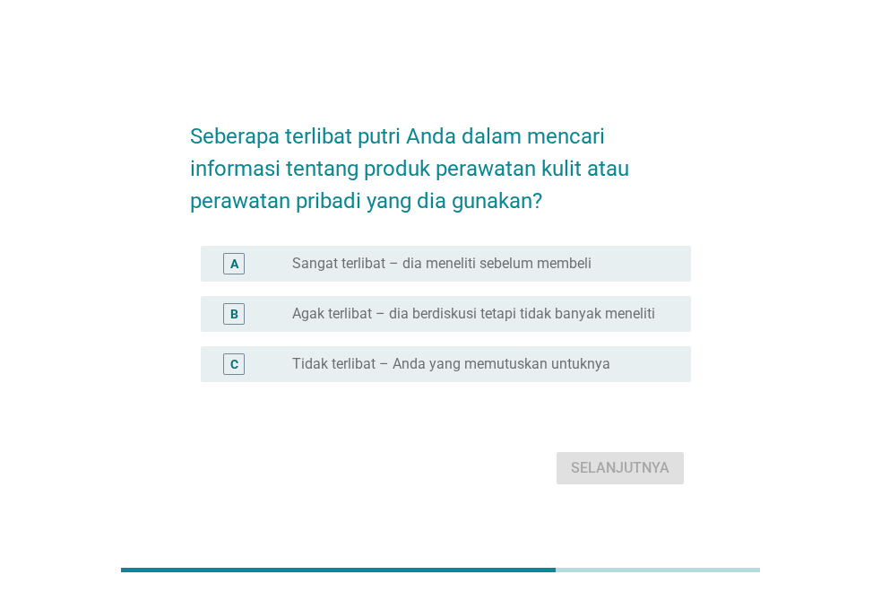
click at [590, 271] on label "Sangat terlibat – dia meneliti sebelum membeli" at bounding box center [441, 264] width 299 height 18
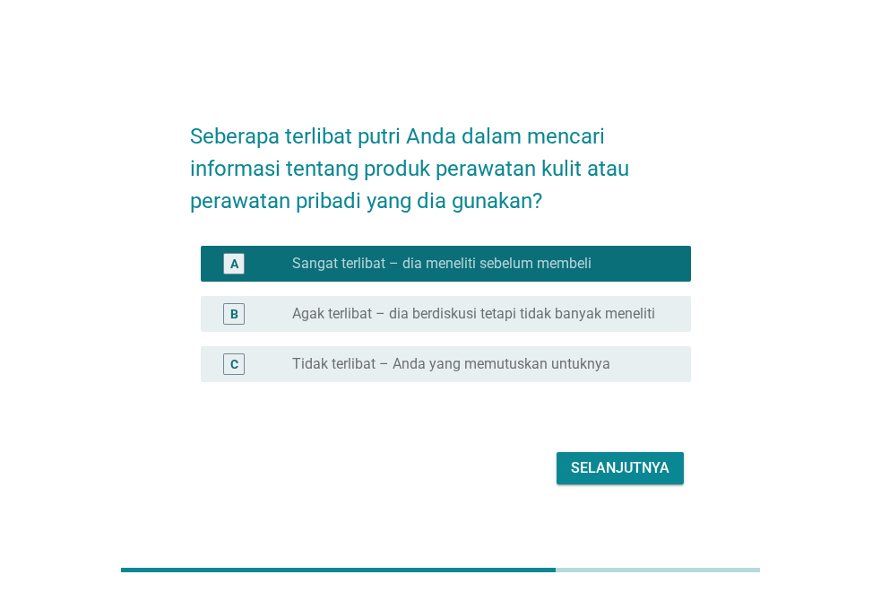
click at [589, 468] on div "Selanjutnya" at bounding box center [620, 468] width 99 height 22
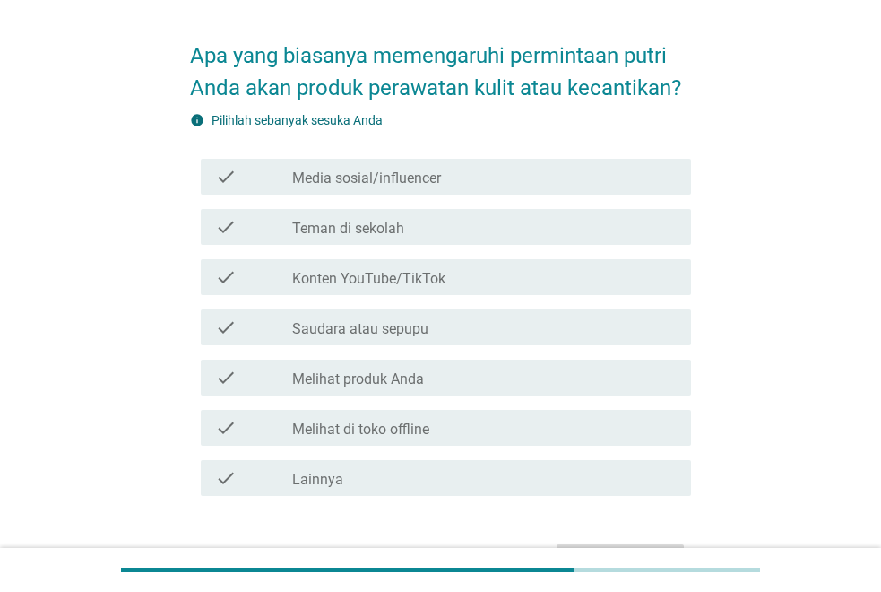
scroll to position [90, 0]
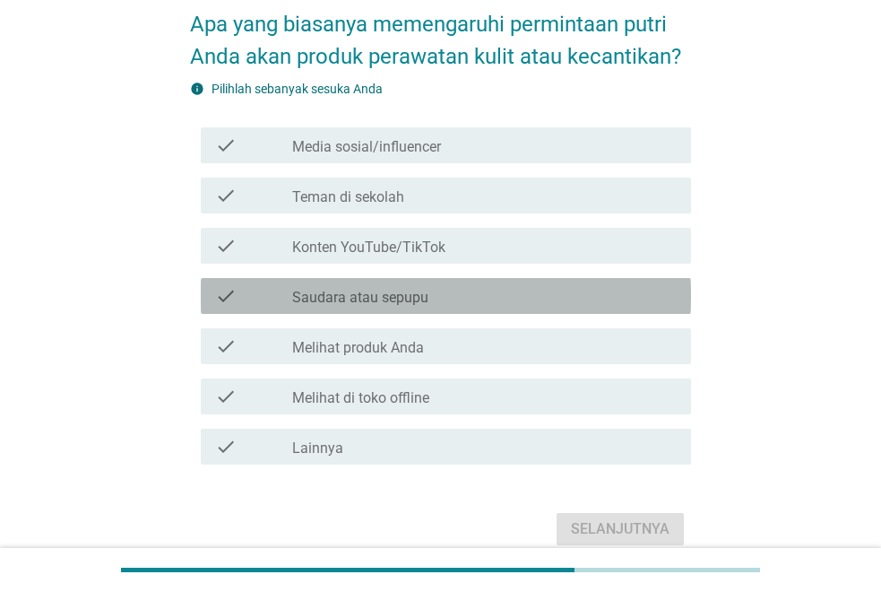
click at [564, 299] on div "check_box_outline_blank Saudara atau sepupu" at bounding box center [484, 296] width 385 height 22
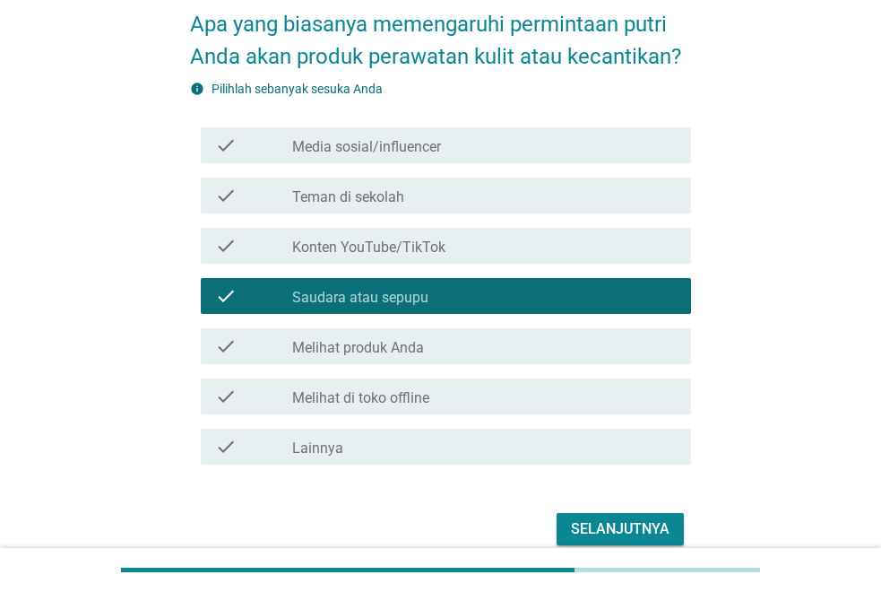
click at [639, 518] on div "Selanjutnya" at bounding box center [620, 529] width 99 height 22
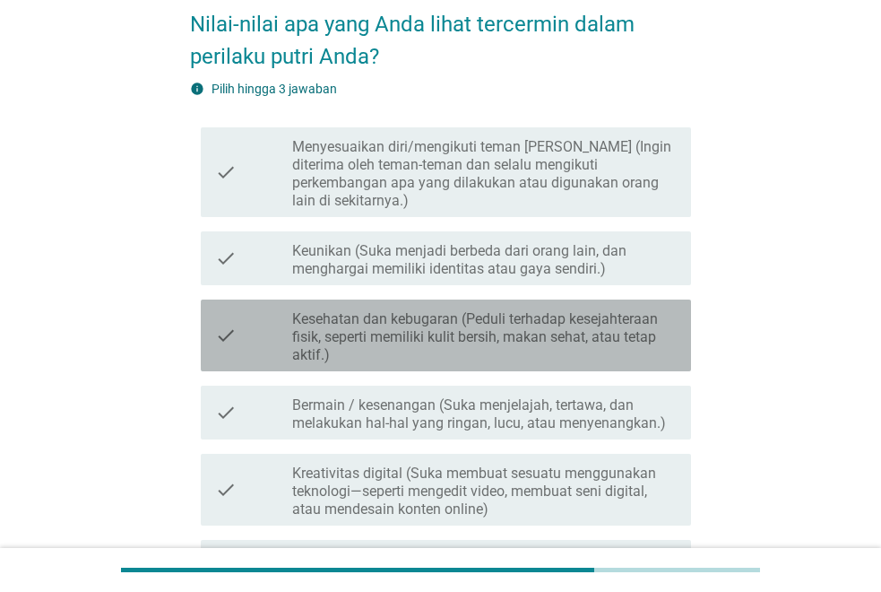
click at [632, 326] on label "Kesehatan dan kebugaran (Peduli terhadap kesejahteraan fisik, seperti memiliki …" at bounding box center [484, 337] width 385 height 54
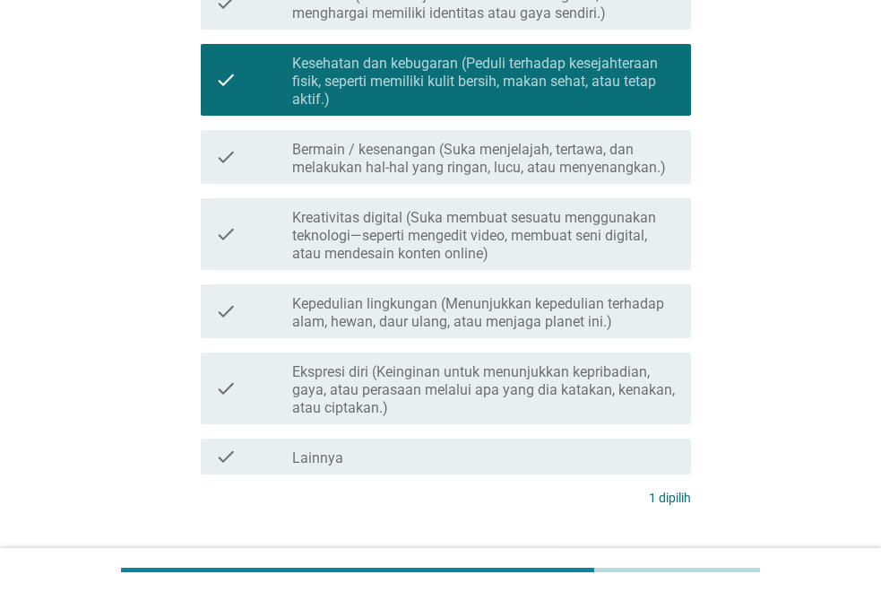
scroll to position [359, 0]
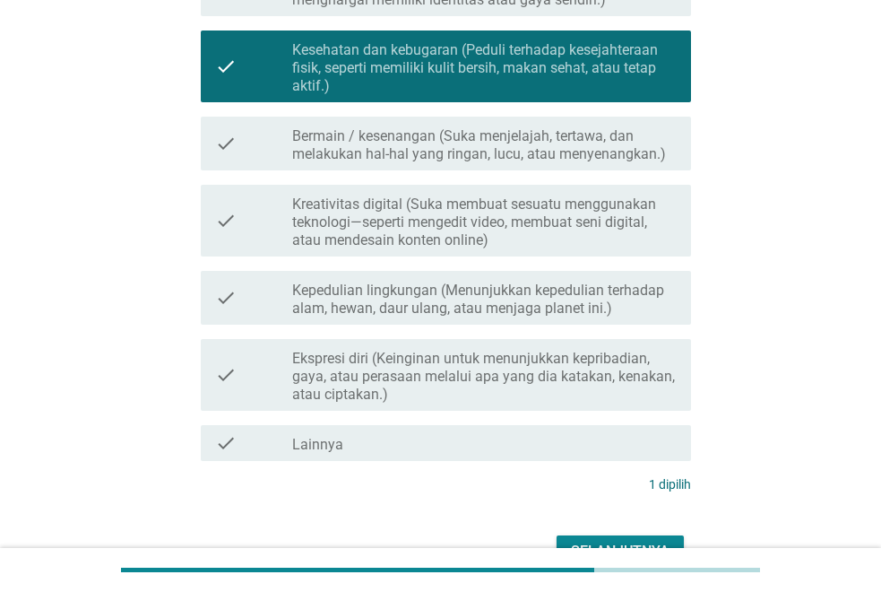
click at [639, 541] on div "Selanjutnya" at bounding box center [620, 552] width 99 height 22
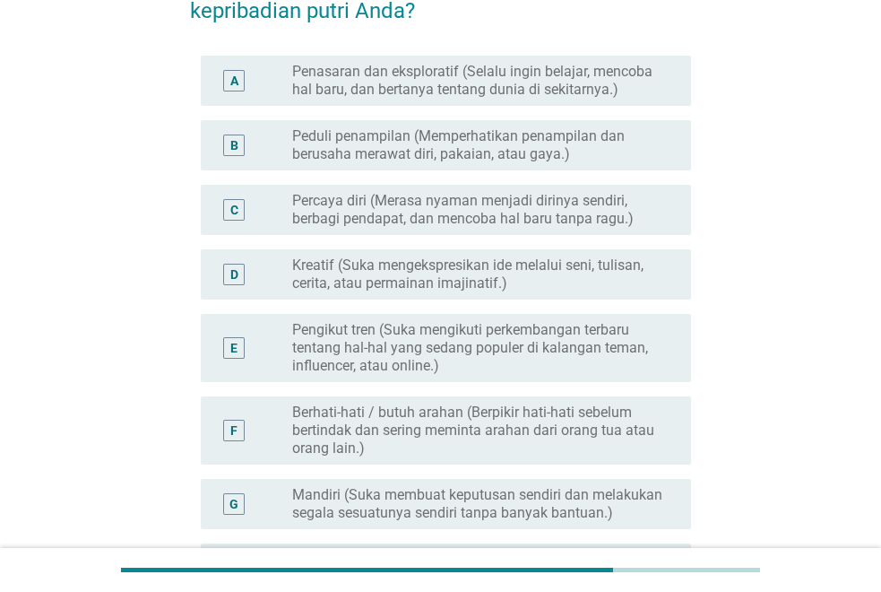
scroll to position [179, 0]
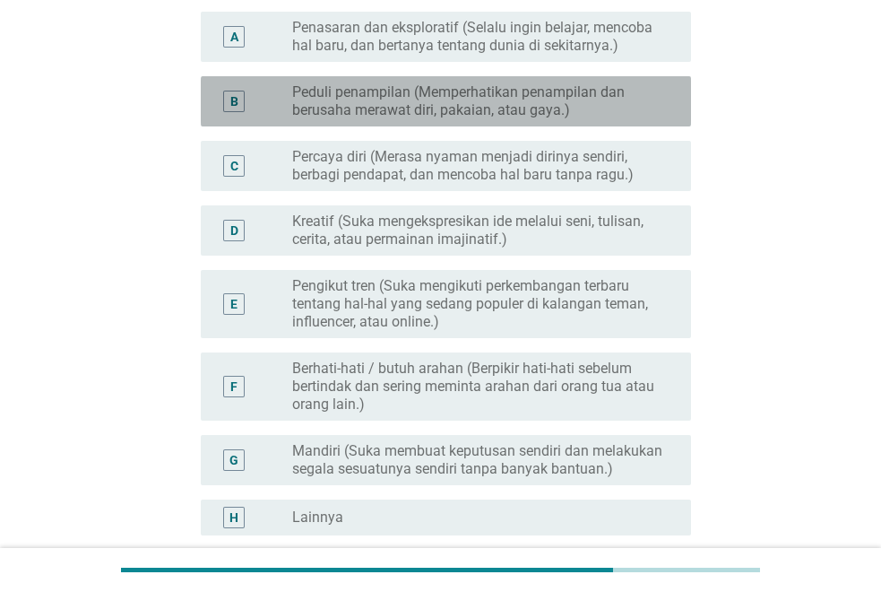
click at [394, 100] on label "Peduli penampilan (Memperhatikan penampilan dan berusaha merawat diri, pakaian,…" at bounding box center [477, 101] width 370 height 36
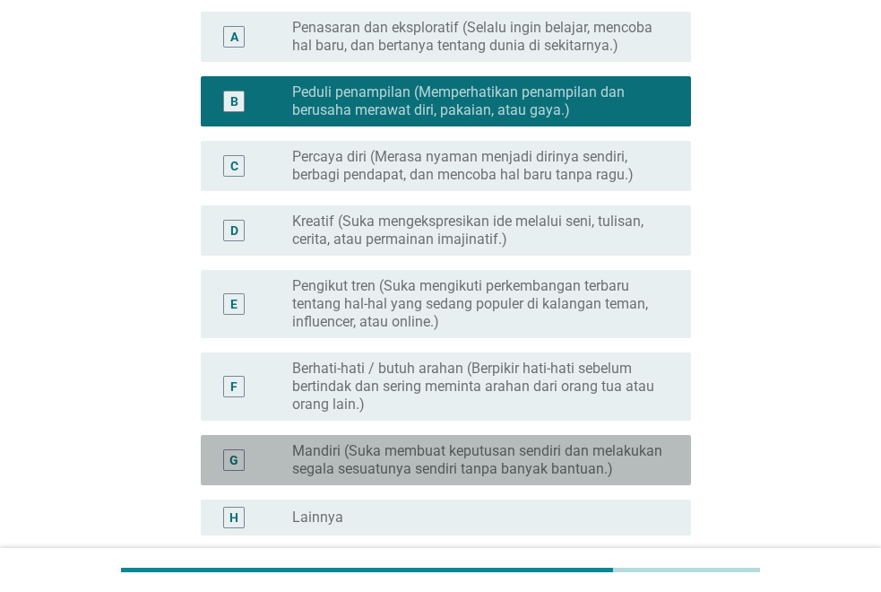
click at [511, 457] on label "Mandiri (Suka membuat keputusan sendiri dan melakukan segala sesuatunya sendiri…" at bounding box center [477, 460] width 370 height 36
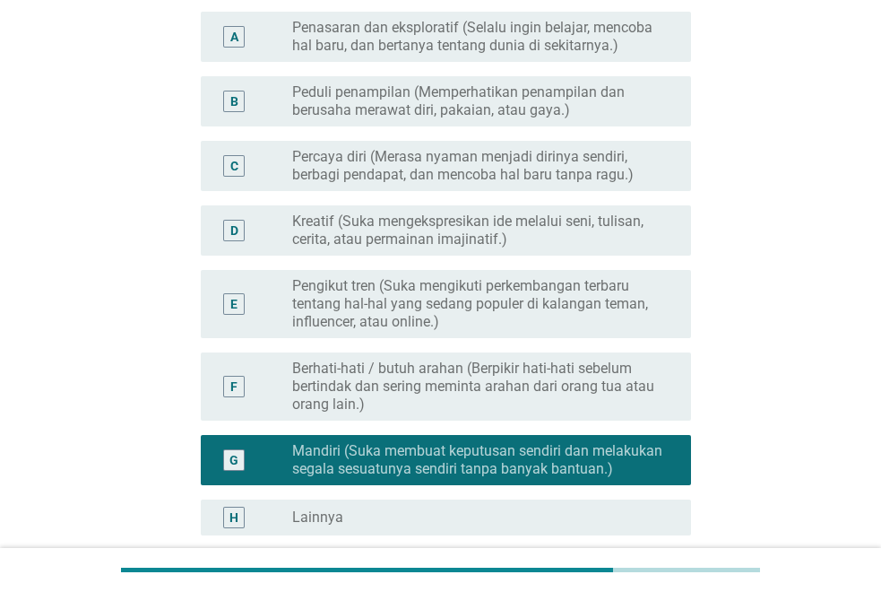
drag, startPoint x: 490, startPoint y: 85, endPoint x: 501, endPoint y: 106, distance: 23.3
click at [490, 86] on label "Peduli penampilan (Memperhatikan penampilan dan berusaha merawat diri, pakaian,…" at bounding box center [477, 101] width 370 height 36
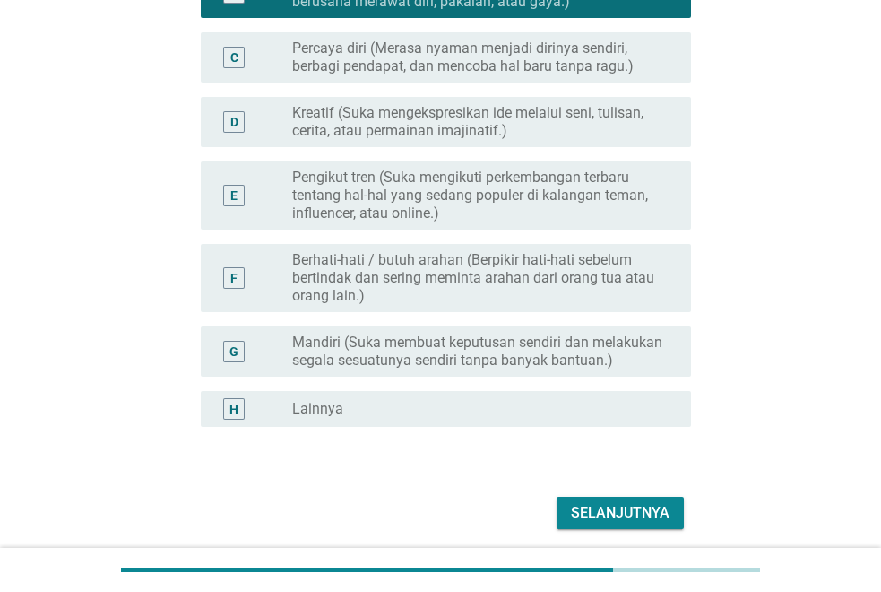
scroll to position [353, 0]
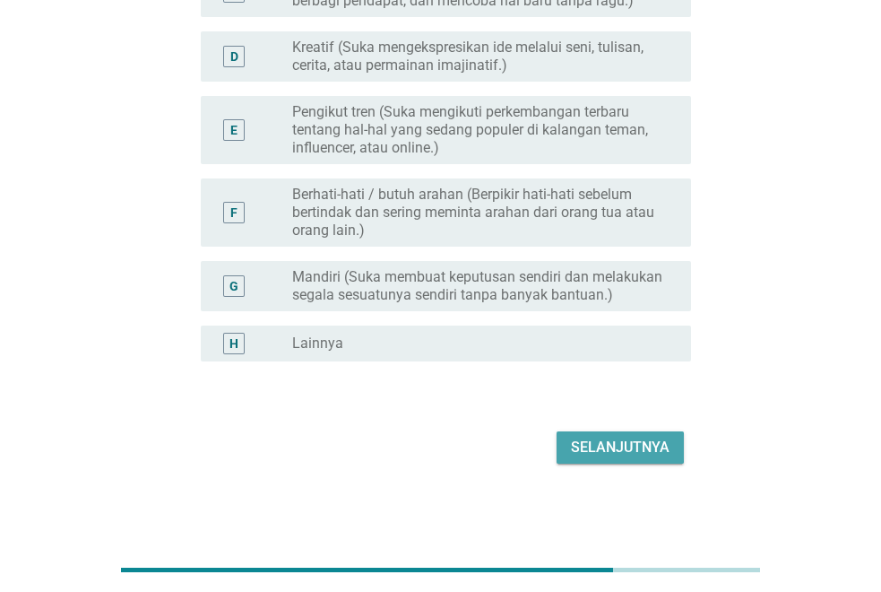
click at [621, 443] on div "Selanjutnya" at bounding box center [620, 448] width 99 height 22
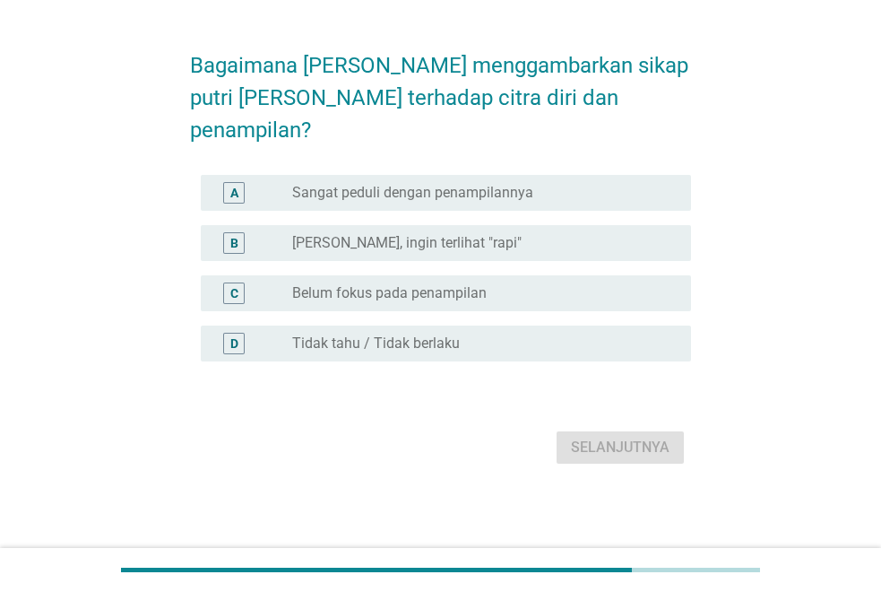
scroll to position [0, 0]
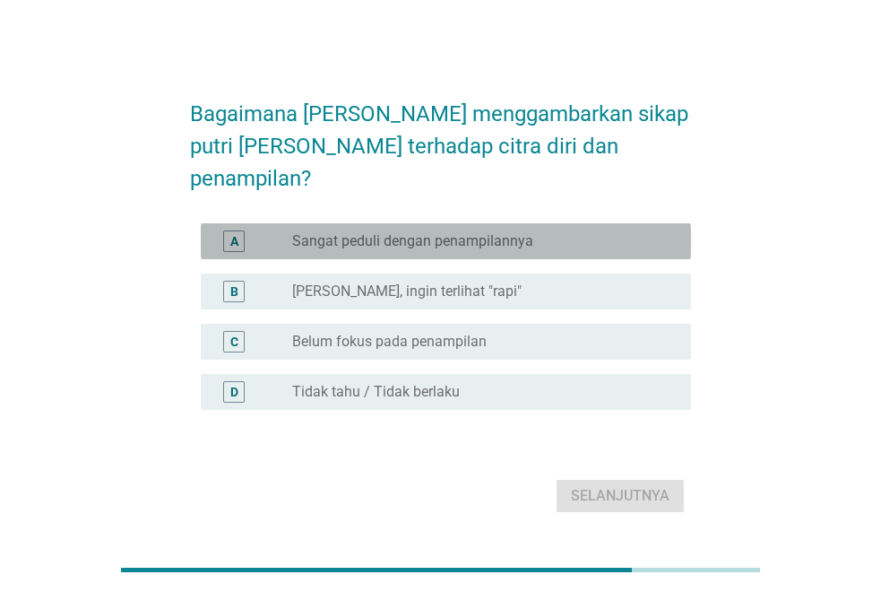
click at [581, 232] on div "radio_button_unchecked Sangat peduli dengan penampilannya" at bounding box center [477, 241] width 370 height 18
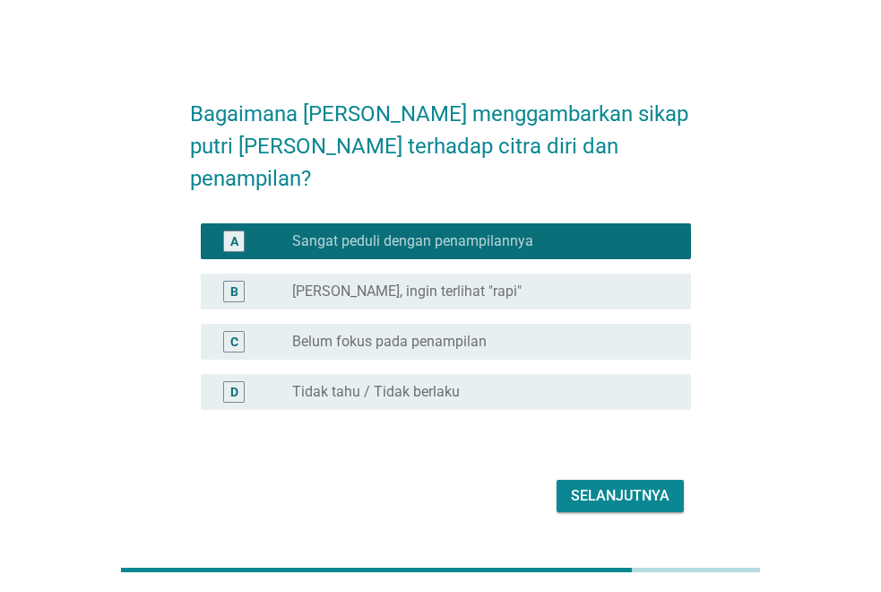
click at [609, 485] on div "Selanjutnya" at bounding box center [620, 496] width 99 height 22
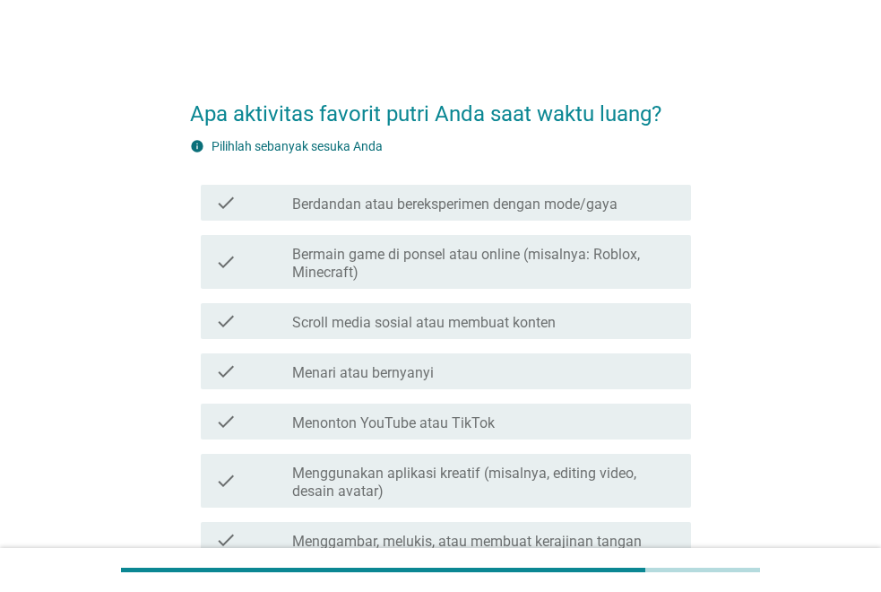
scroll to position [90, 0]
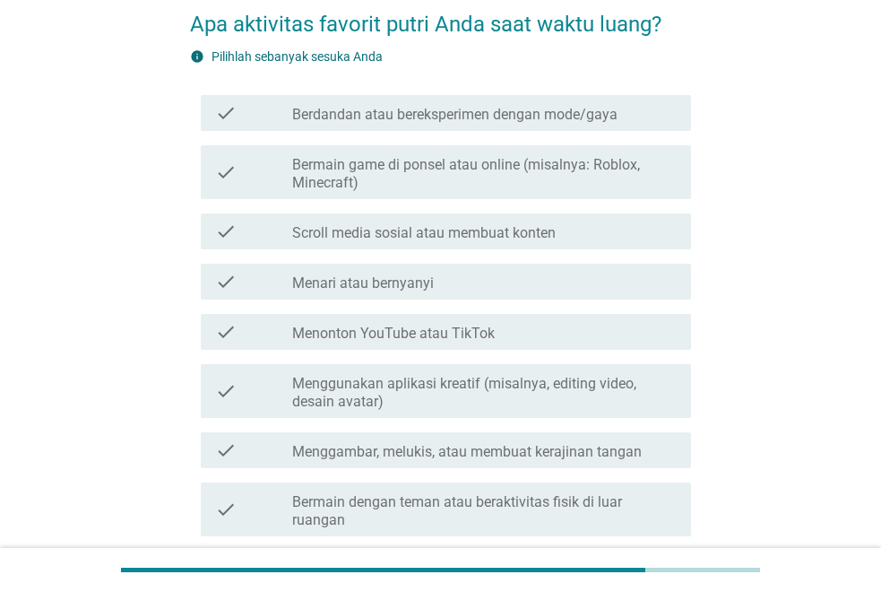
click at [626, 456] on label "Menggambar, melukis, atau membuat kerajinan tangan" at bounding box center [467, 452] width 350 height 18
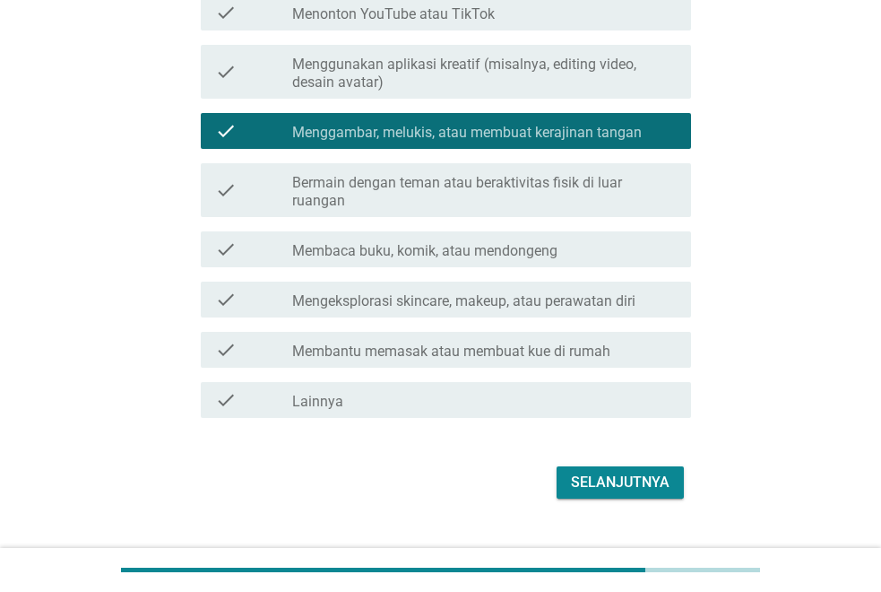
scroll to position [444, 0]
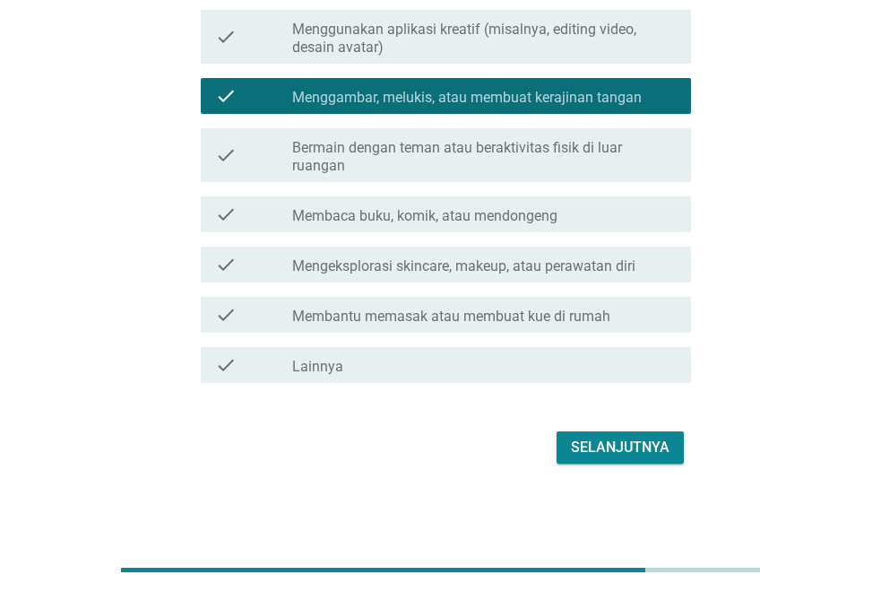
click at [606, 438] on div "Selanjutnya" at bounding box center [620, 448] width 99 height 22
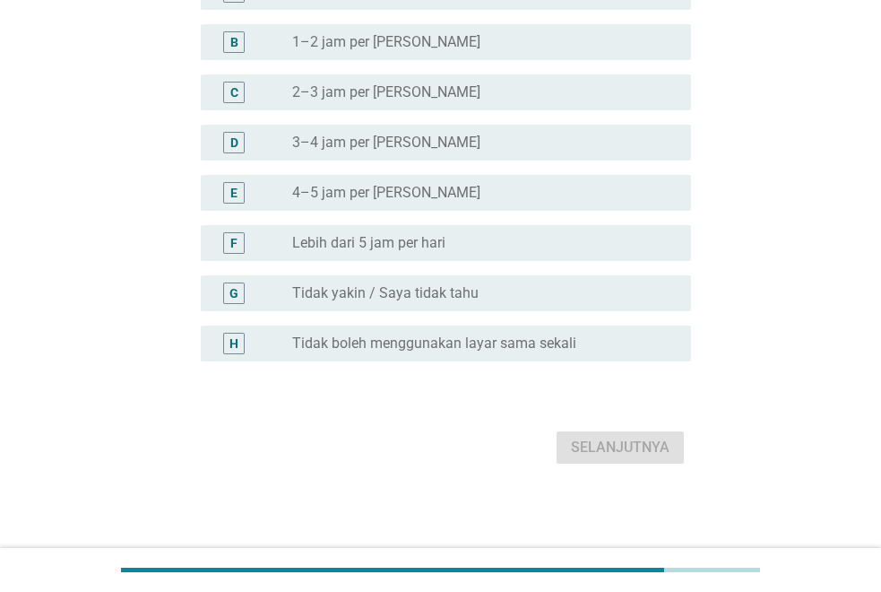
scroll to position [0, 0]
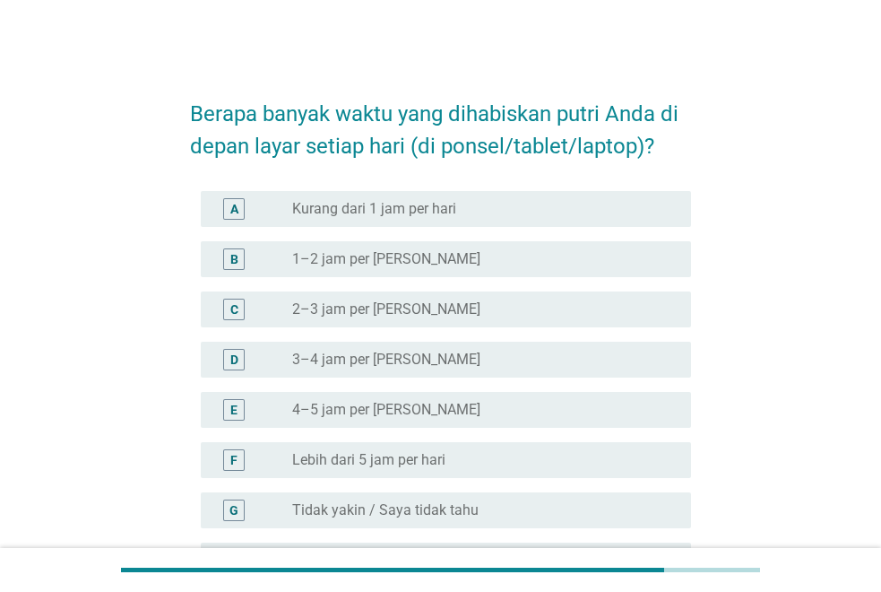
click at [490, 368] on div "radio_button_unchecked 3–4 jam per hari" at bounding box center [477, 360] width 370 height 18
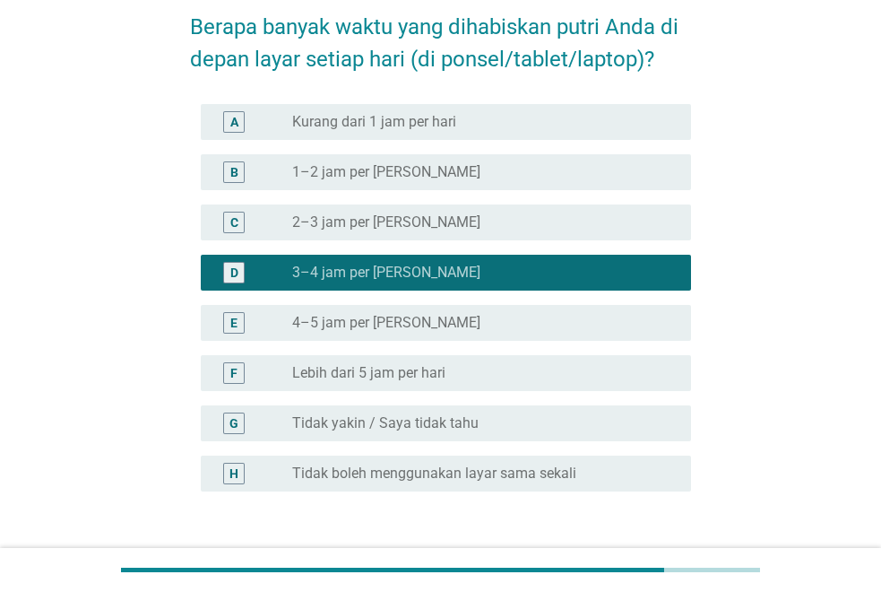
scroll to position [217, 0]
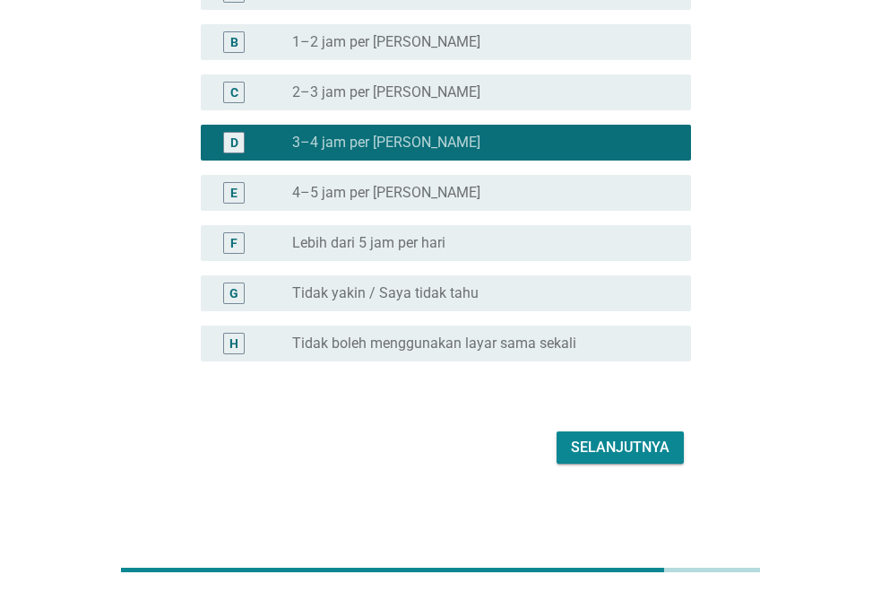
click at [618, 446] on div "Selanjutnya" at bounding box center [620, 448] width 99 height 22
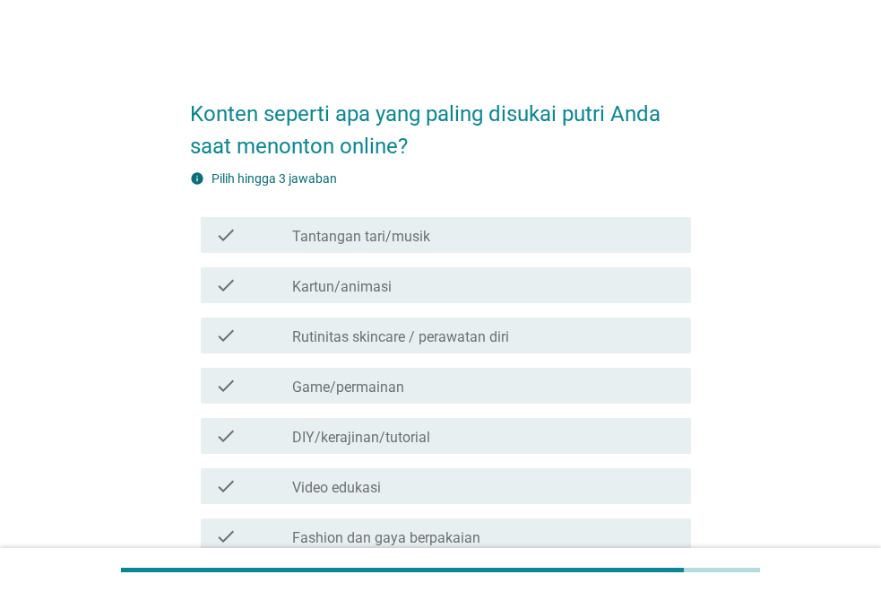
click at [512, 280] on div "check_box_outline_blank Kartun/animasi" at bounding box center [484, 285] width 385 height 22
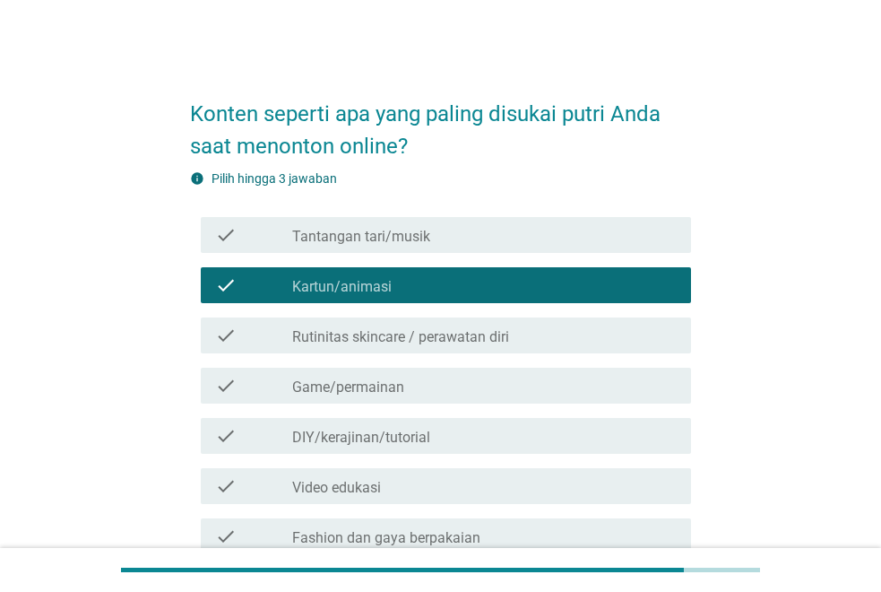
scroll to position [247, 0]
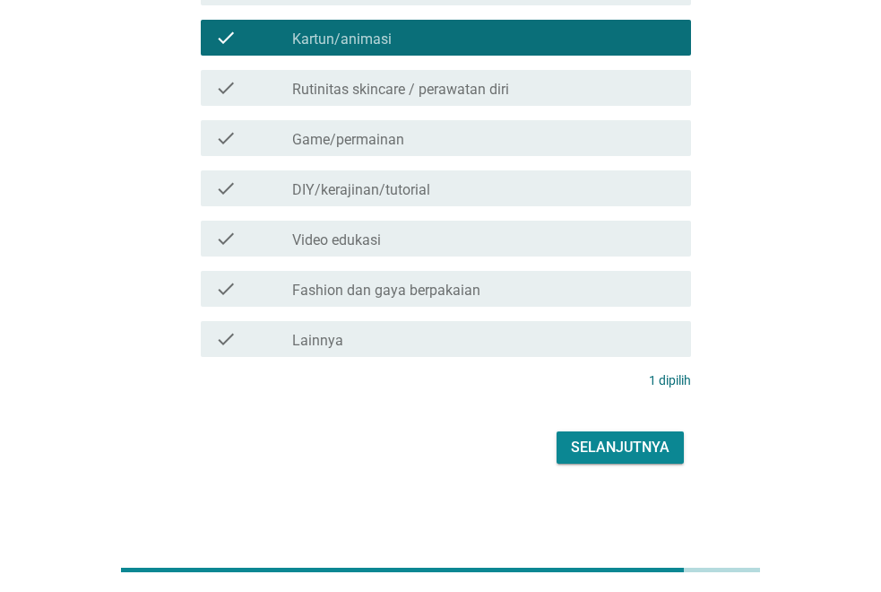
click at [657, 452] on div "Selanjutnya" at bounding box center [620, 448] width 99 height 22
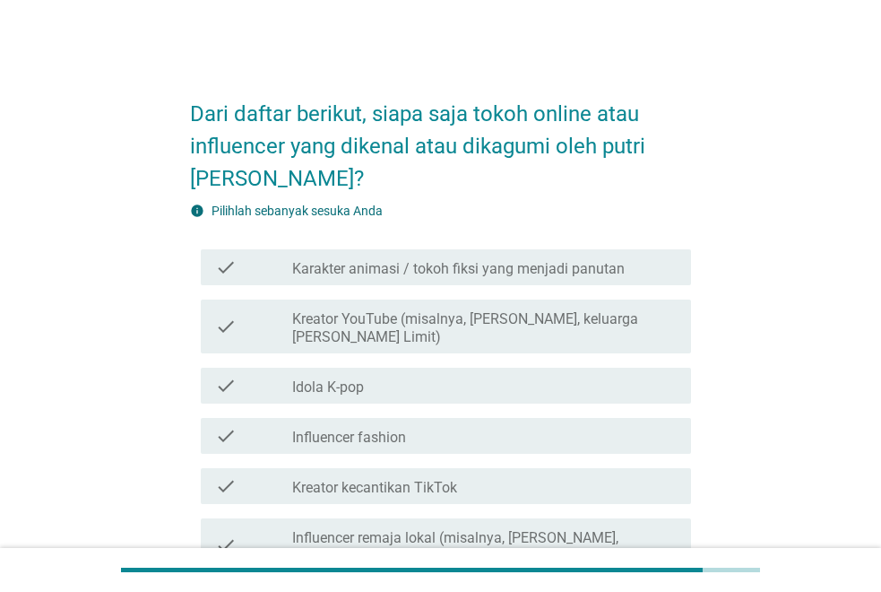
click at [438, 262] on label "Karakter animasi / tokoh fiksi yang menjadi panutan" at bounding box center [458, 269] width 333 height 18
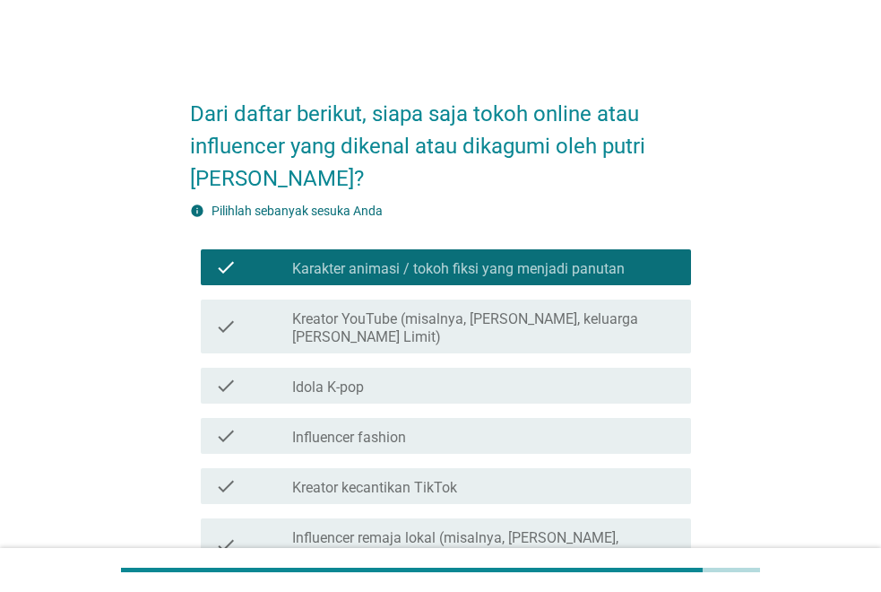
scroll to position [221, 0]
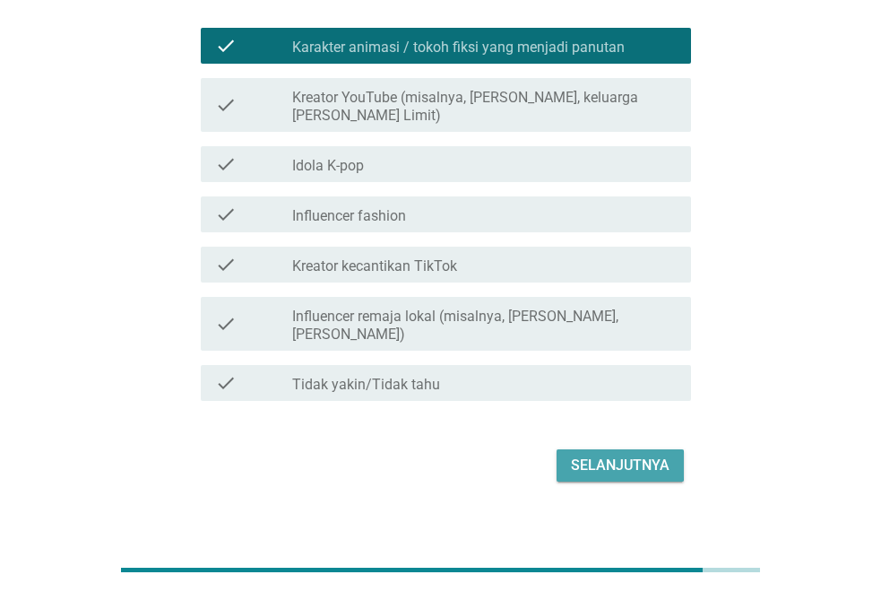
click at [596, 455] on div "Selanjutnya" at bounding box center [620, 466] width 99 height 22
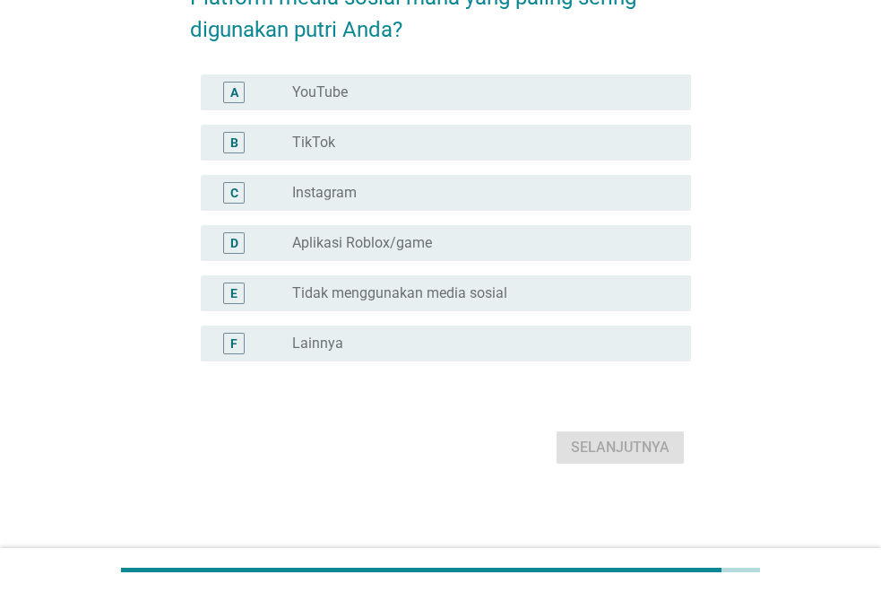
scroll to position [0, 0]
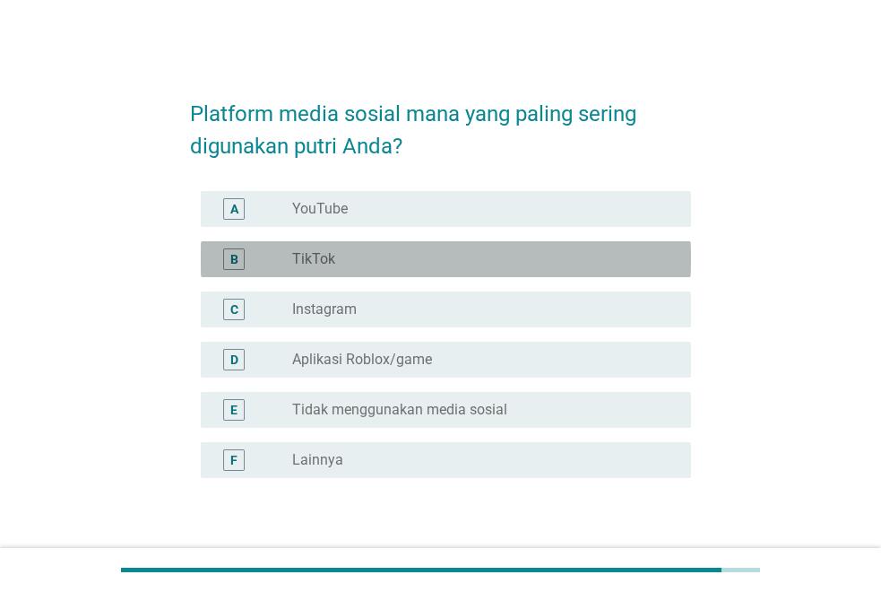
click at [341, 252] on div "radio_button_unchecked TikTok" at bounding box center [477, 259] width 370 height 18
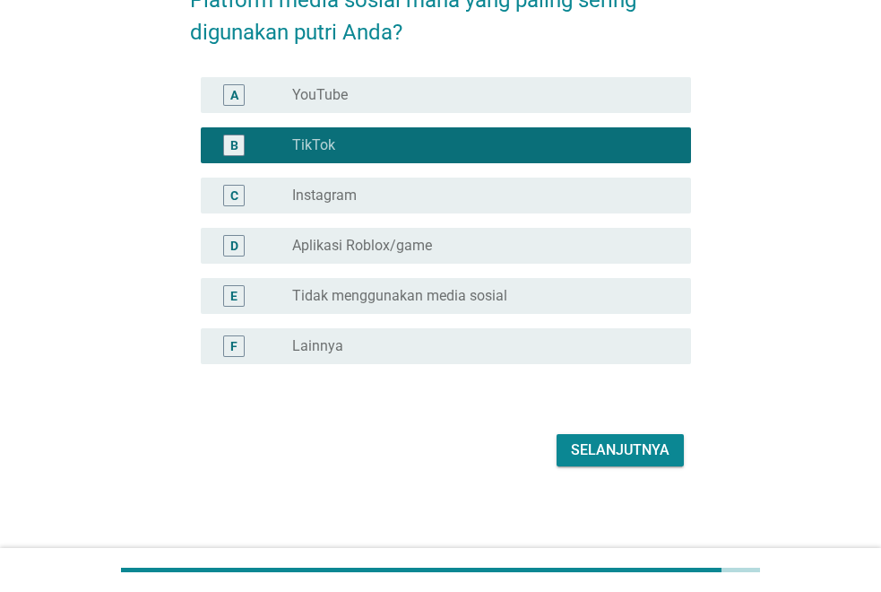
scroll to position [117, 0]
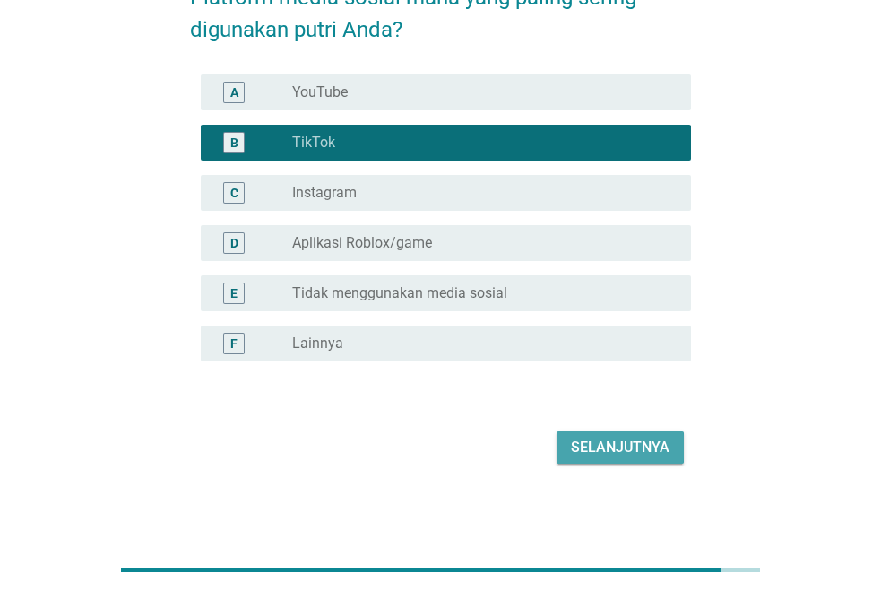
click at [618, 443] on div "Selanjutnya" at bounding box center [620, 448] width 99 height 22
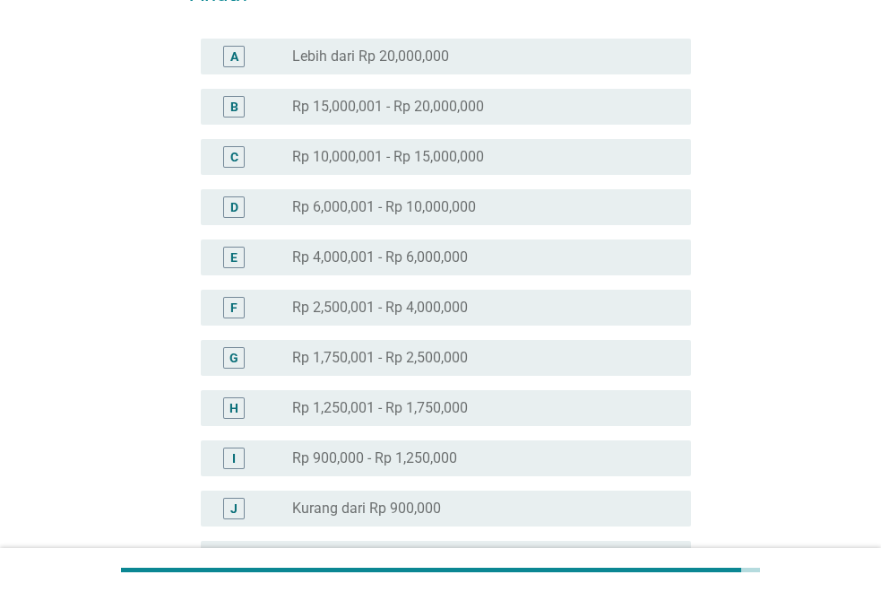
scroll to position [179, 0]
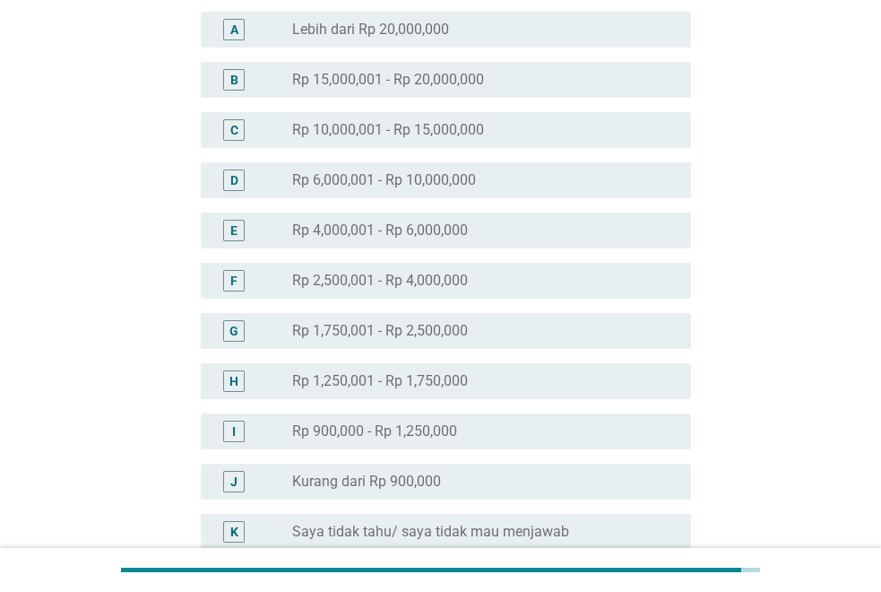
click at [474, 212] on div "E radio_button_unchecked Rp 4,000,001 - Rp 6,000,000" at bounding box center [446, 230] width 490 height 36
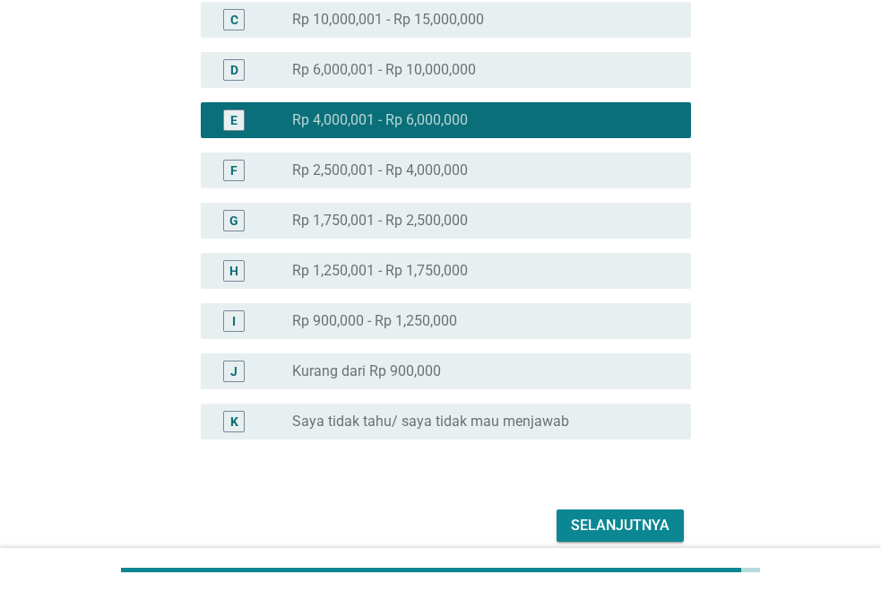
scroll to position [368, 0]
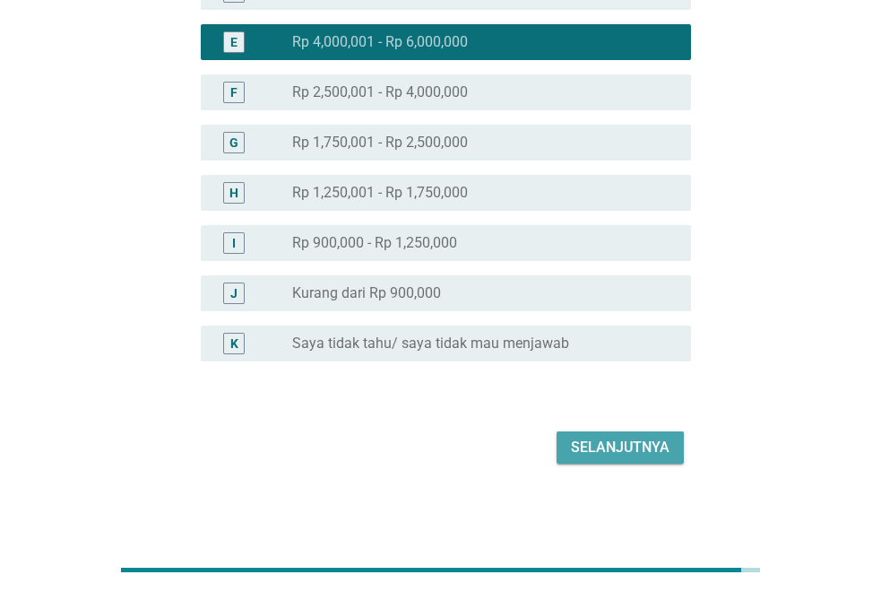
click at [639, 438] on div "Selanjutnya" at bounding box center [620, 448] width 99 height 22
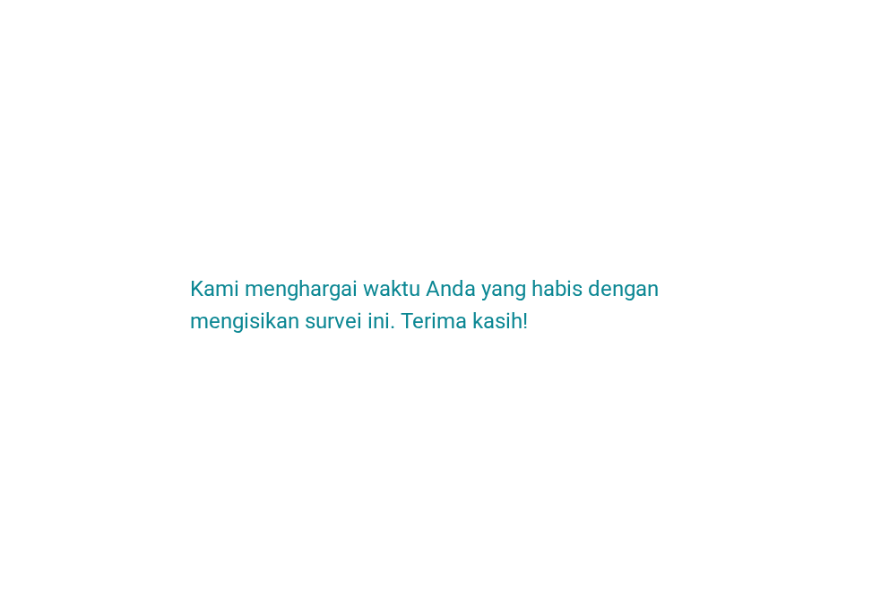
scroll to position [0, 0]
